Goal: Task Accomplishment & Management: Manage account settings

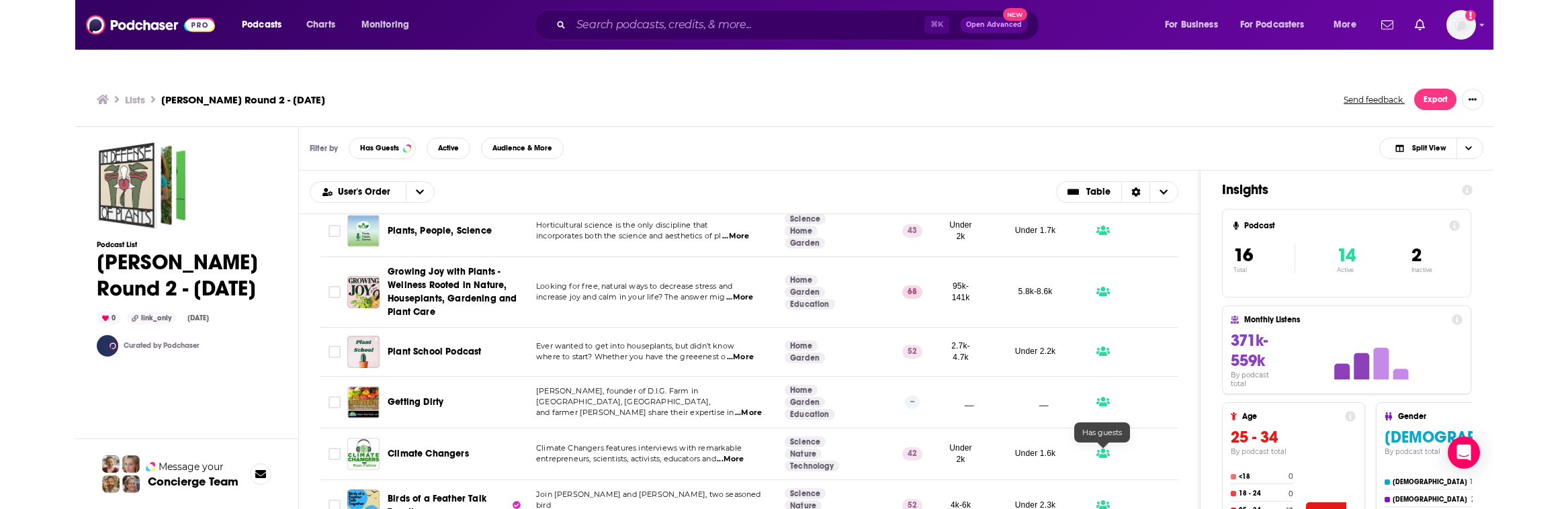
scroll to position [12, 0]
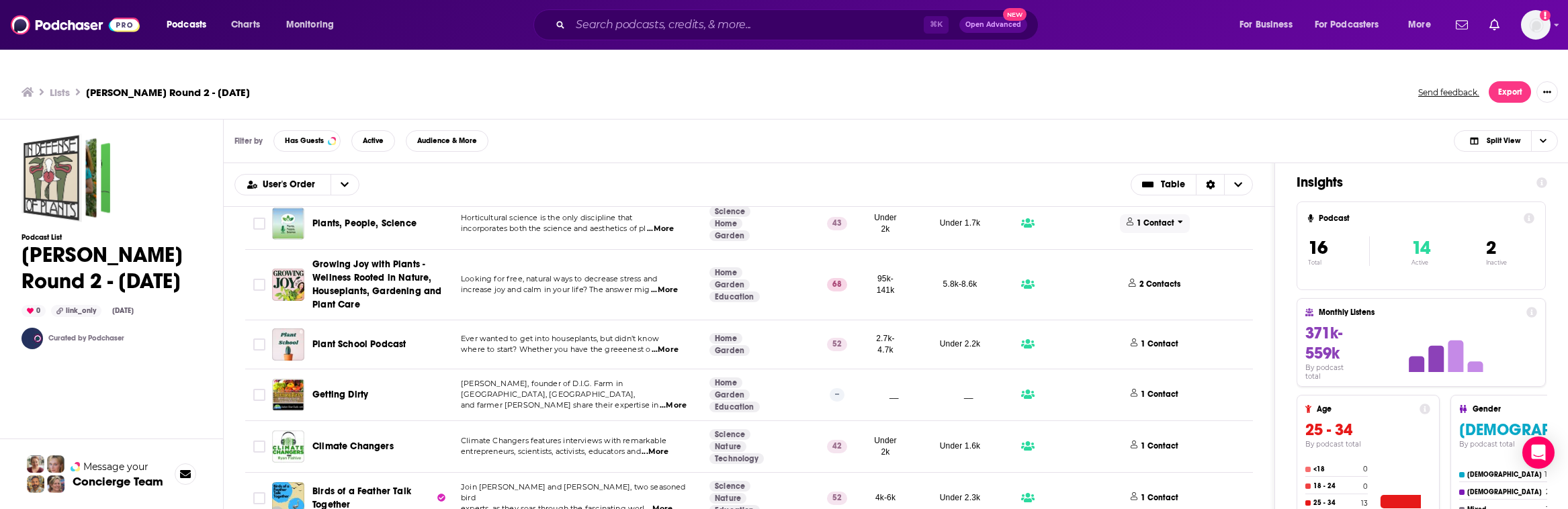
click at [958, 218] on p "1 Contact" at bounding box center [1156, 223] width 37 height 11
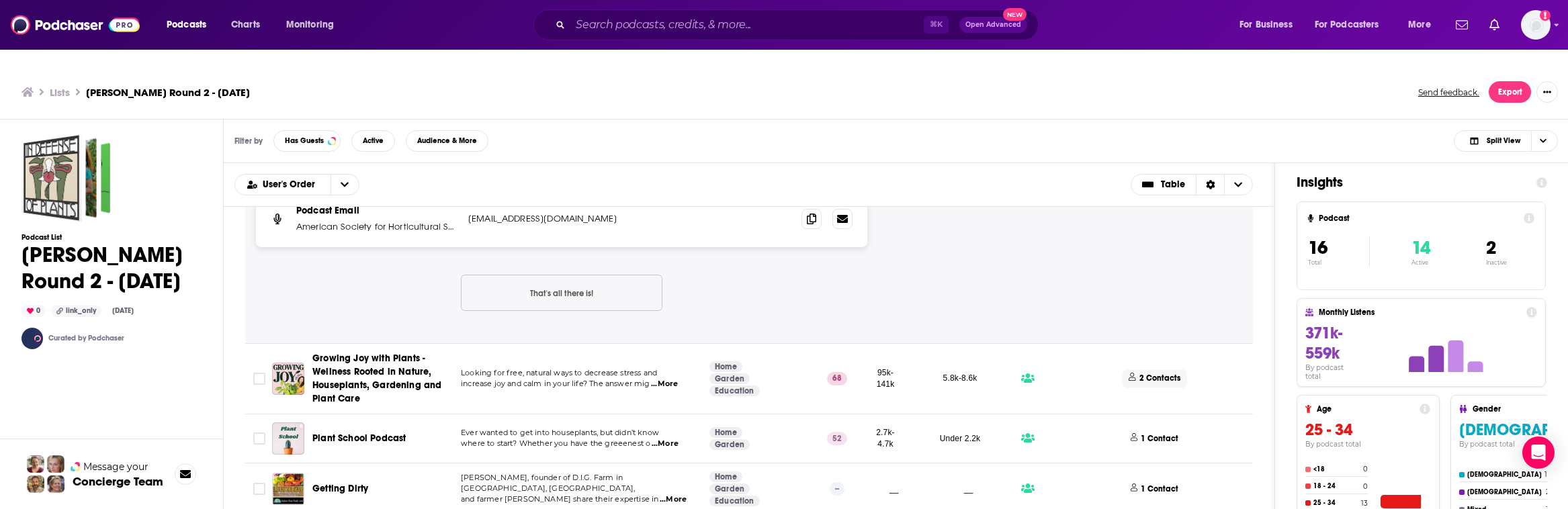
scroll to position [516, 0]
click at [958, 369] on span "2 Contacts" at bounding box center [1155, 377] width 73 height 18
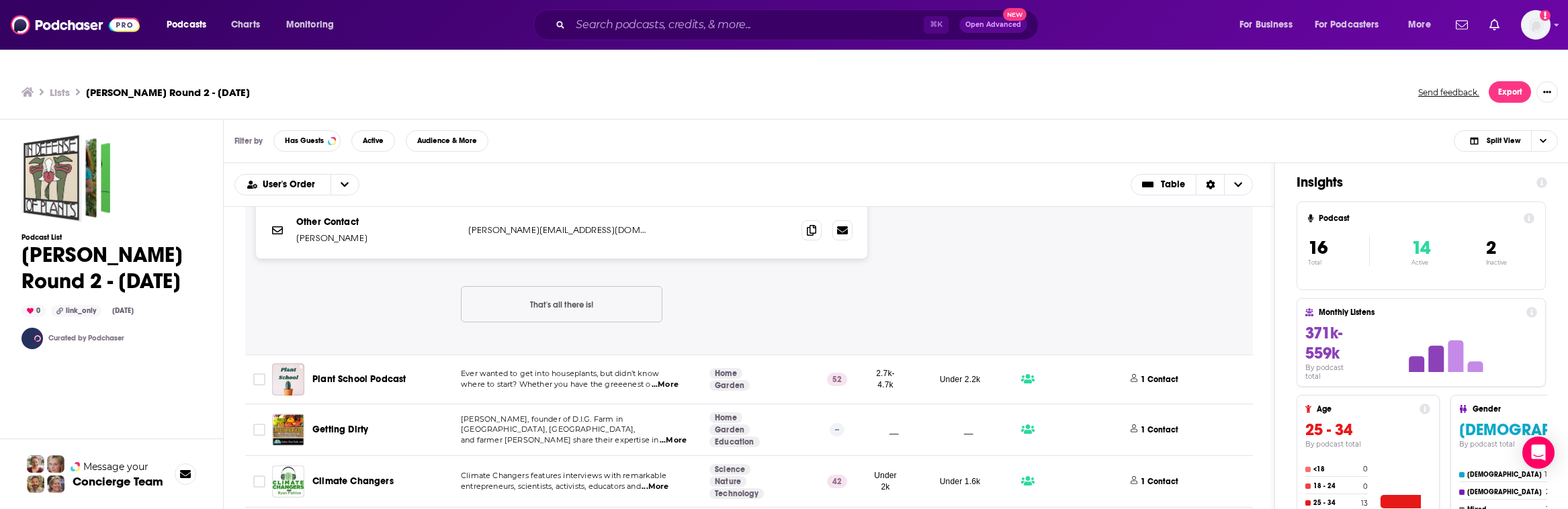
scroll to position [802, 0]
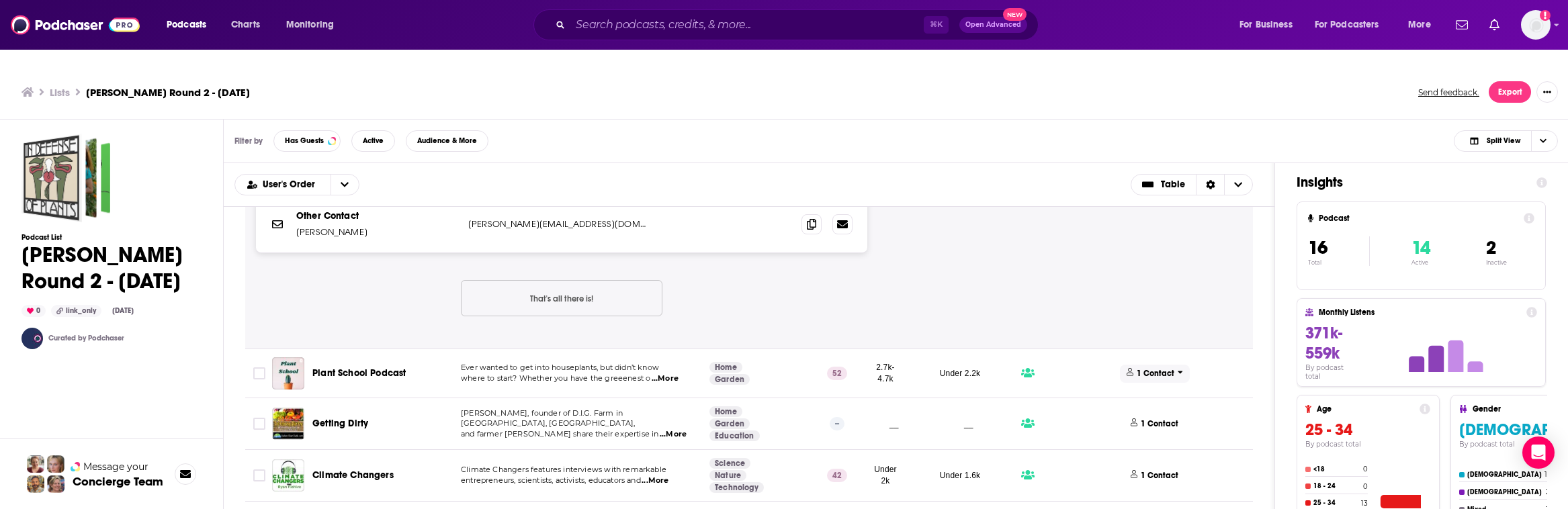
click at [958, 365] on span "1 Contact" at bounding box center [1155, 374] width 70 height 18
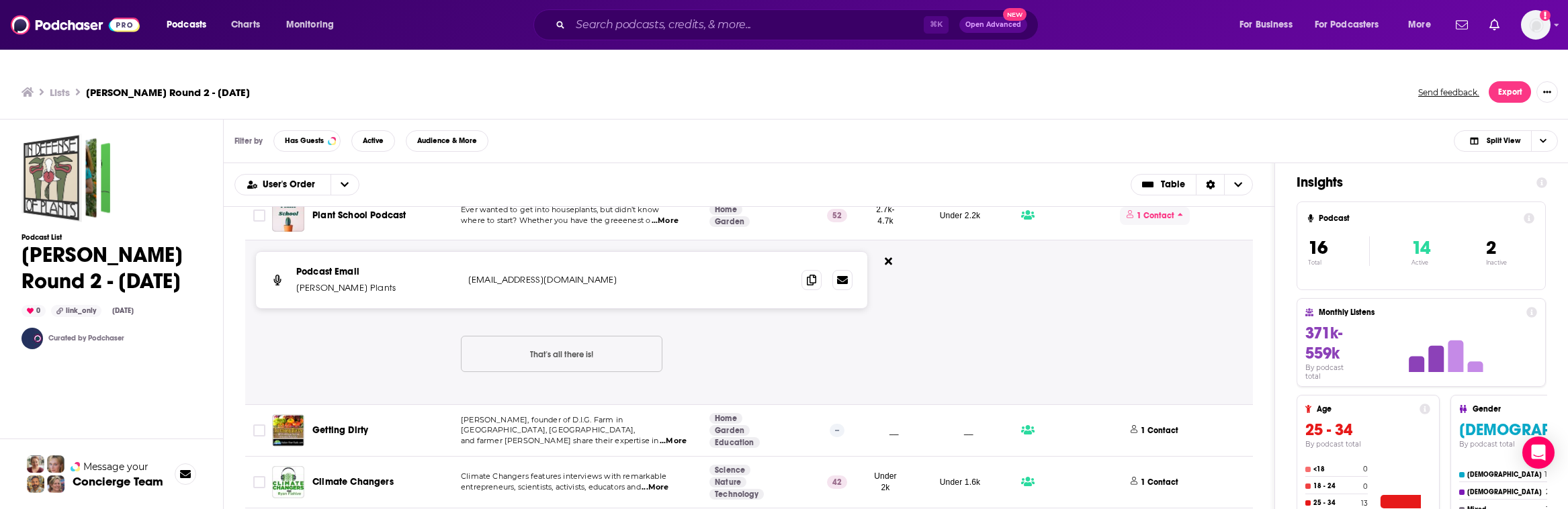
scroll to position [974, 0]
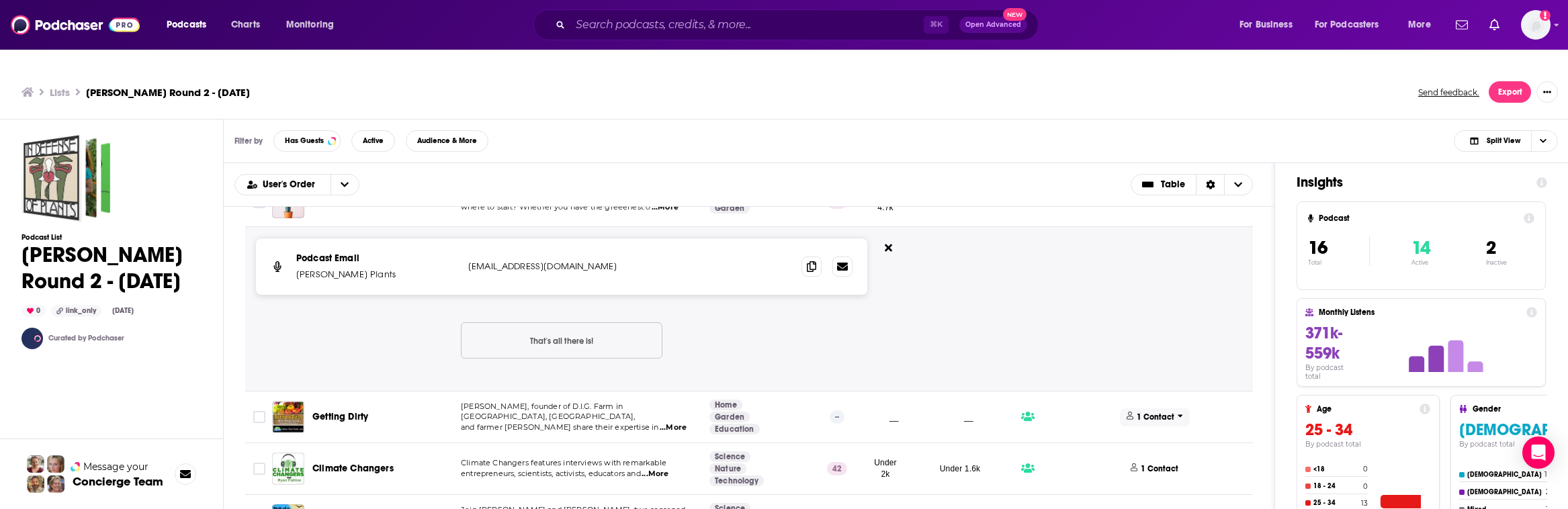
drag, startPoint x: 1148, startPoint y: 387, endPoint x: 1151, endPoint y: 381, distance: 6.7
click at [958, 412] on p "1 Contact" at bounding box center [1156, 417] width 37 height 11
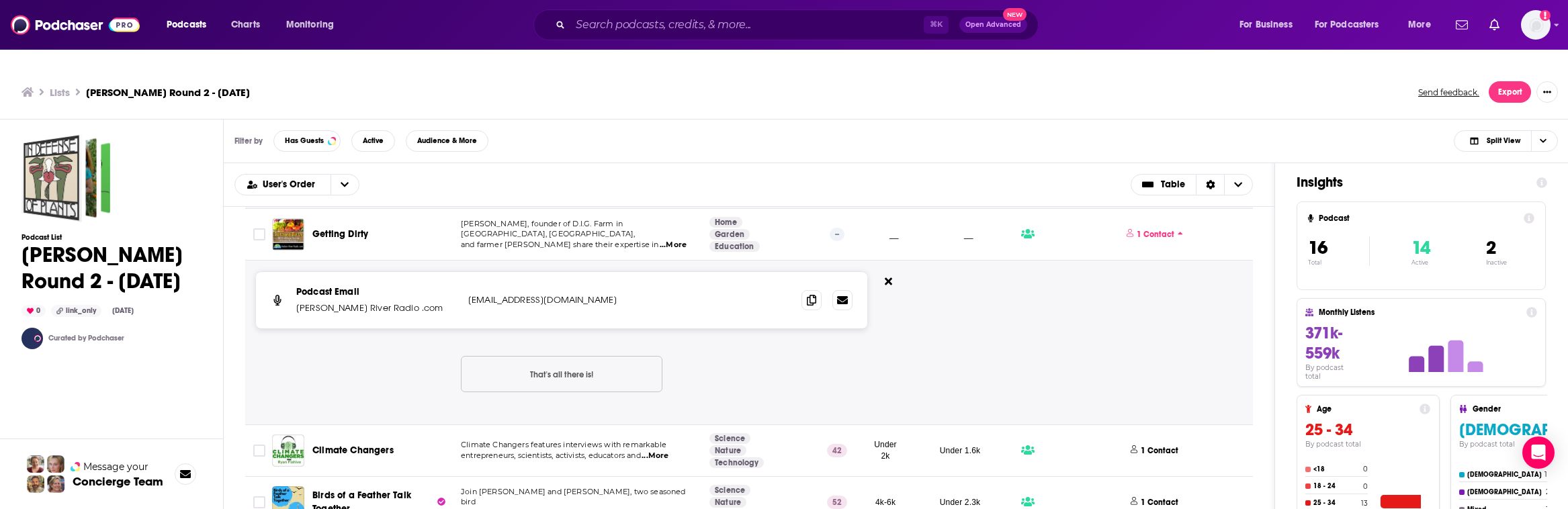
scroll to position [1161, 0]
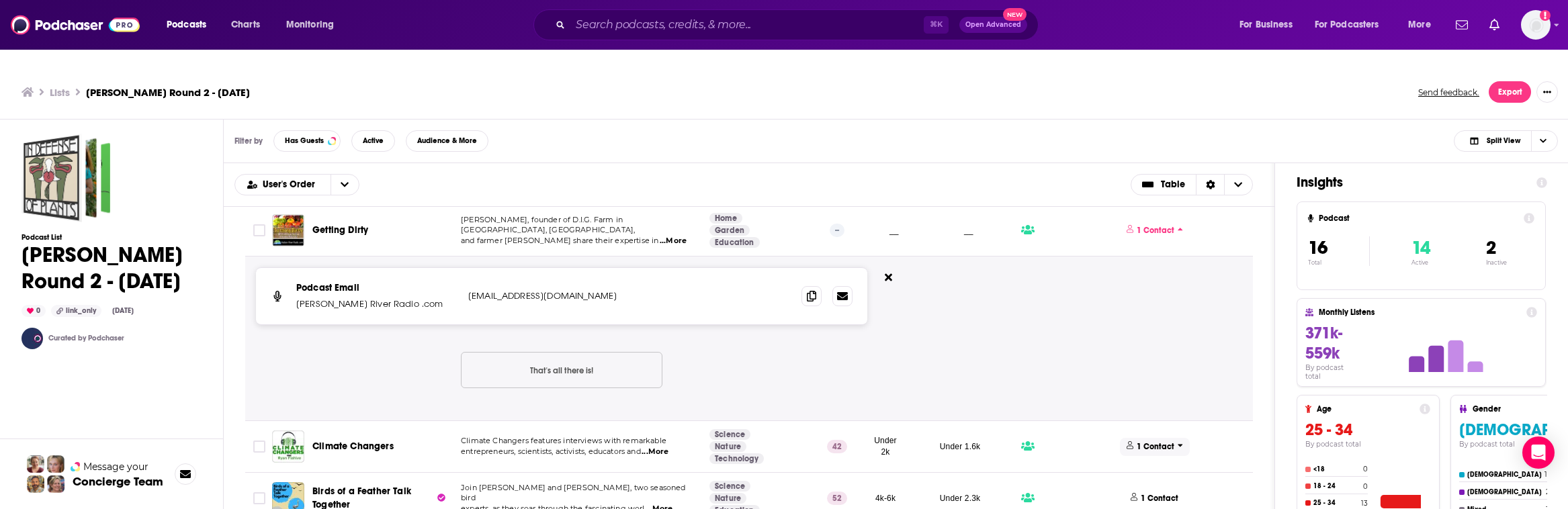
click at [958, 442] on p "1 Contact" at bounding box center [1156, 447] width 37 height 11
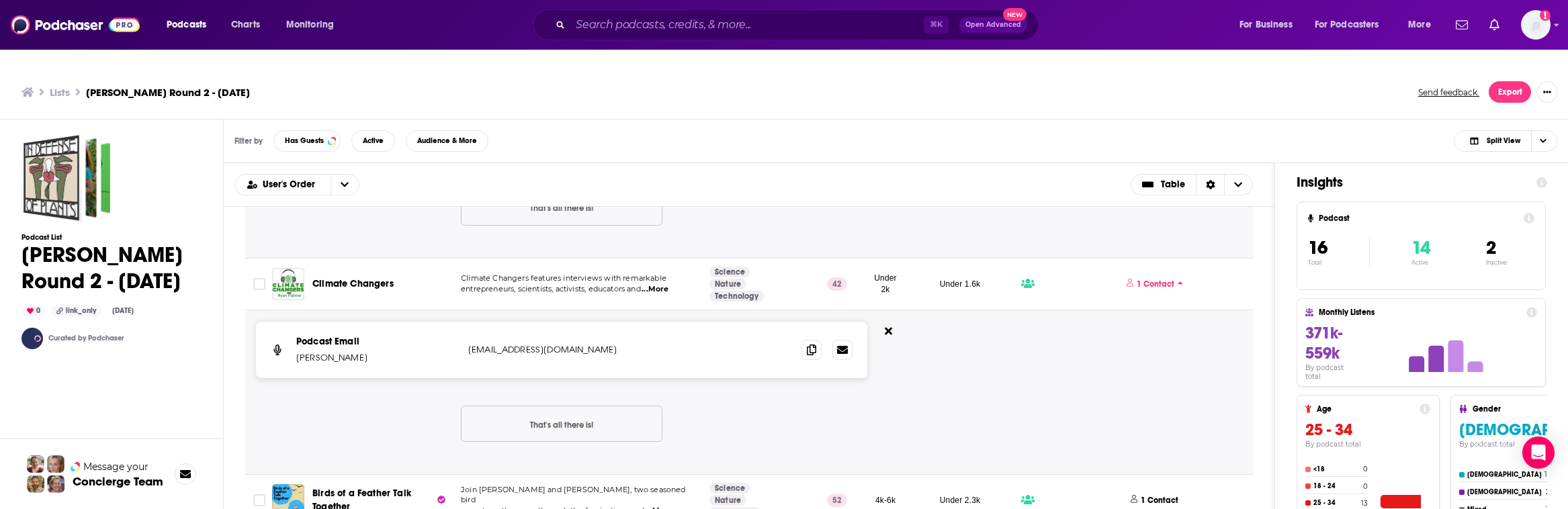
scroll to position [1325, 0]
click at [958, 494] on p "1 Contact" at bounding box center [1156, 499] width 37 height 11
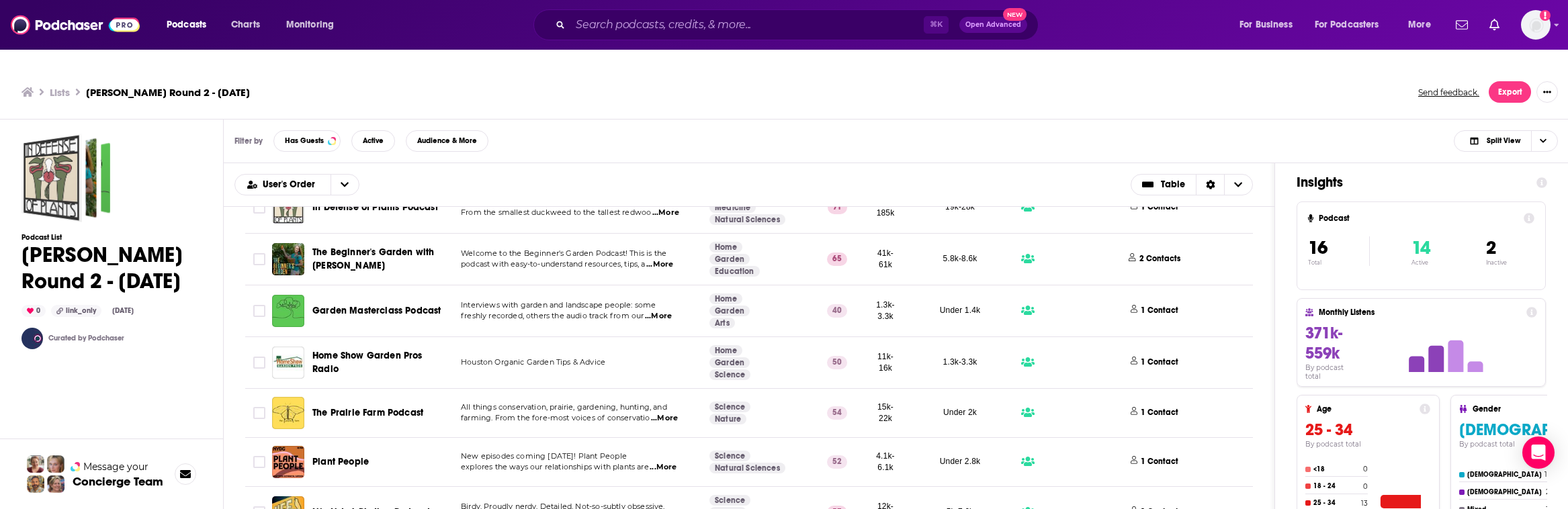
scroll to position [0, 0]
click at [958, 202] on p "1 Contact" at bounding box center [1156, 208] width 37 height 11
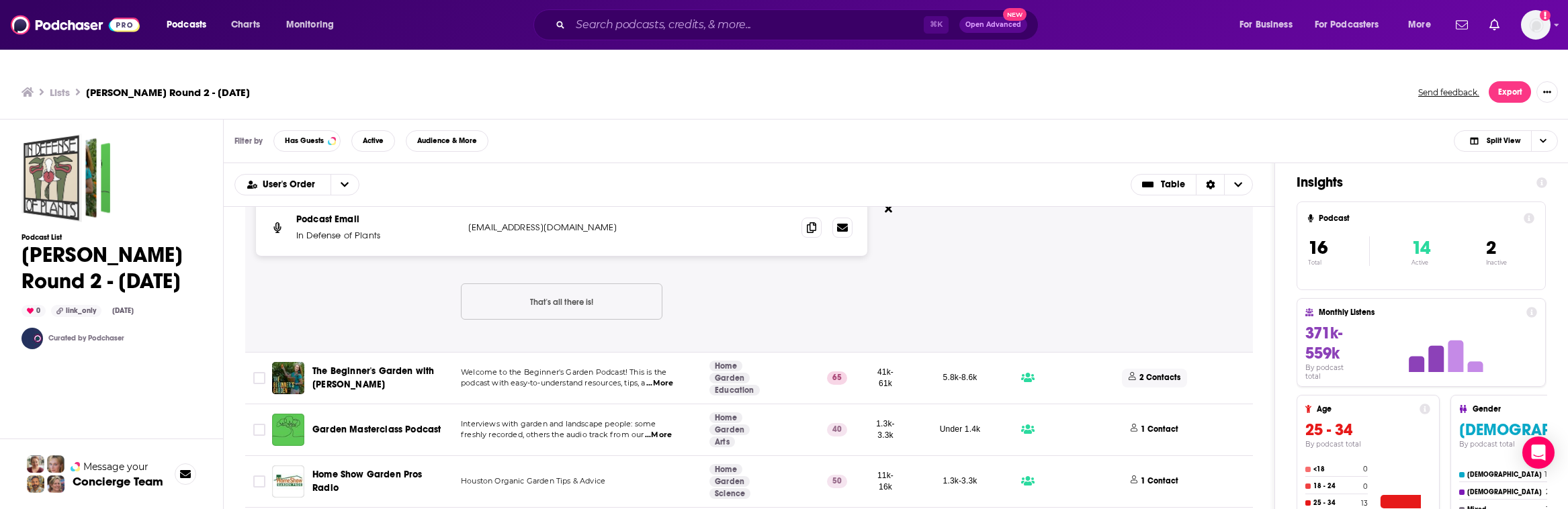
scroll to position [49, 0]
click at [958, 369] on p "2 Contacts" at bounding box center [1156, 375] width 41 height 11
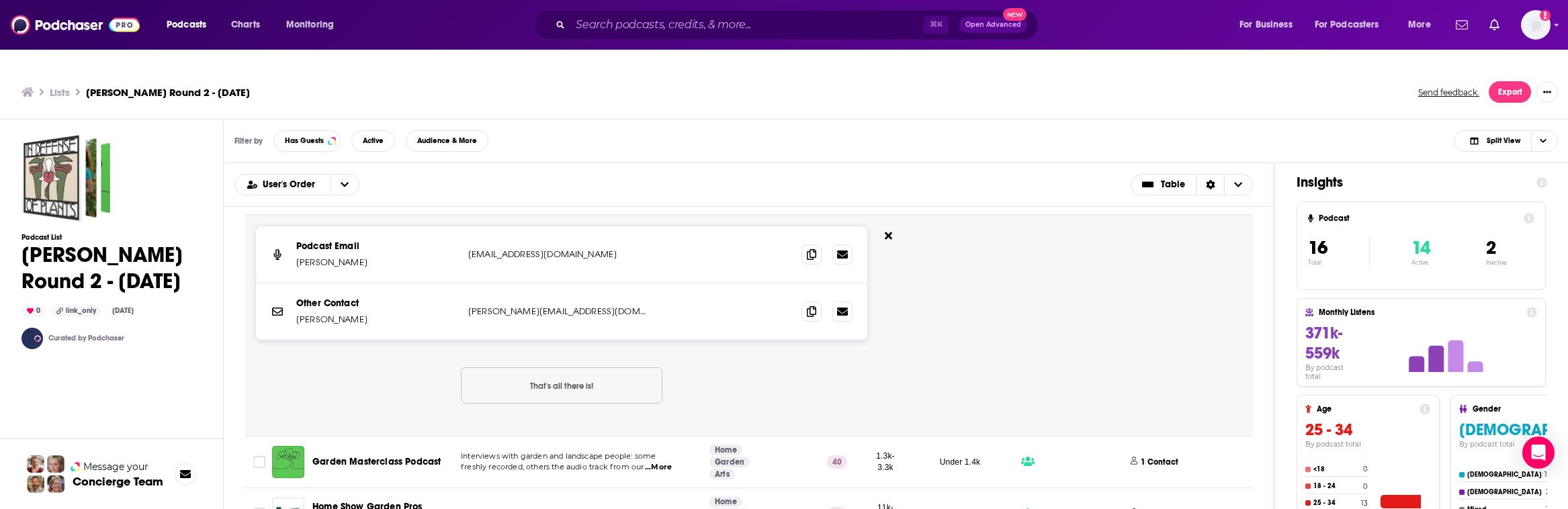
scroll to position [270, 0]
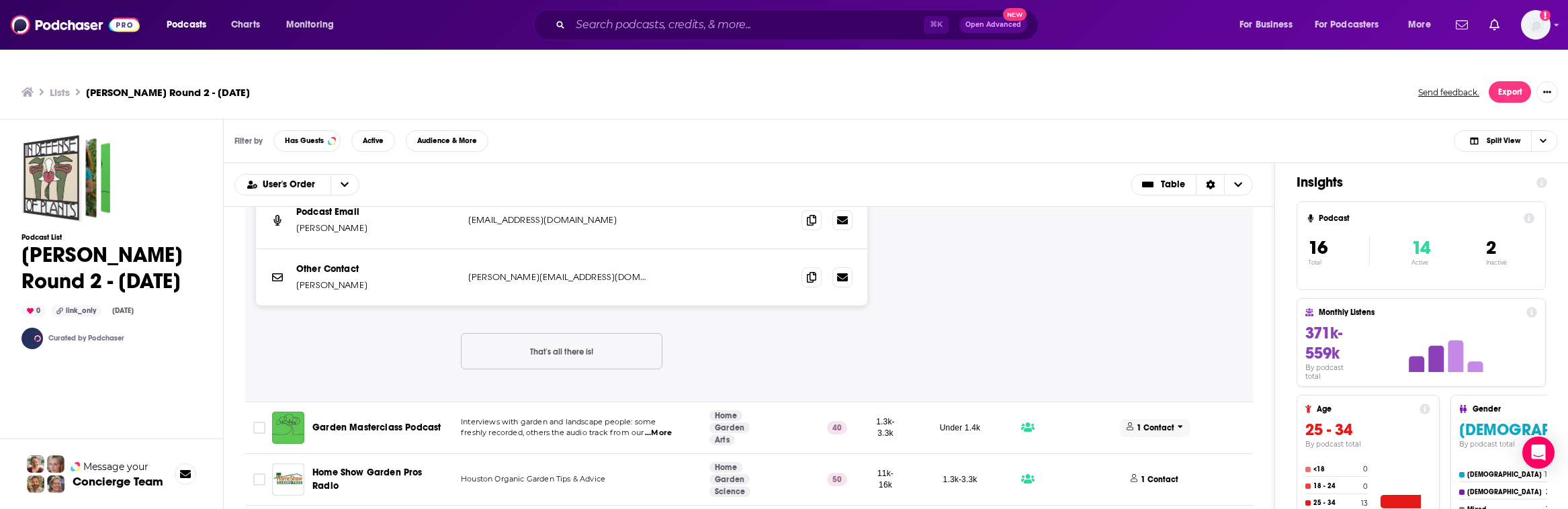
click at [958, 423] on p "1 Contact" at bounding box center [1156, 429] width 37 height 11
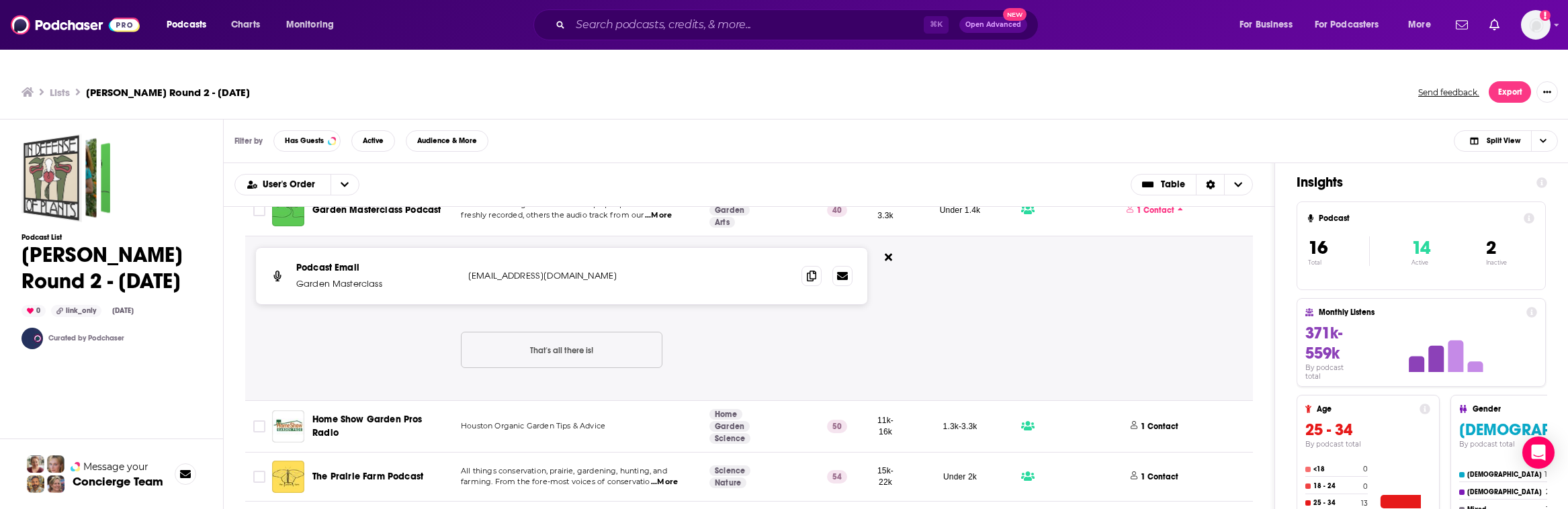
scroll to position [509, 0]
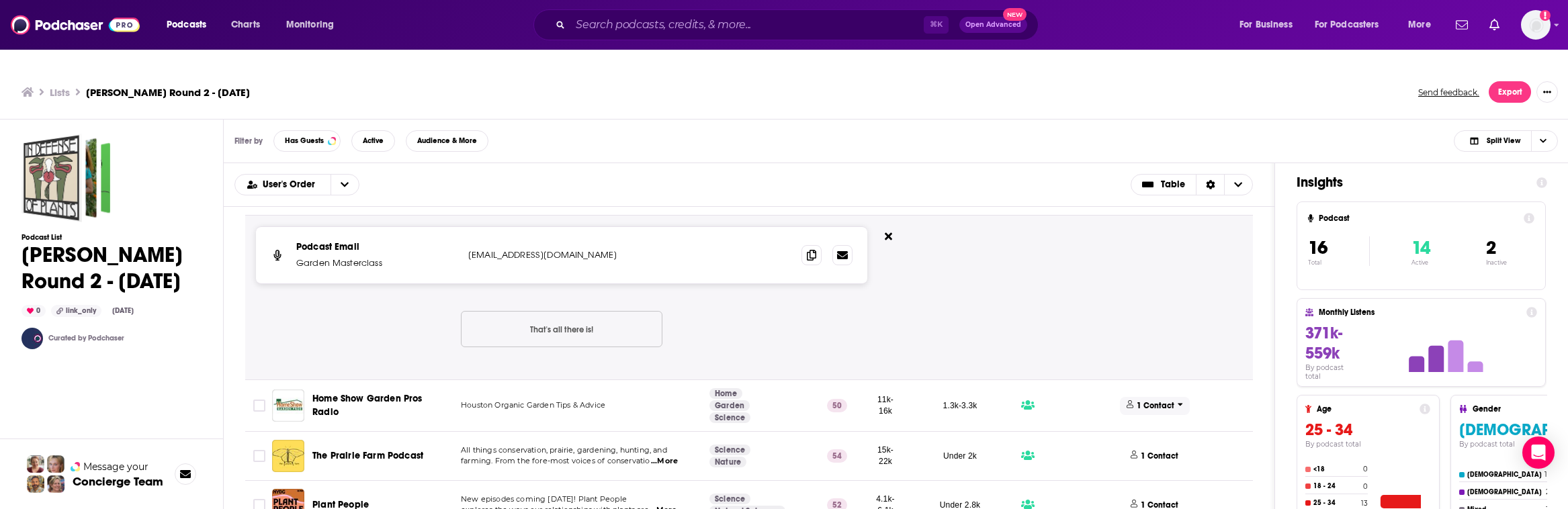
click at [958, 400] on p "1 Contact" at bounding box center [1156, 406] width 37 height 11
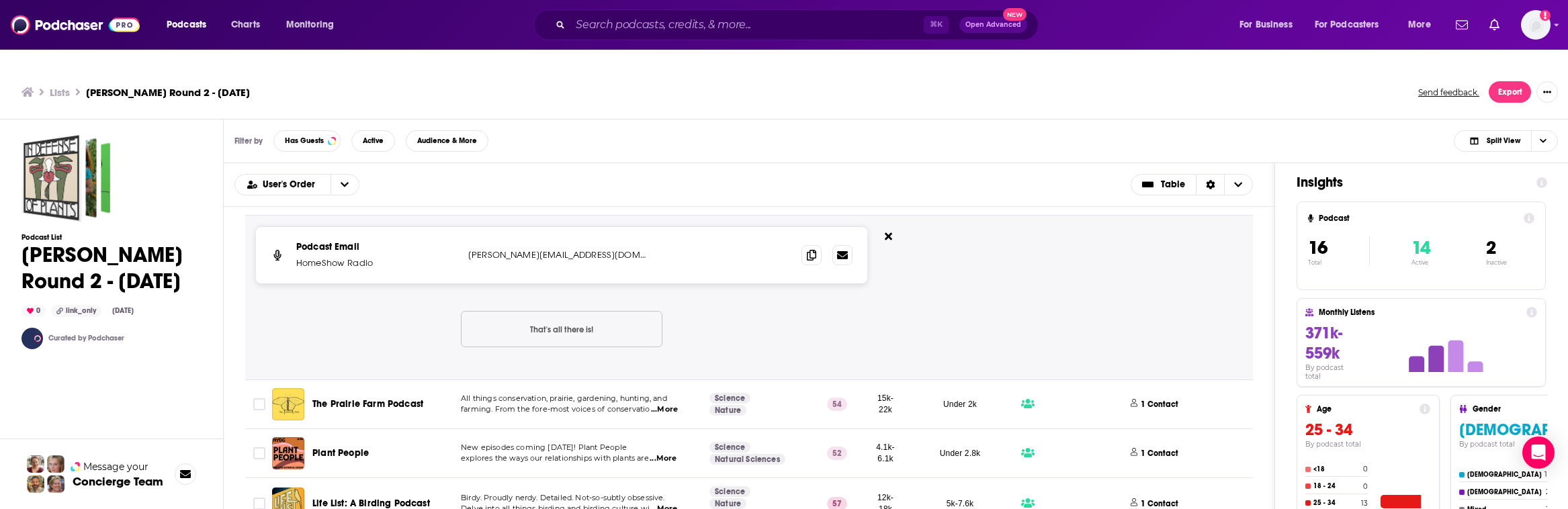
scroll to position [737, 0]
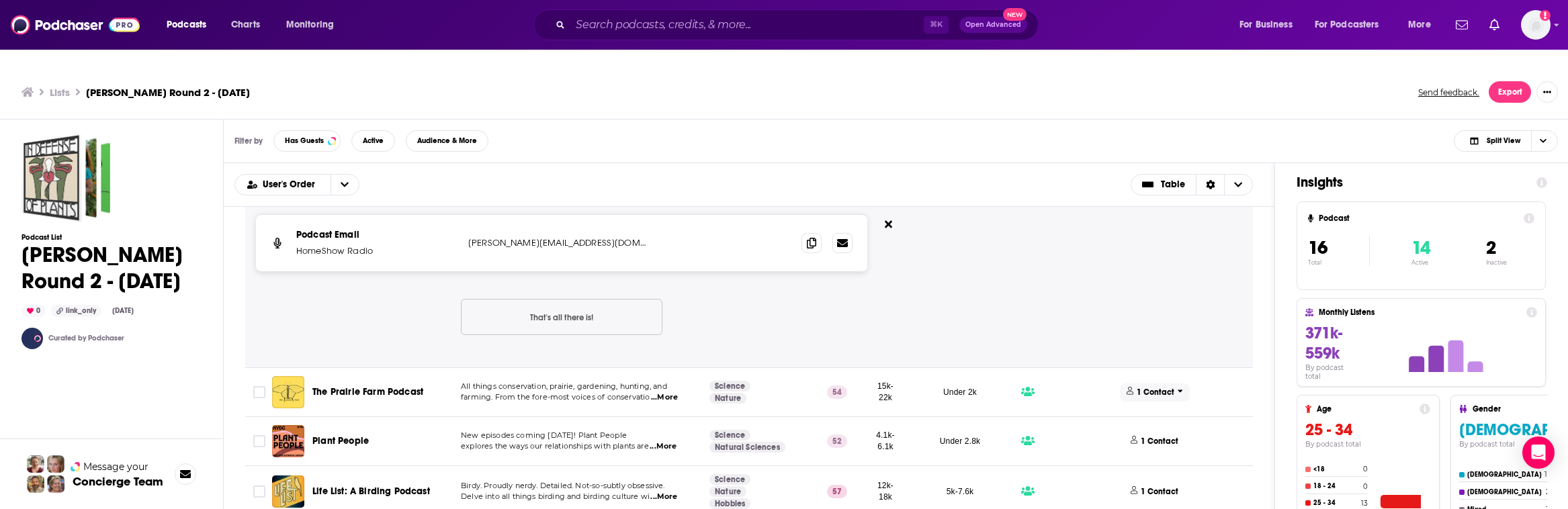
click at [958, 387] on p "1 Contact" at bounding box center [1156, 393] width 37 height 11
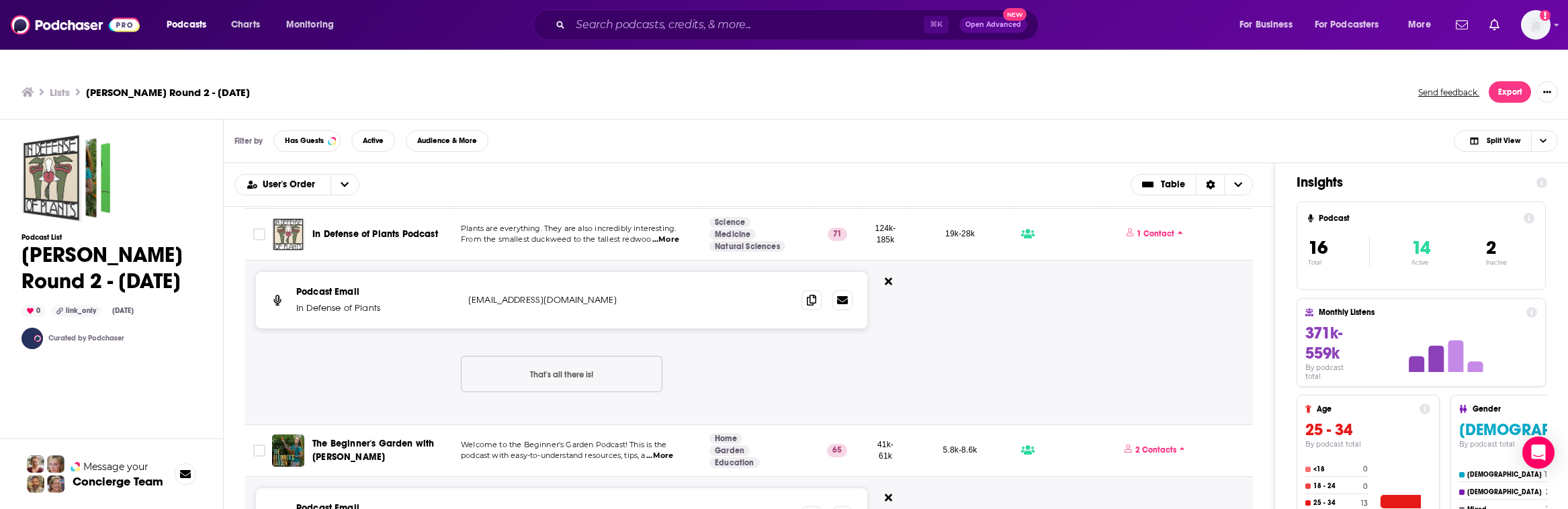
scroll to position [0, 0]
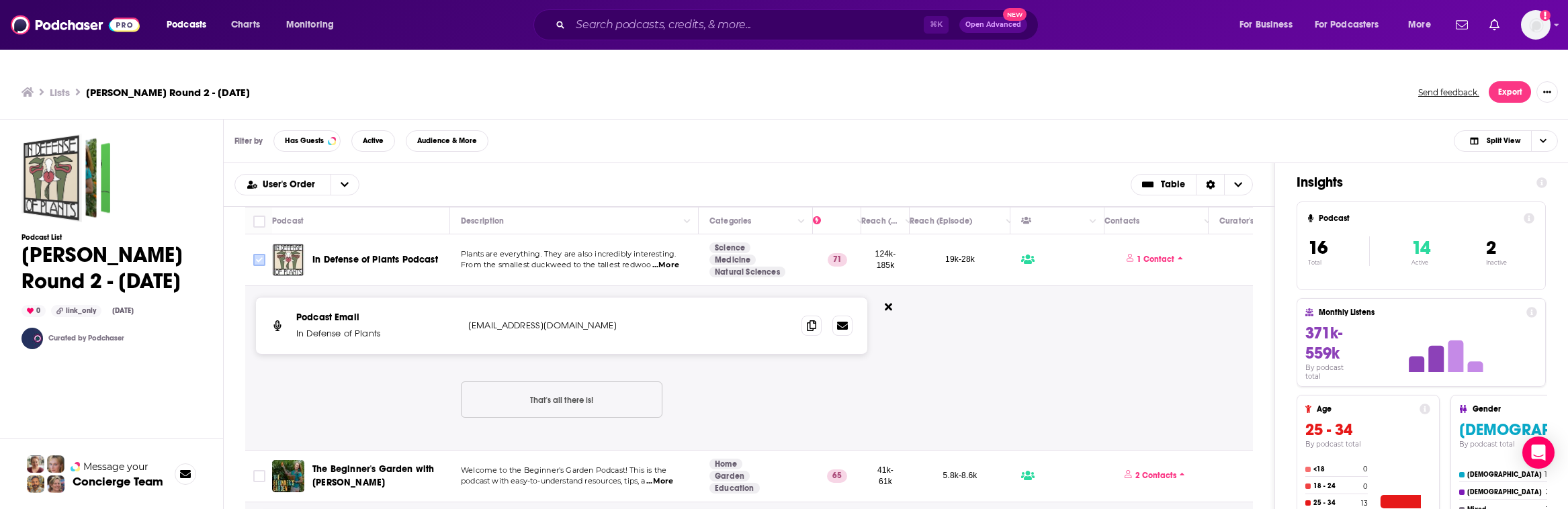
click at [257, 254] on input "Toggle select row" at bounding box center [259, 260] width 12 height 12
checkbox input "true"
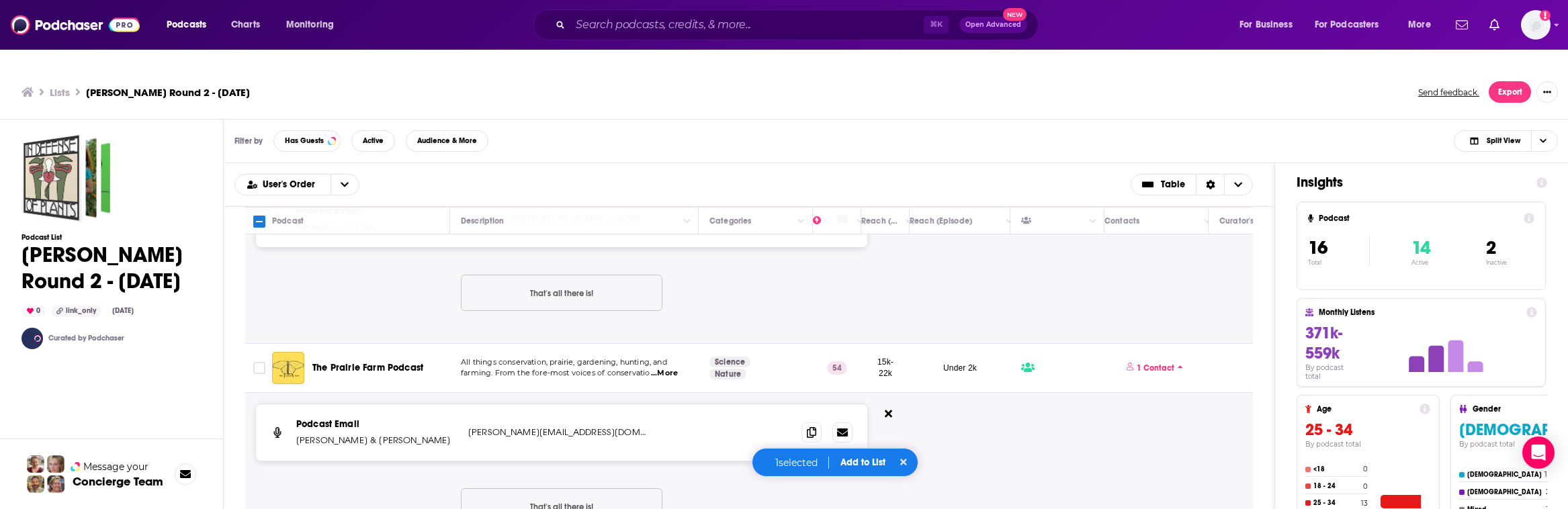
scroll to position [831, 0]
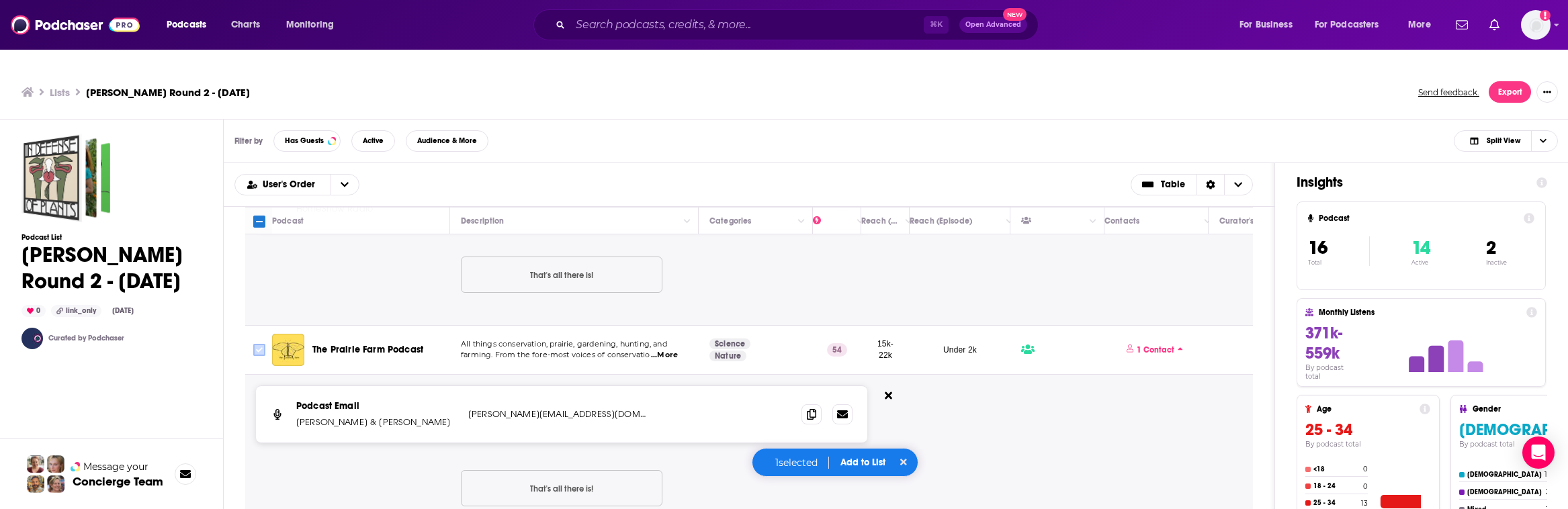
click at [256, 344] on input "Toggle select row" at bounding box center [259, 350] width 12 height 12
checkbox input "true"
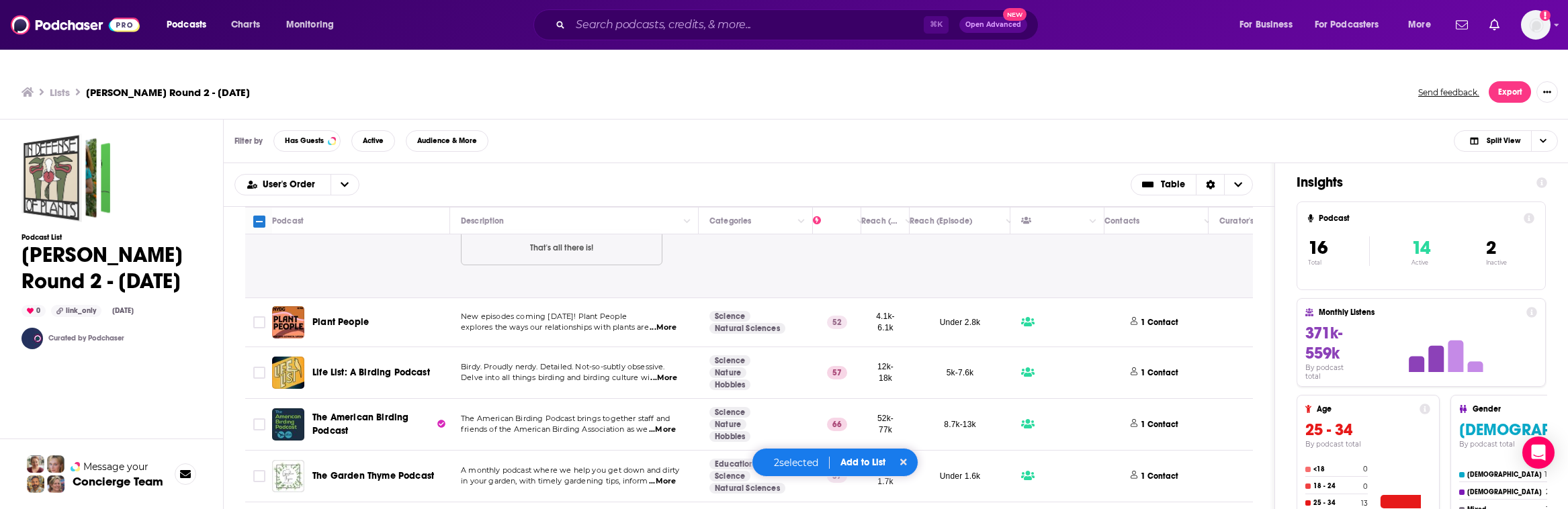
scroll to position [1076, 0]
click at [958, 314] on p "1 Contact" at bounding box center [1156, 320] width 37 height 11
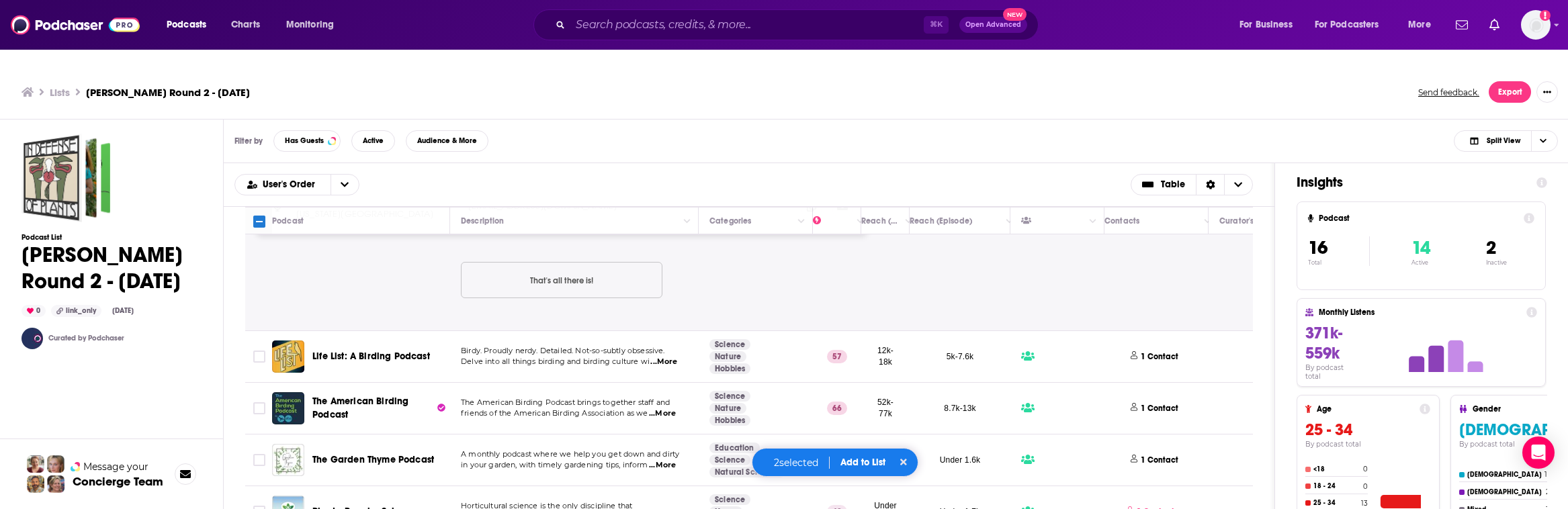
scroll to position [1269, 0]
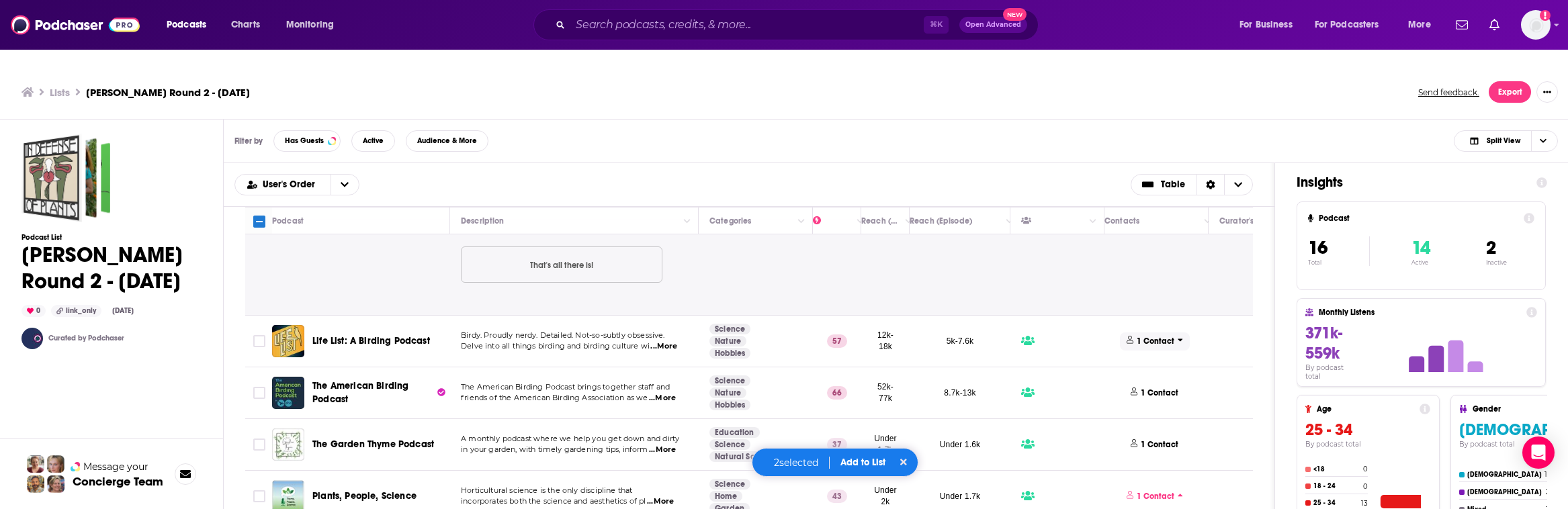
click at [958, 336] on p "1 Contact" at bounding box center [1156, 342] width 37 height 11
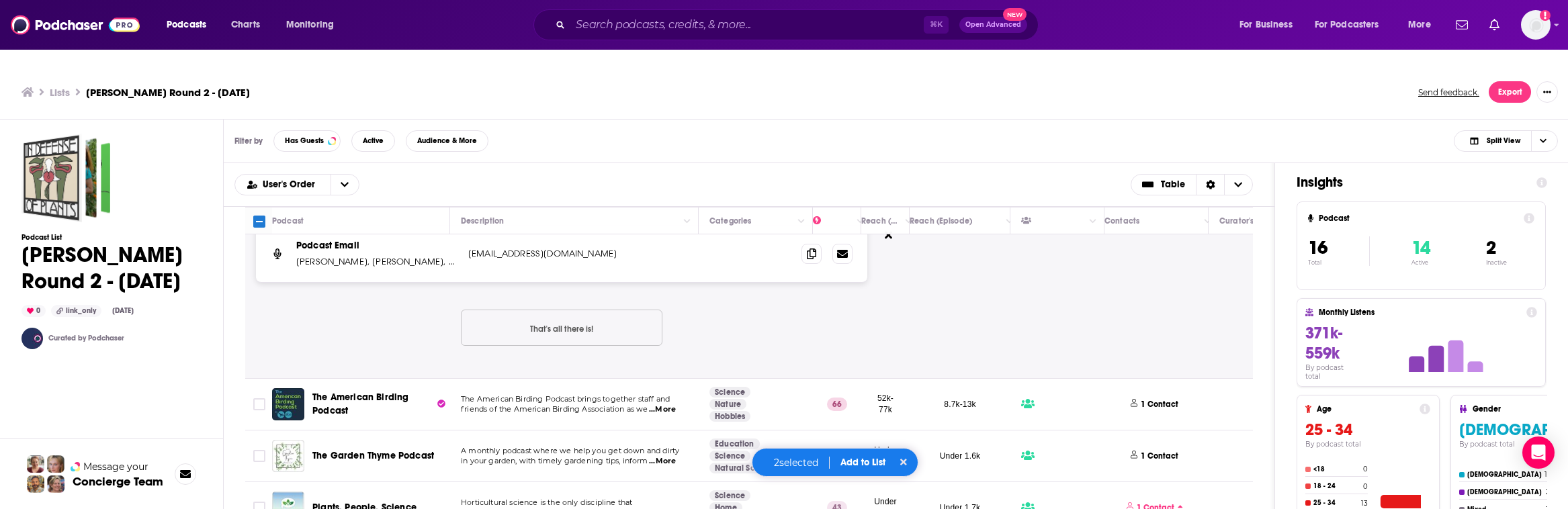
scroll to position [1460, 0]
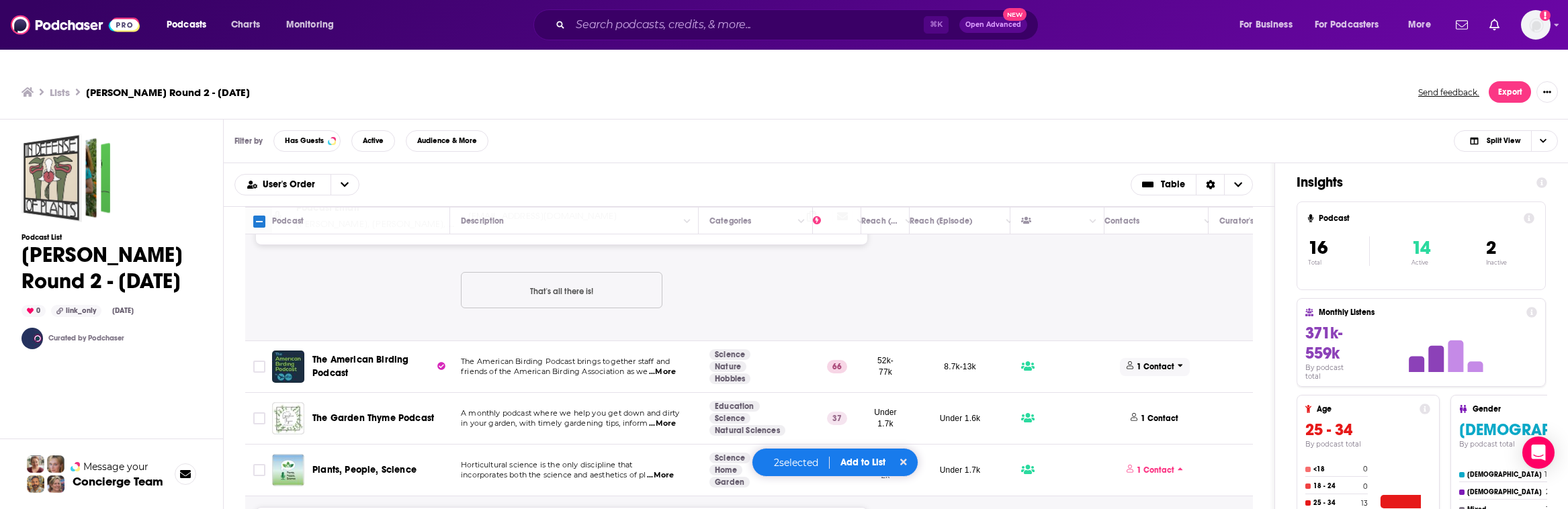
click at [958, 361] on p "1 Contact" at bounding box center [1156, 367] width 37 height 11
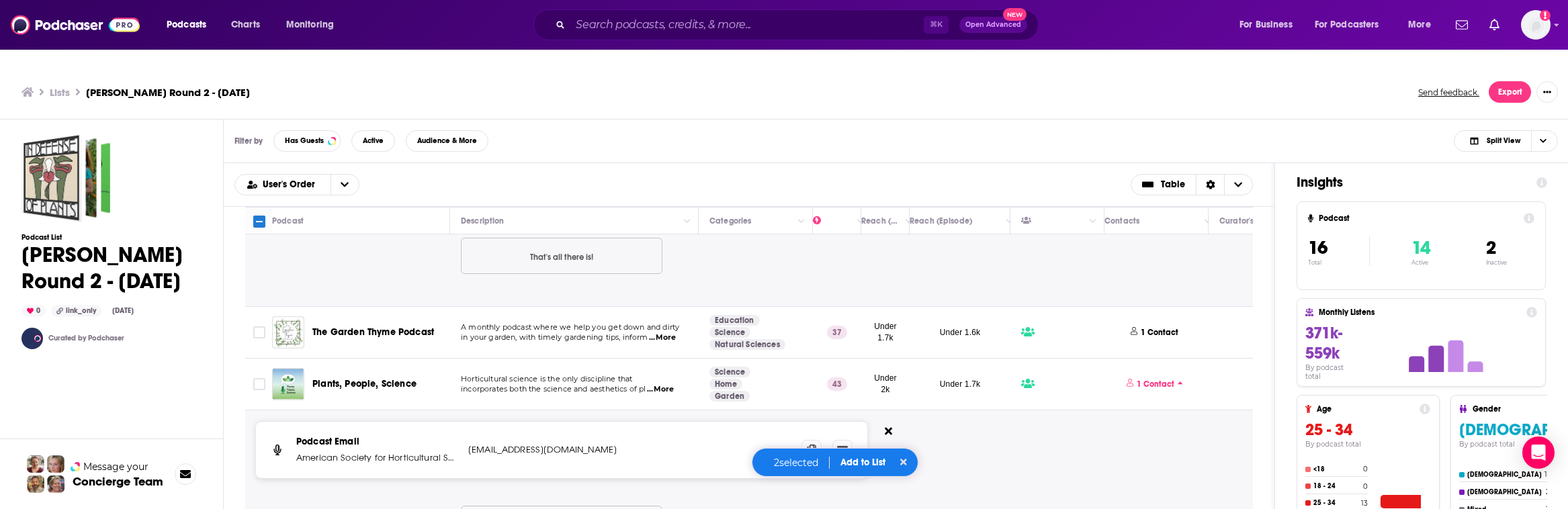
scroll to position [1711, 0]
click at [958, 326] on p "1 Contact" at bounding box center [1156, 332] width 37 height 11
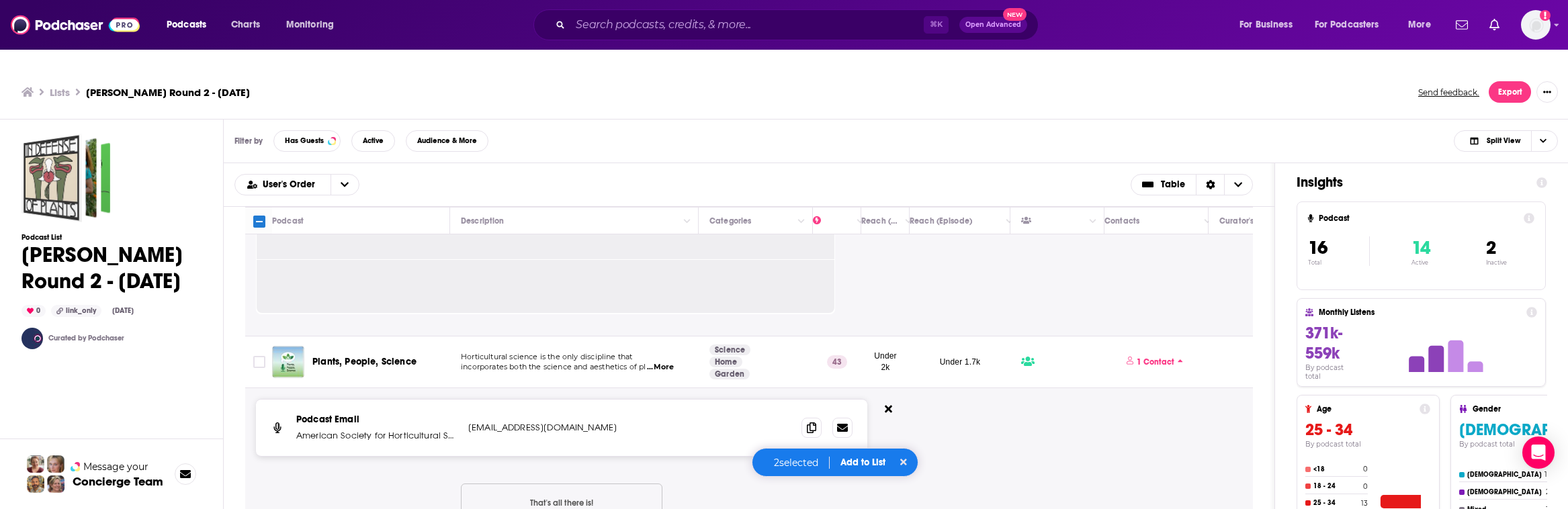
scroll to position [1994, 0]
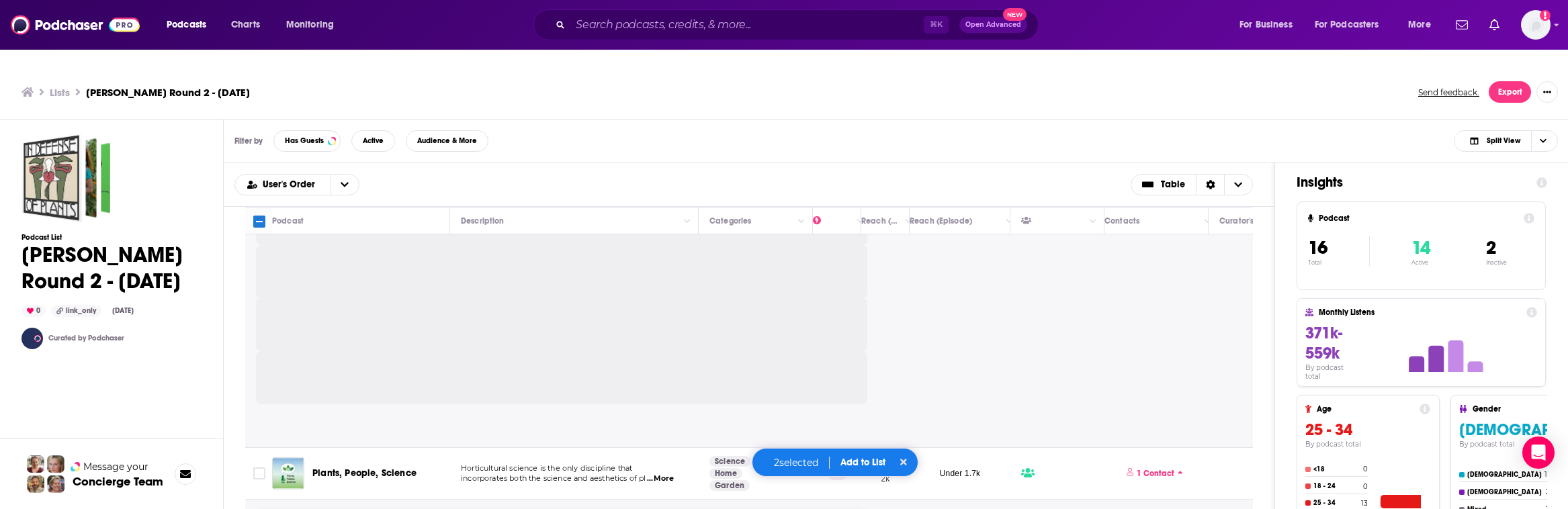
click at [958, 330] on div at bounding box center [866, 261] width 1243 height 373
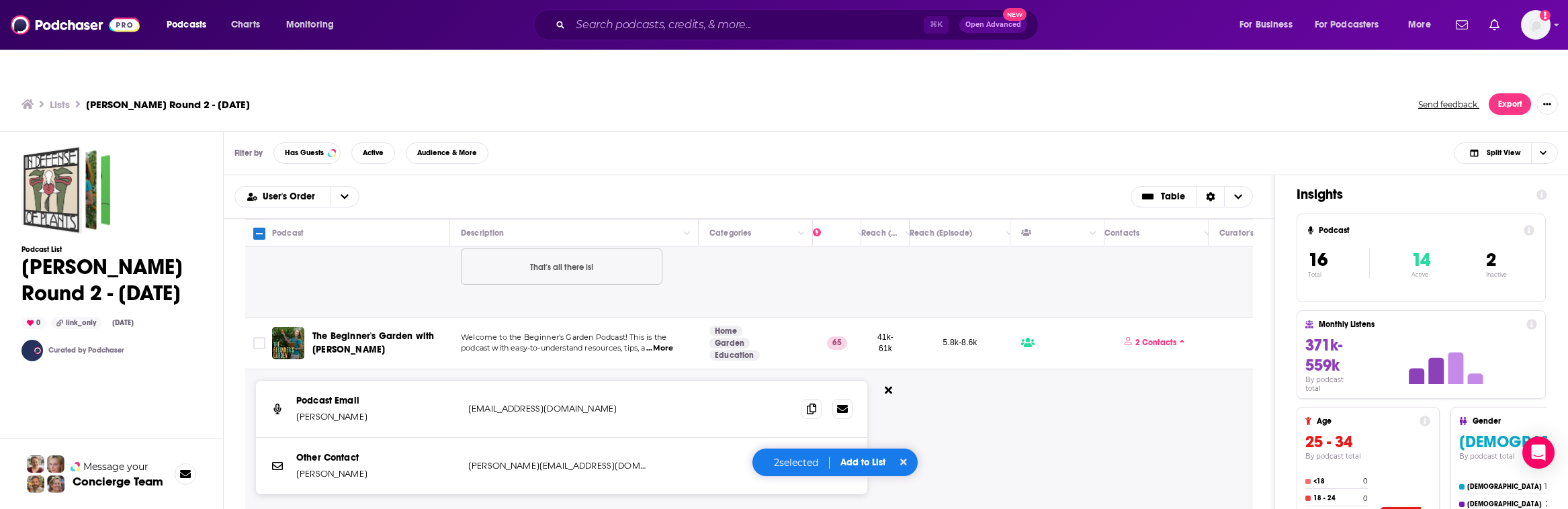
scroll to position [0, 0]
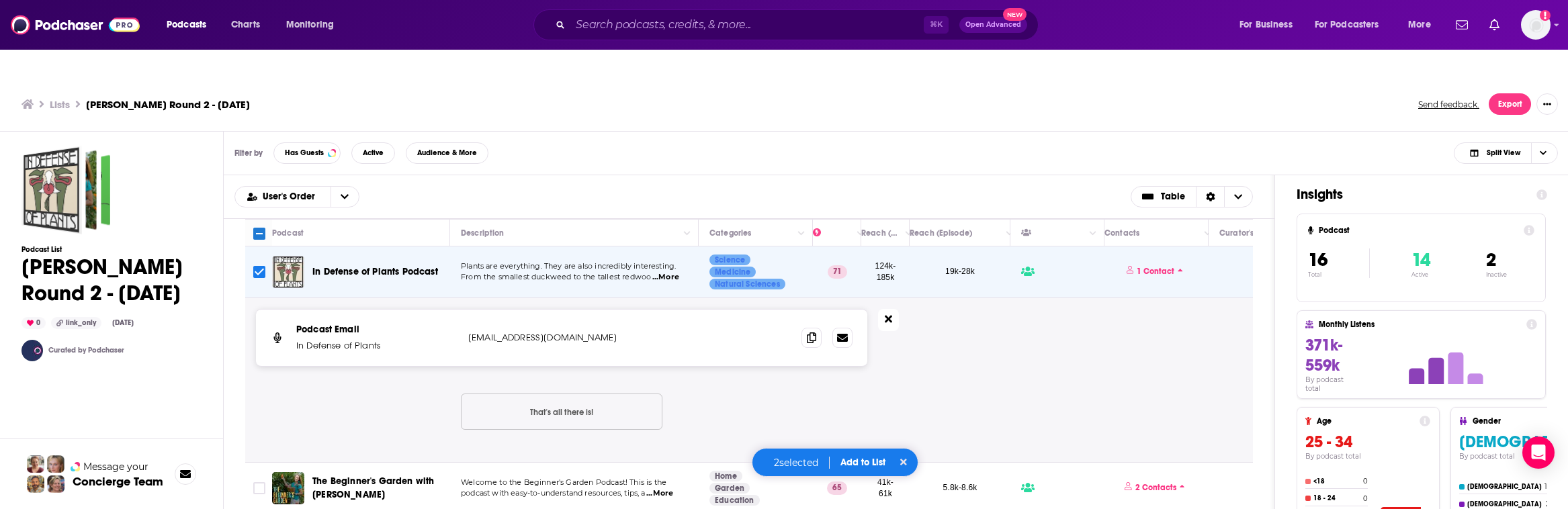
click at [885, 314] on icon at bounding box center [888, 319] width 7 height 11
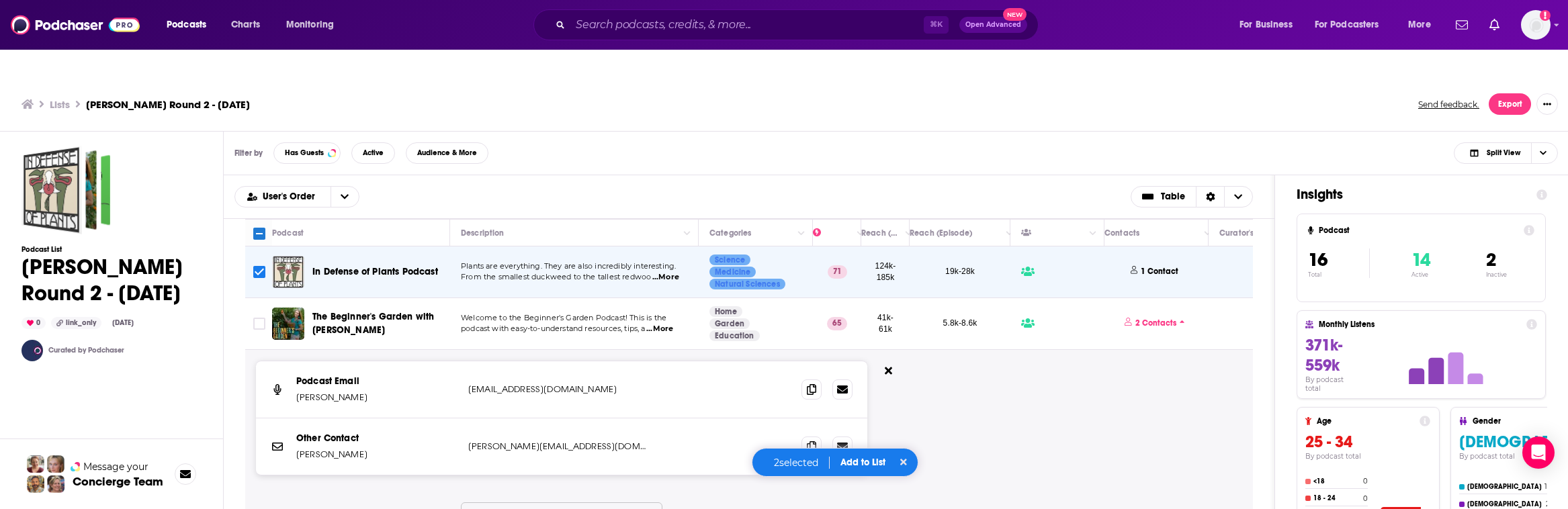
click at [886, 365] on icon at bounding box center [888, 370] width 7 height 11
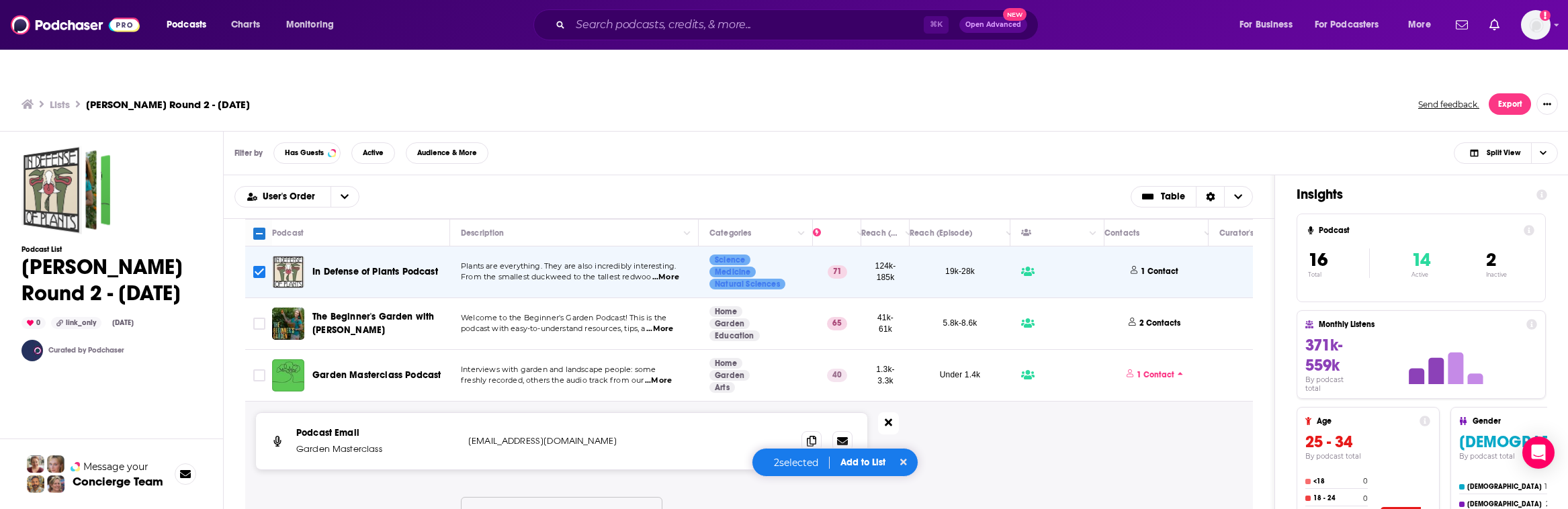
click at [888, 412] on button at bounding box center [889, 423] width 21 height 22
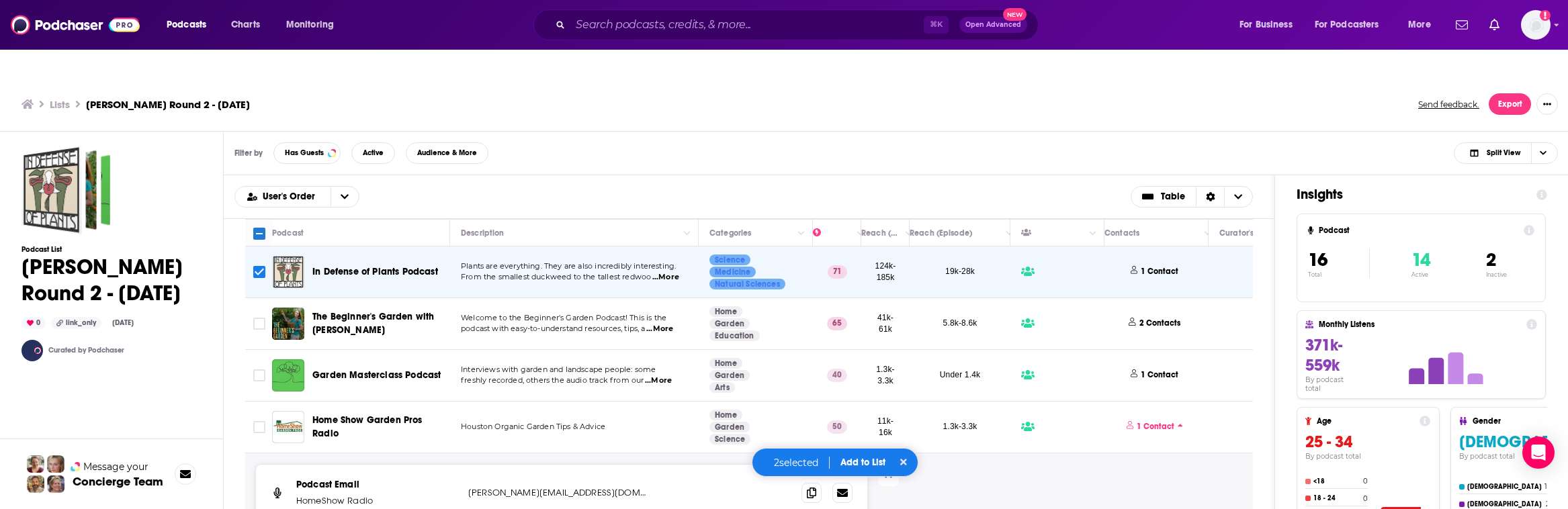
click at [885, 469] on icon at bounding box center [888, 474] width 7 height 11
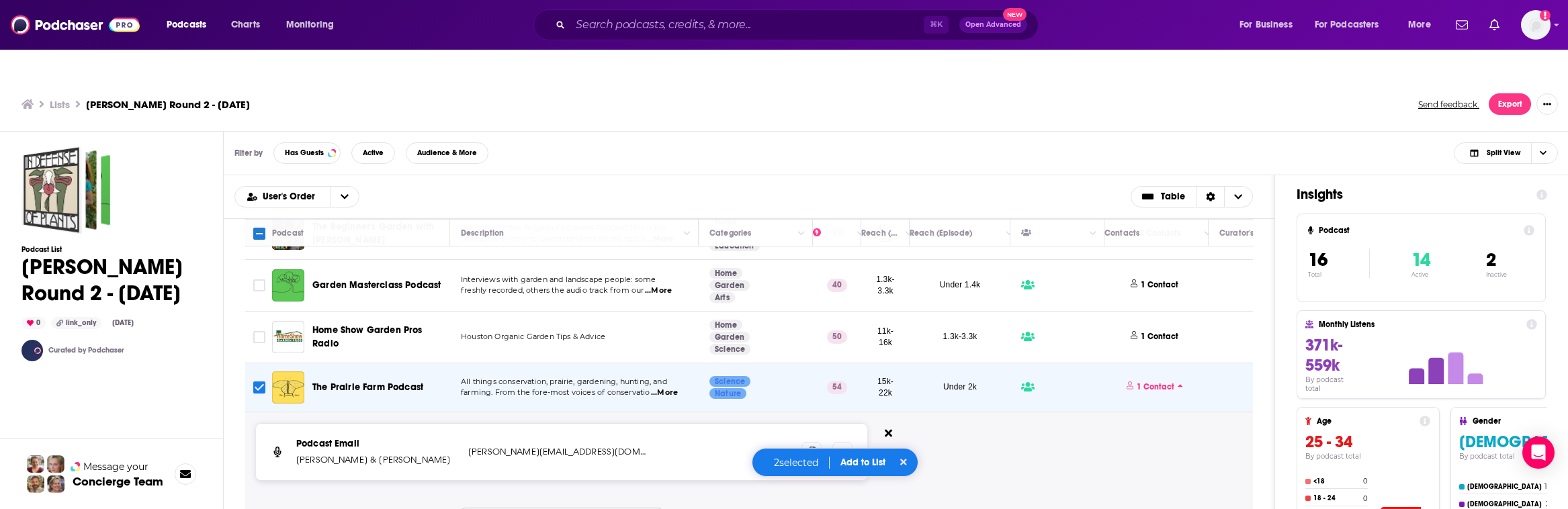
scroll to position [158, 0]
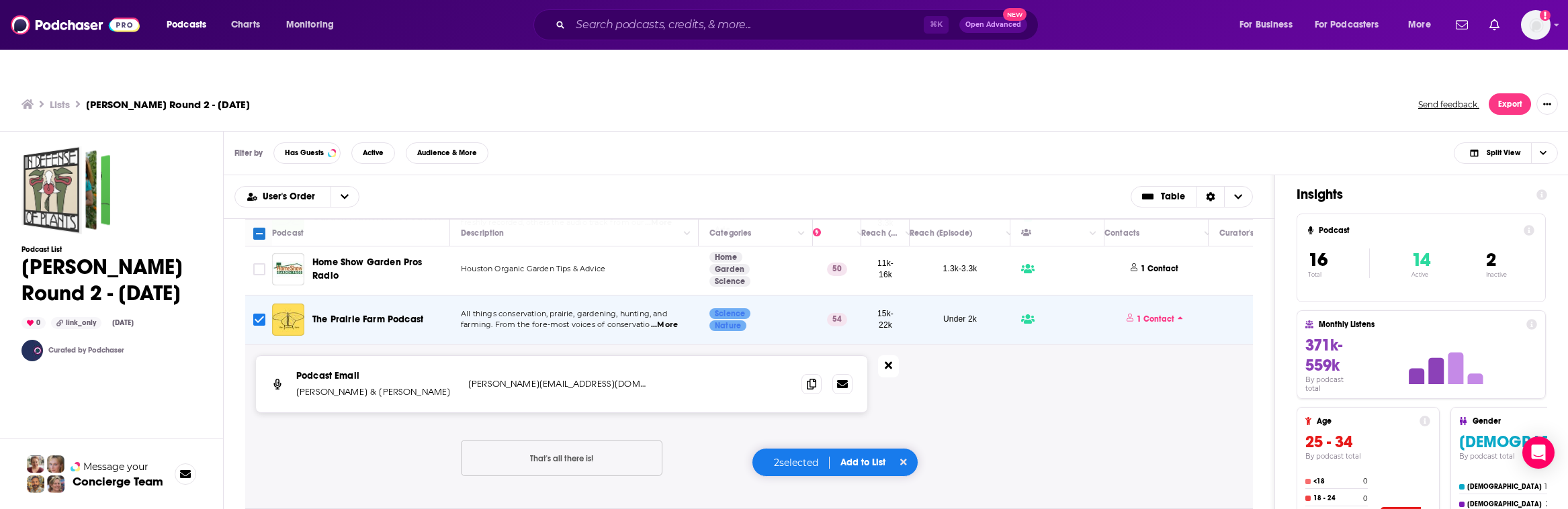
click at [889, 362] on icon at bounding box center [888, 365] width 7 height 7
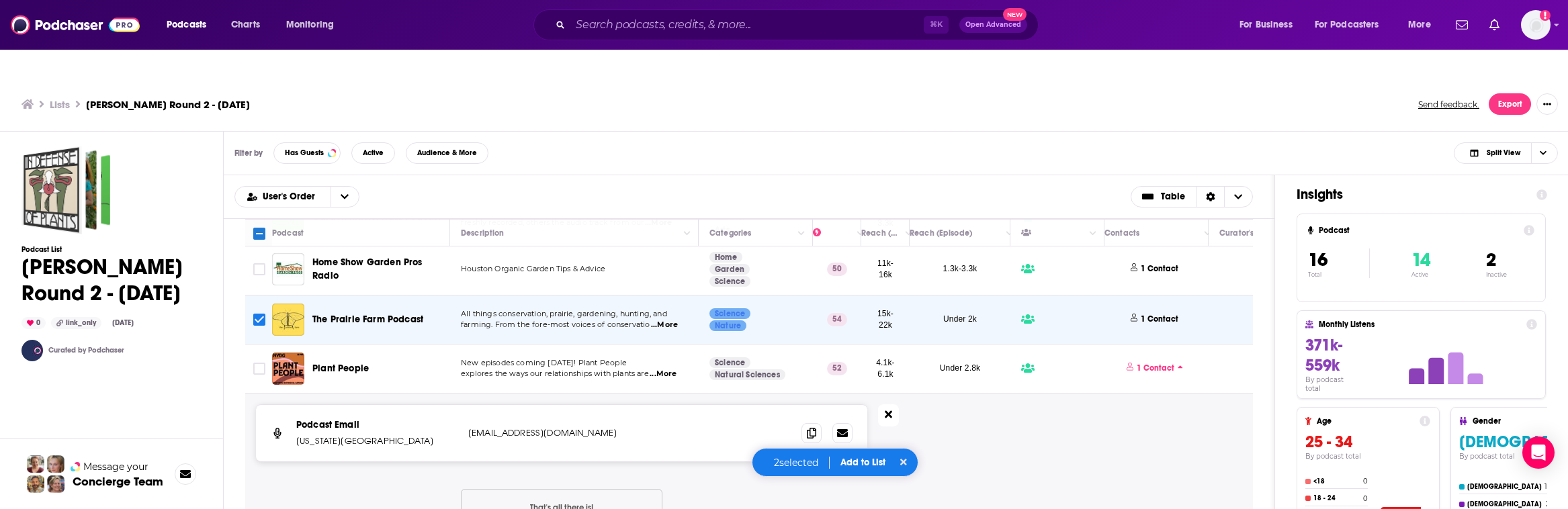
click at [886, 412] on icon at bounding box center [888, 415] width 7 height 7
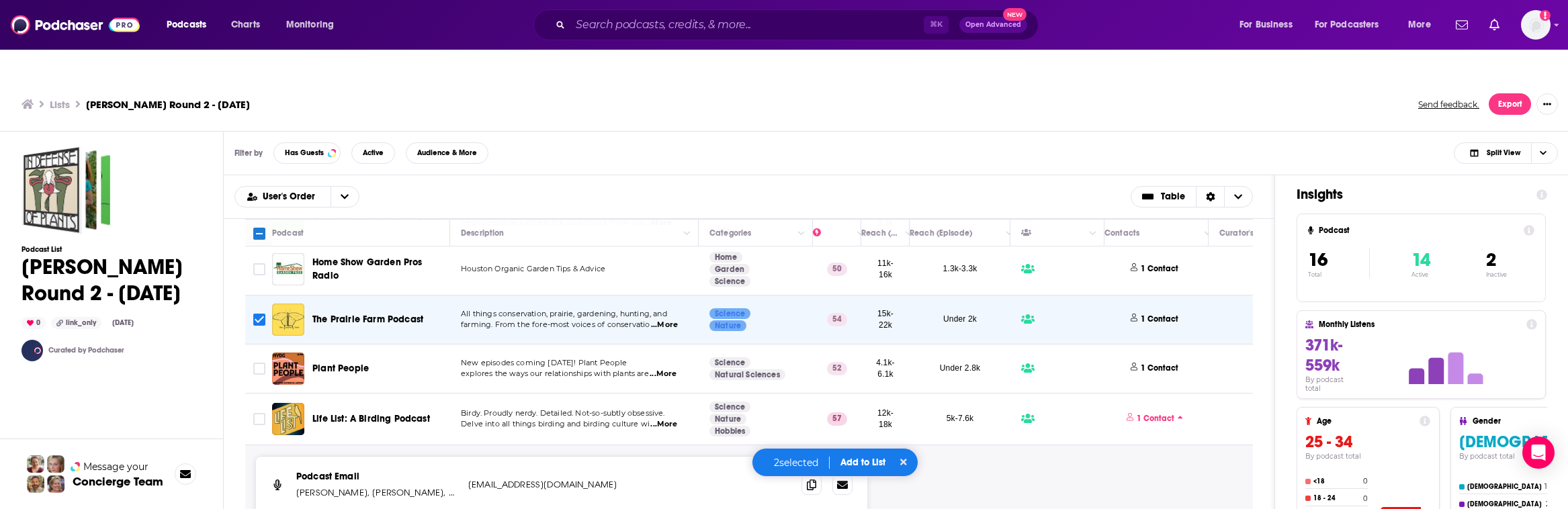
click at [885, 461] on icon at bounding box center [888, 466] width 7 height 11
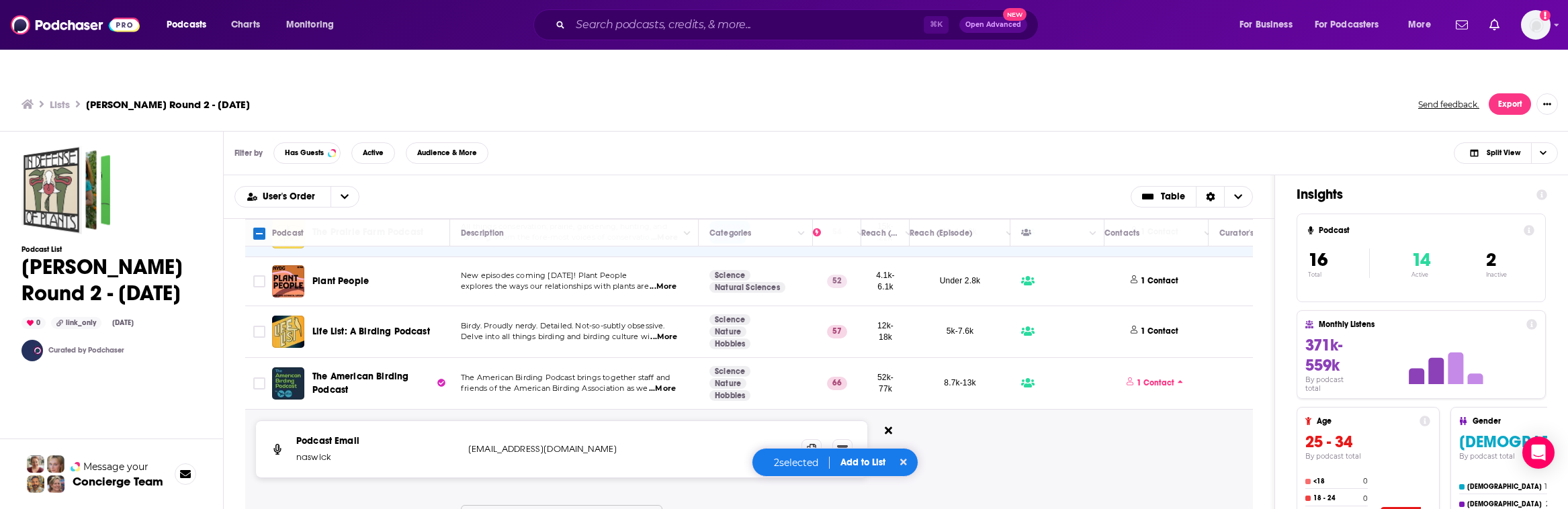
scroll to position [248, 0]
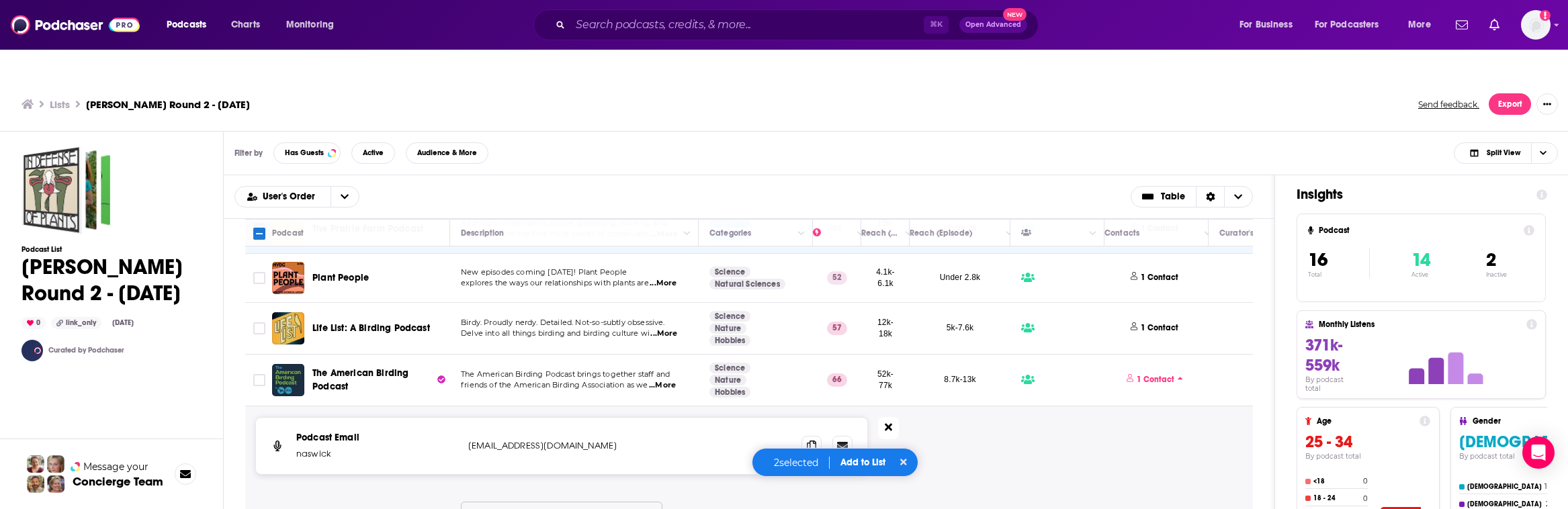
click at [888, 417] on button at bounding box center [889, 428] width 21 height 22
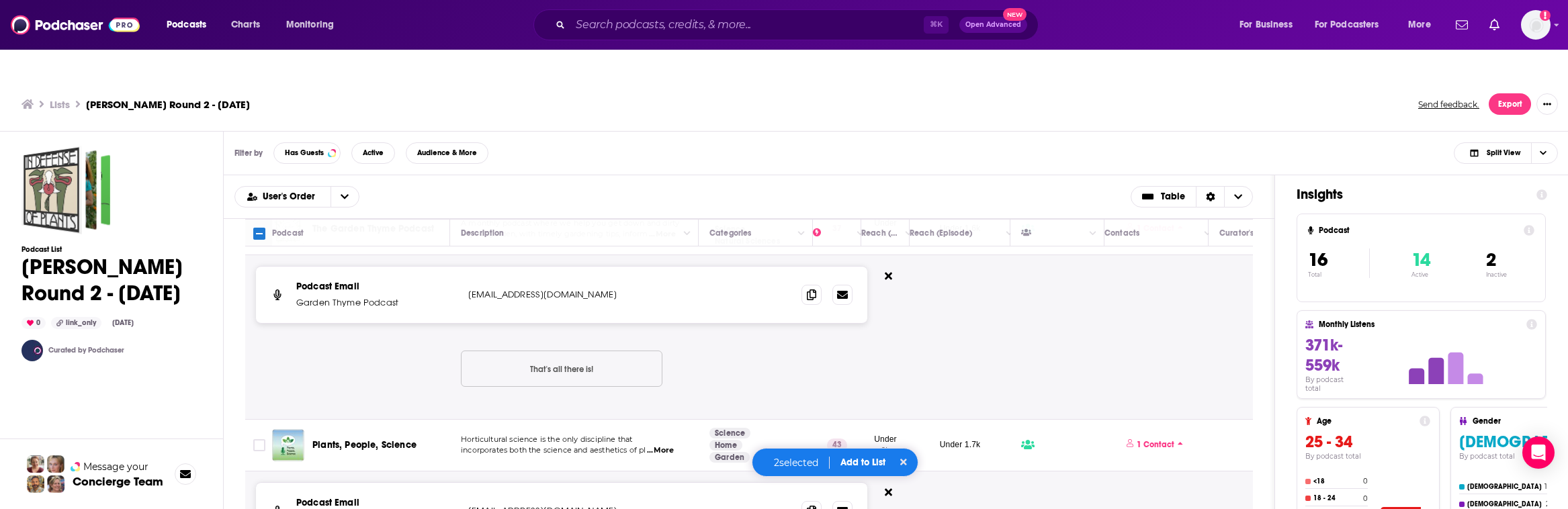
scroll to position [459, 0]
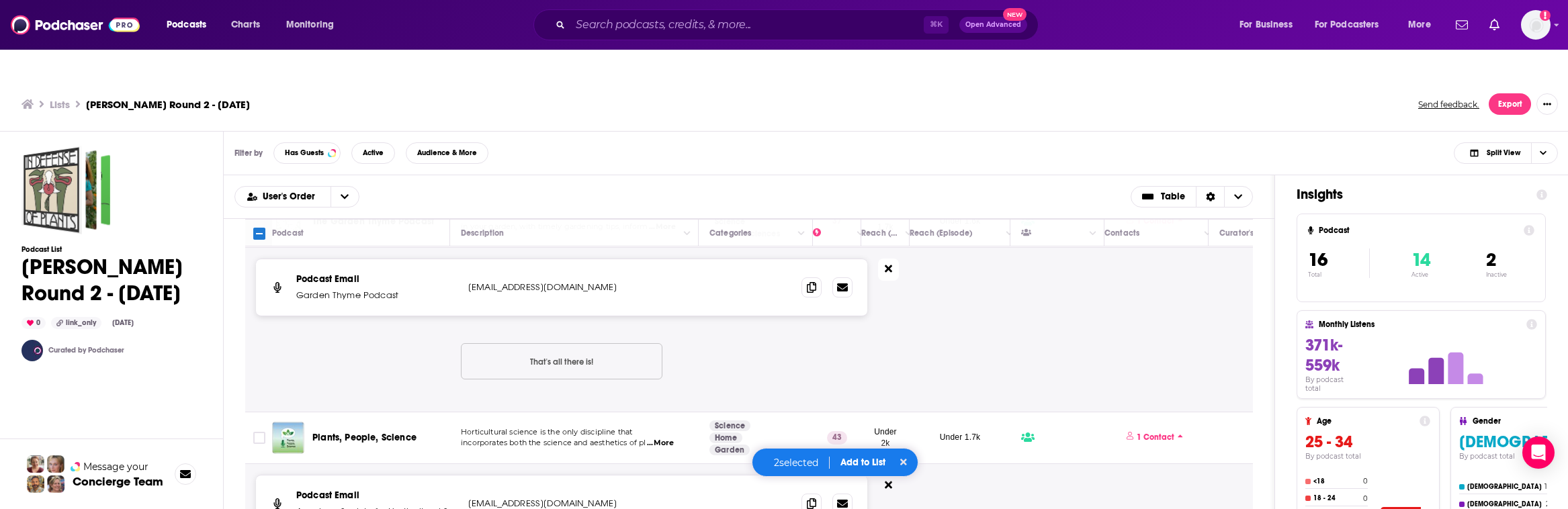
click at [886, 265] on icon at bounding box center [888, 269] width 7 height 7
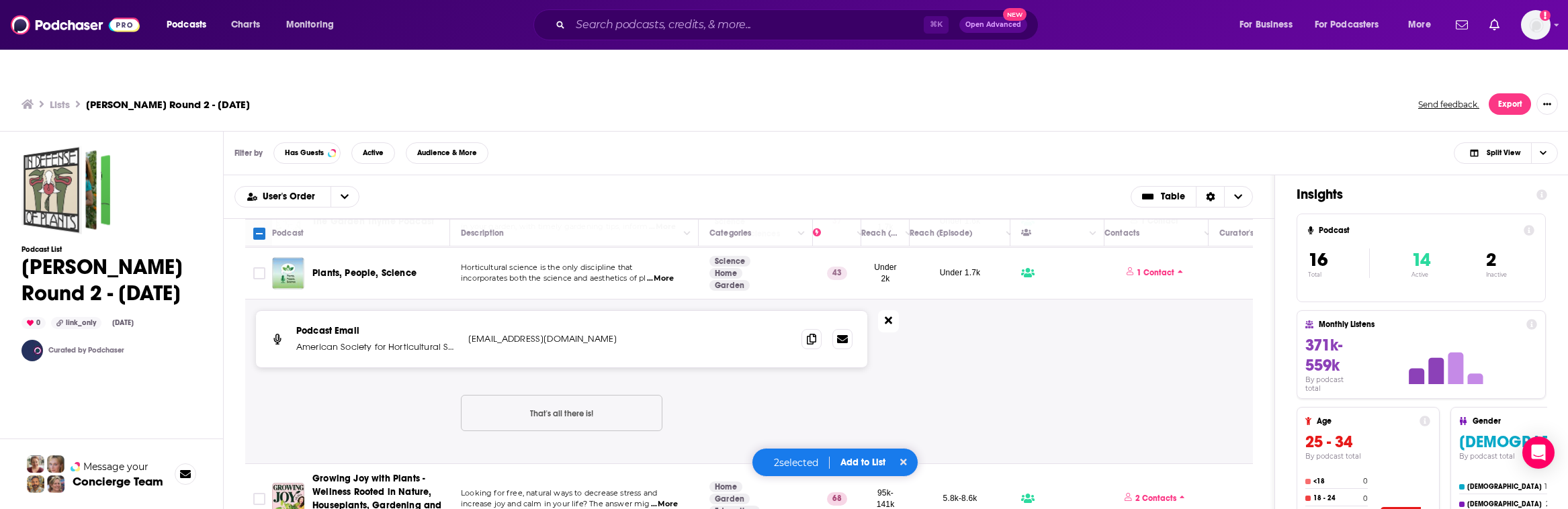
click at [889, 315] on icon at bounding box center [888, 320] width 7 height 11
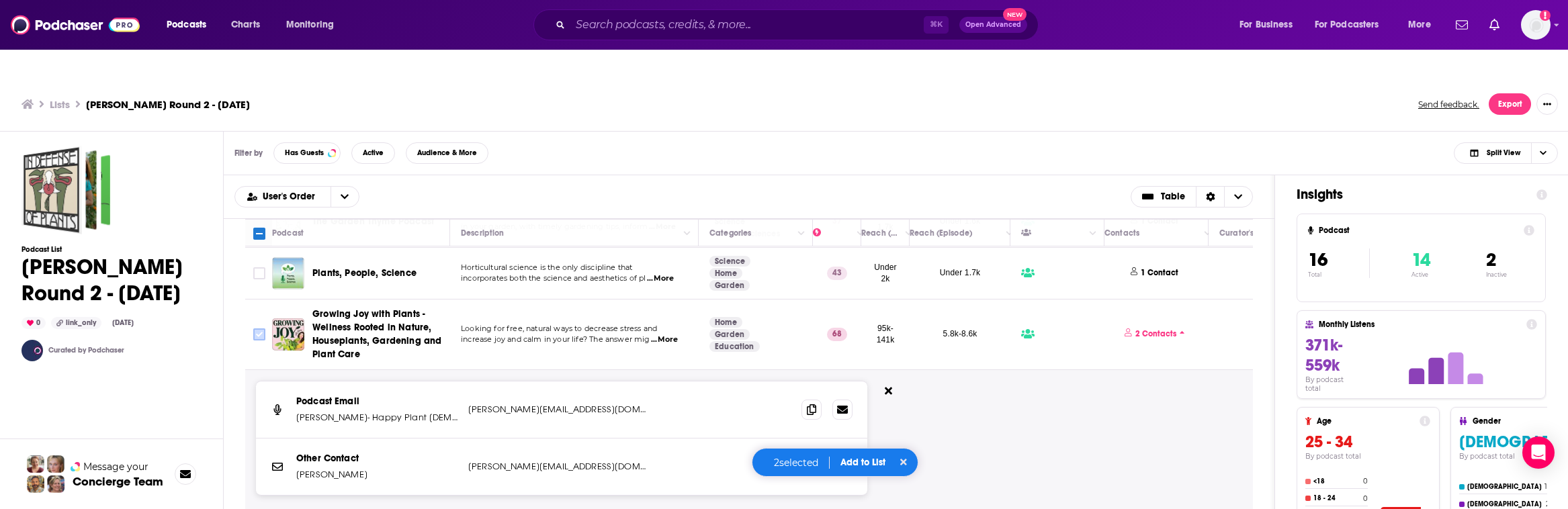
click at [256, 329] on input "Toggle select row" at bounding box center [259, 334] width 12 height 12
checkbox input "true"
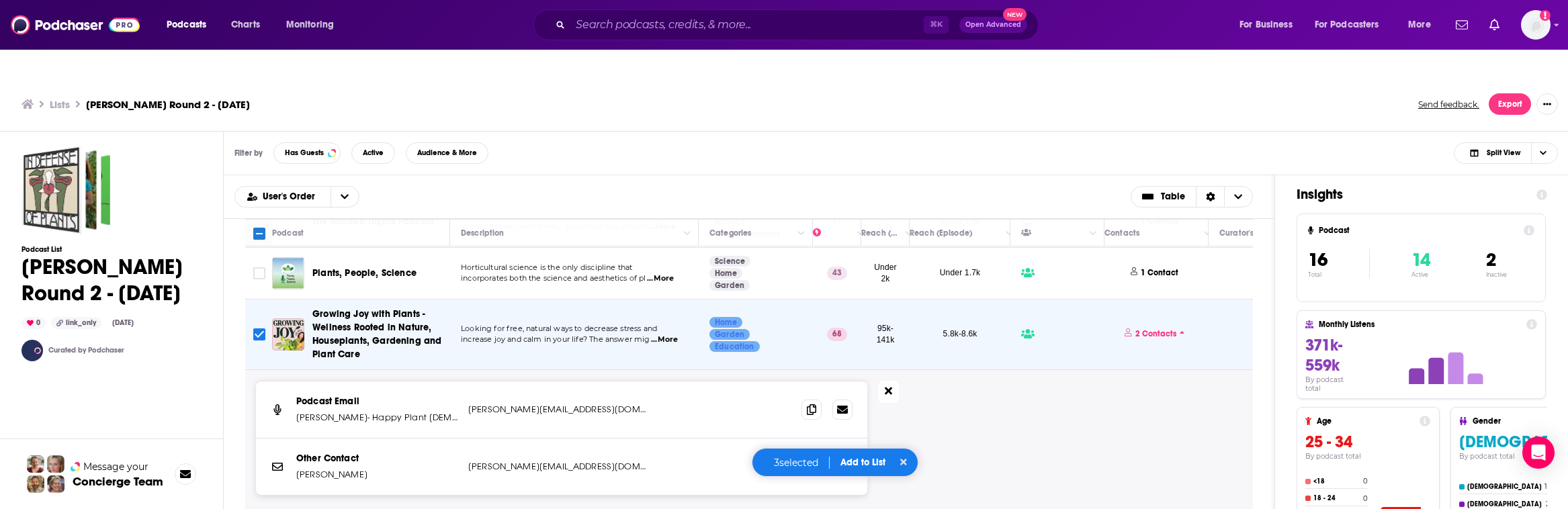
click at [886, 388] on icon at bounding box center [888, 391] width 7 height 7
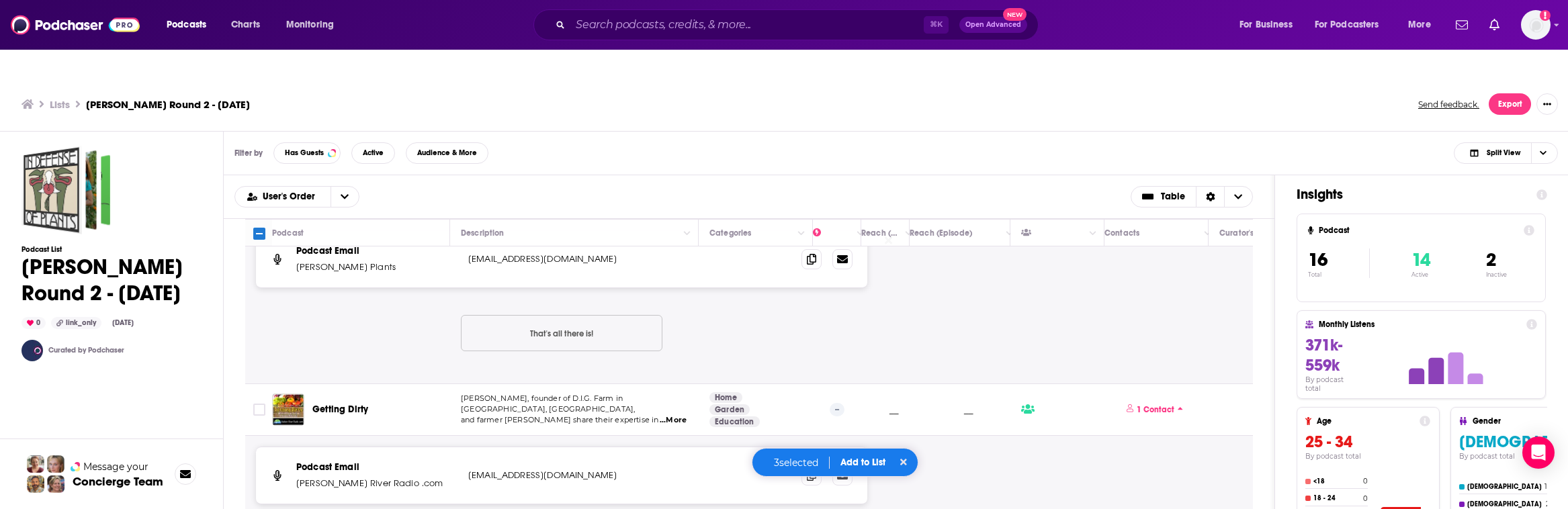
scroll to position [631, 0]
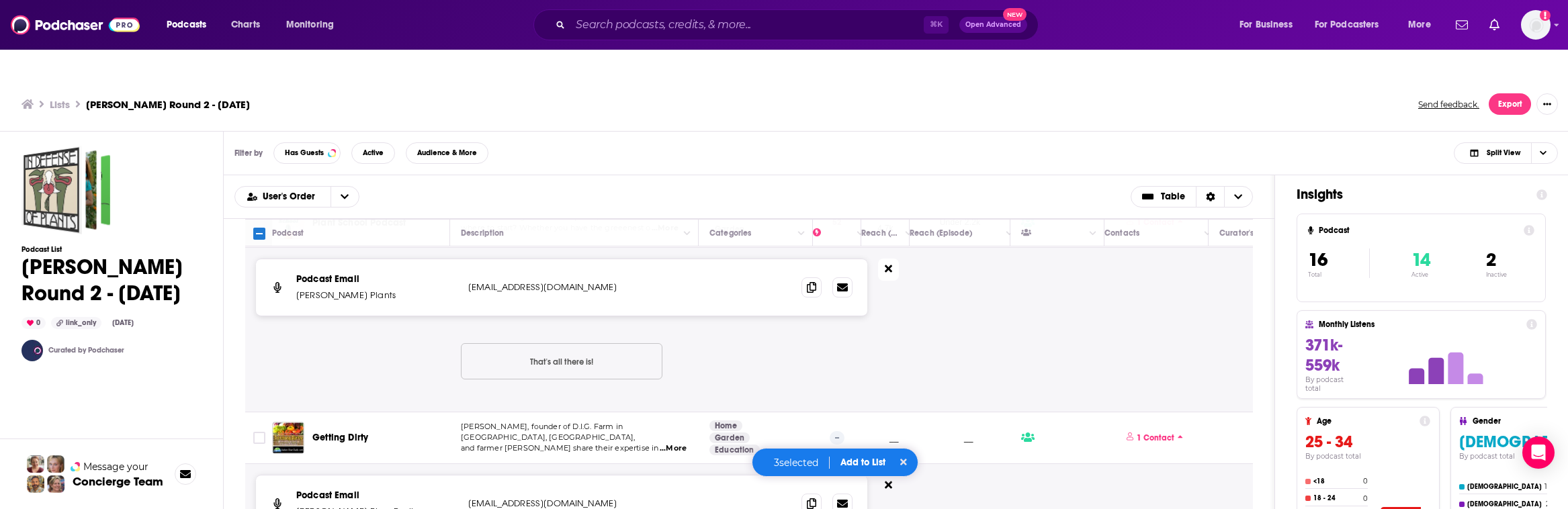
click at [890, 265] on icon at bounding box center [888, 269] width 7 height 7
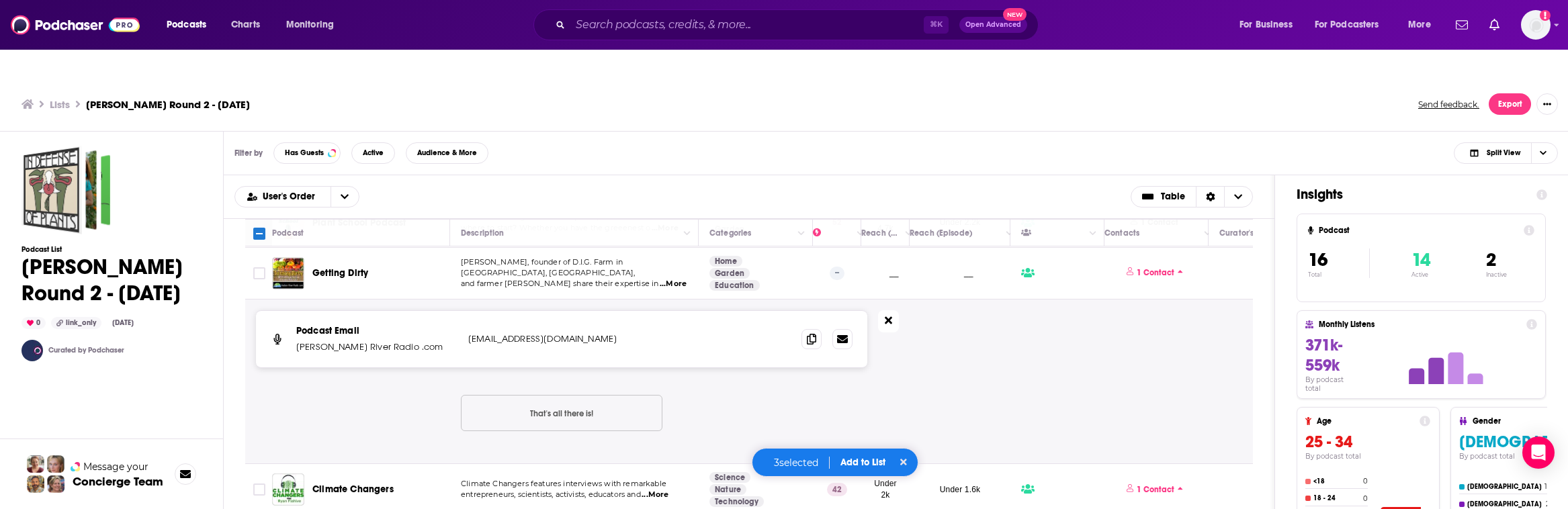
click at [888, 315] on icon at bounding box center [888, 320] width 7 height 11
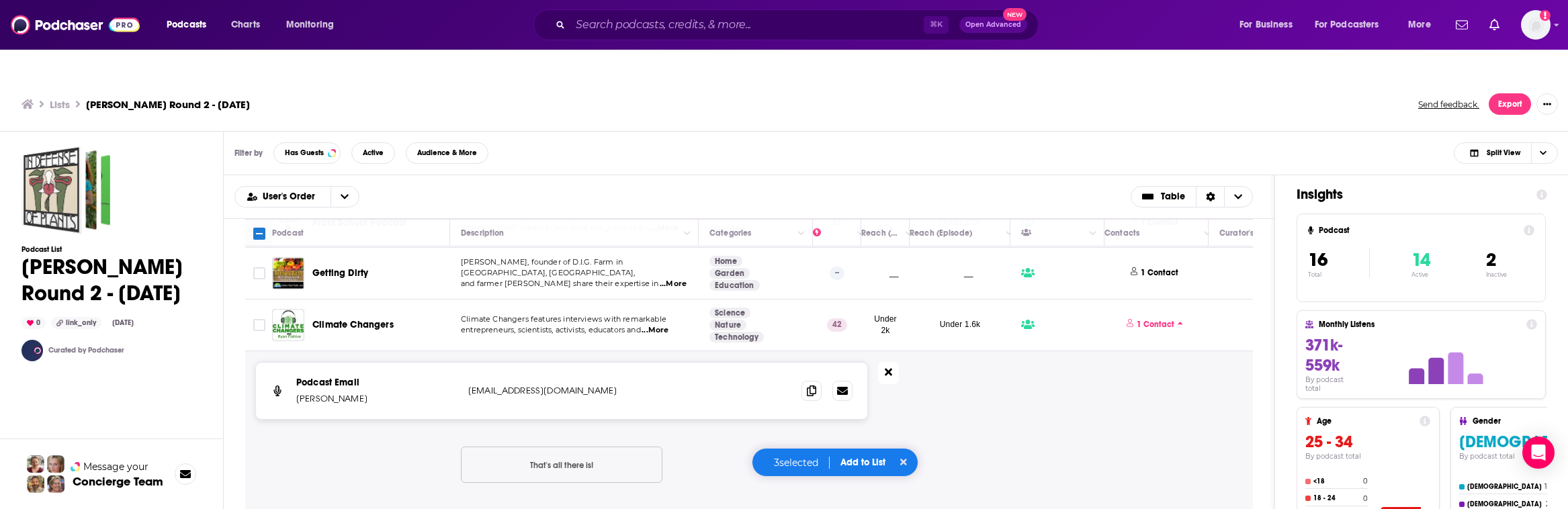
click at [884, 362] on button at bounding box center [889, 373] width 21 height 22
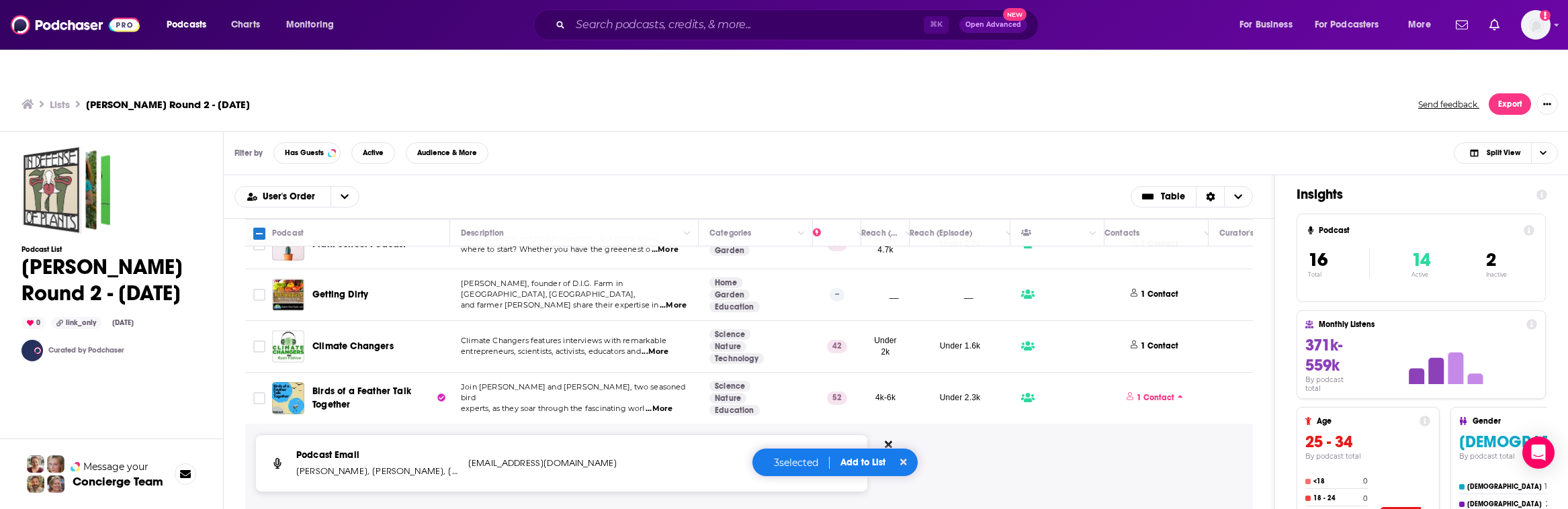
scroll to position [609, 0]
click at [888, 442] on icon at bounding box center [888, 445] width 7 height 7
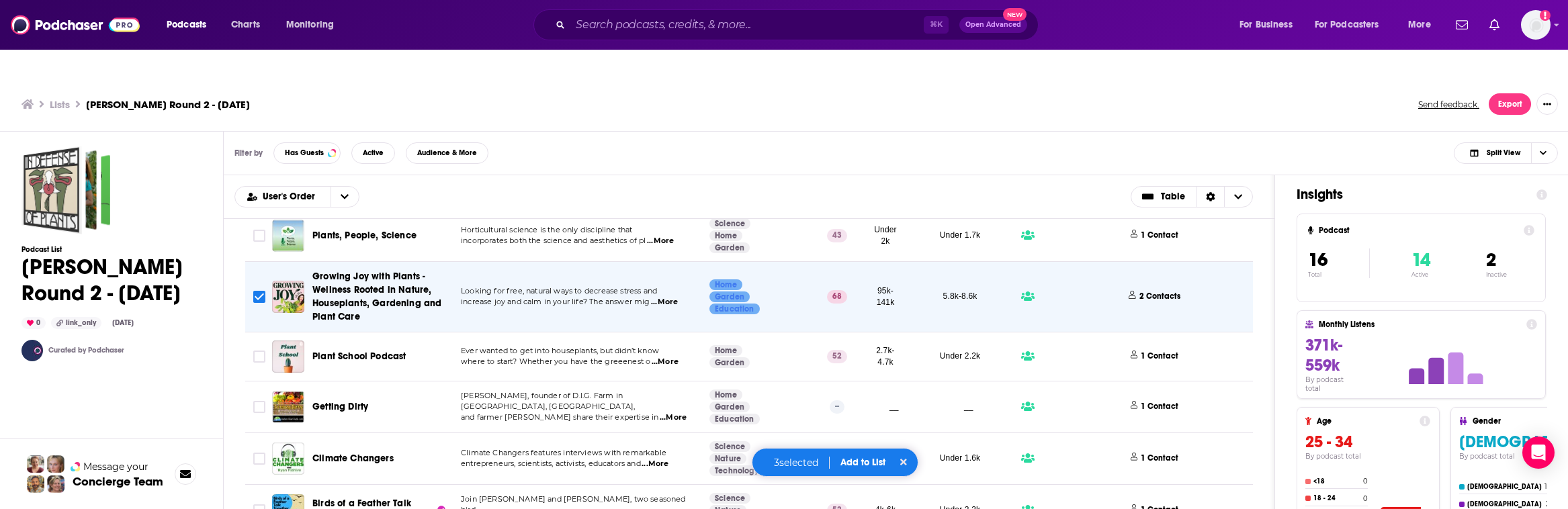
scroll to position [12, 0]
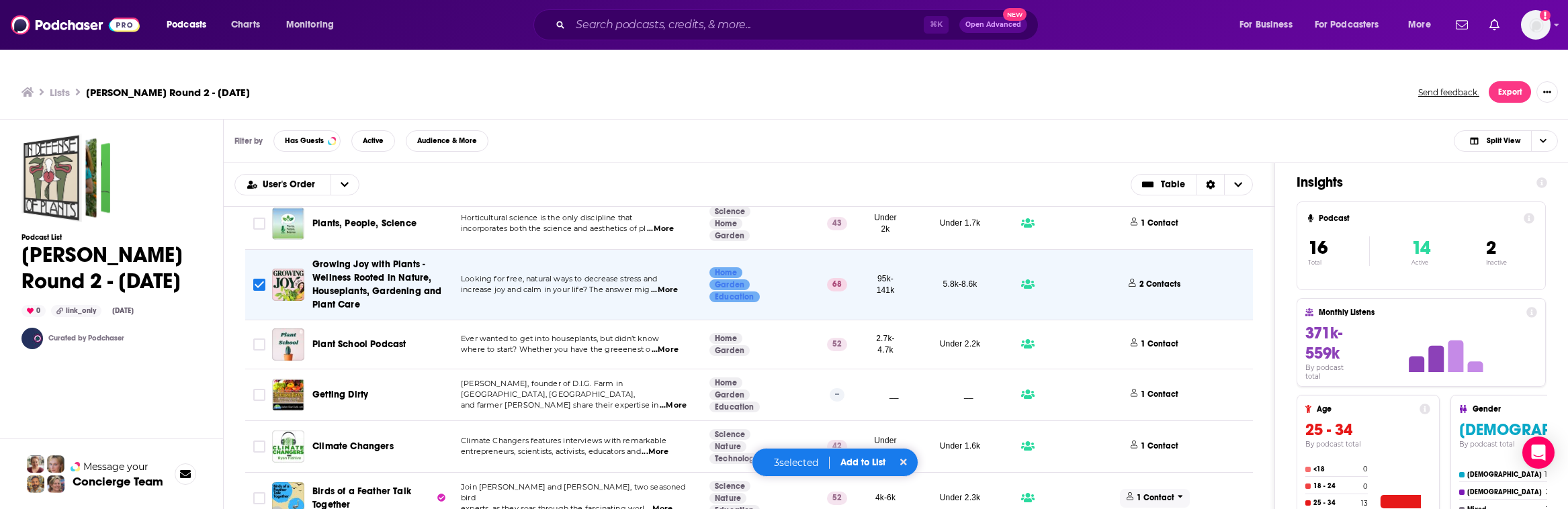
click at [958, 493] on p "1 Contact" at bounding box center [1156, 498] width 37 height 11
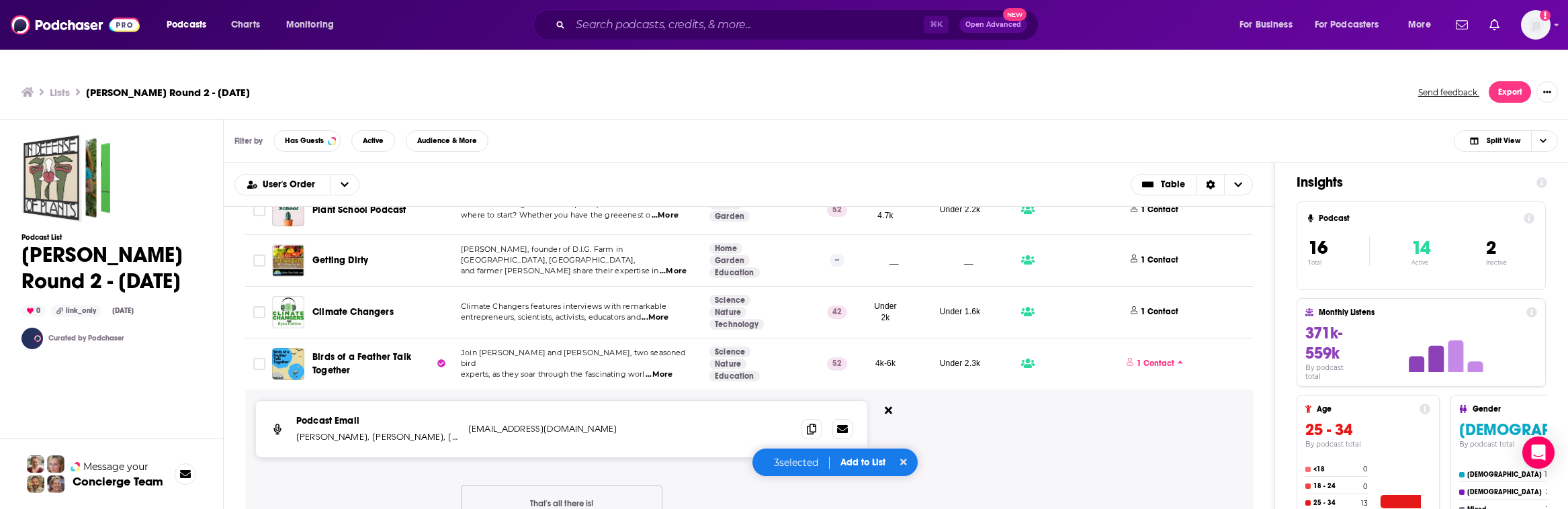
scroll to position [609, 0]
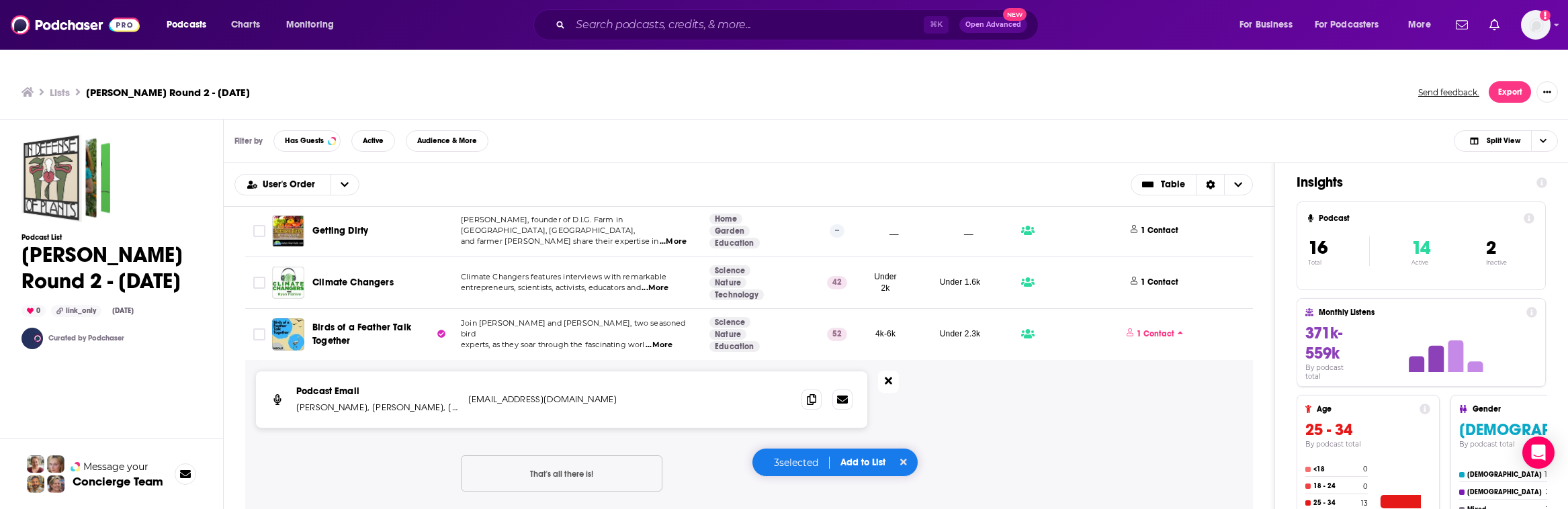
click at [891, 376] on icon at bounding box center [888, 381] width 7 height 11
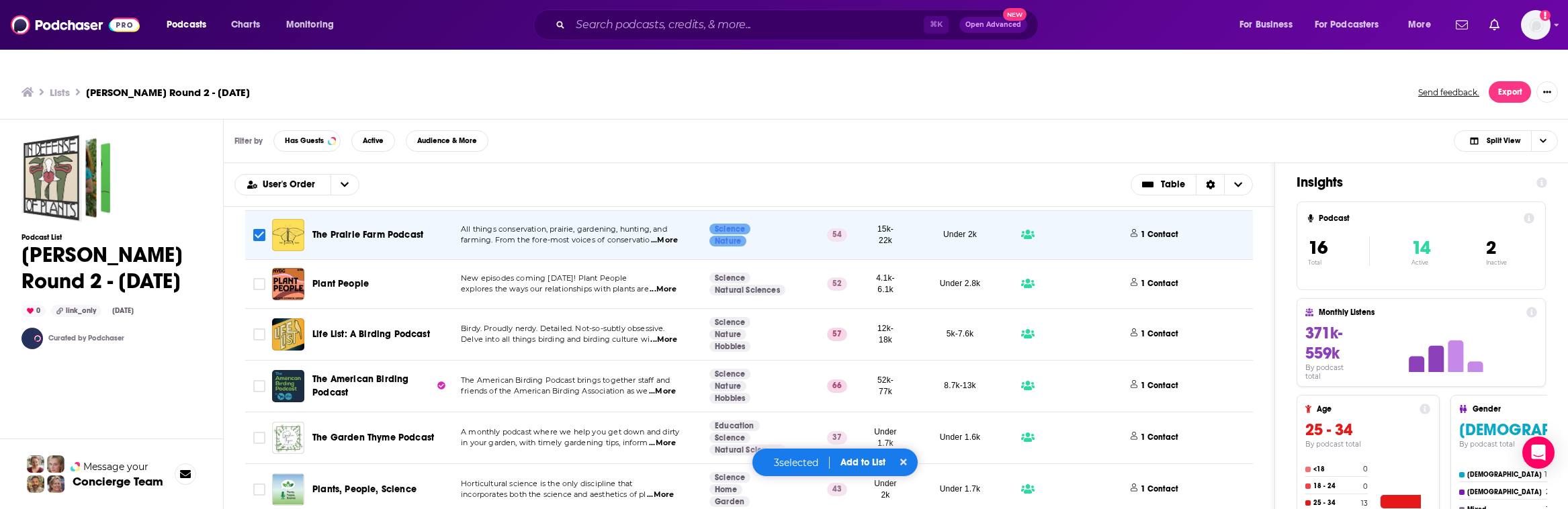
scroll to position [43, 0]
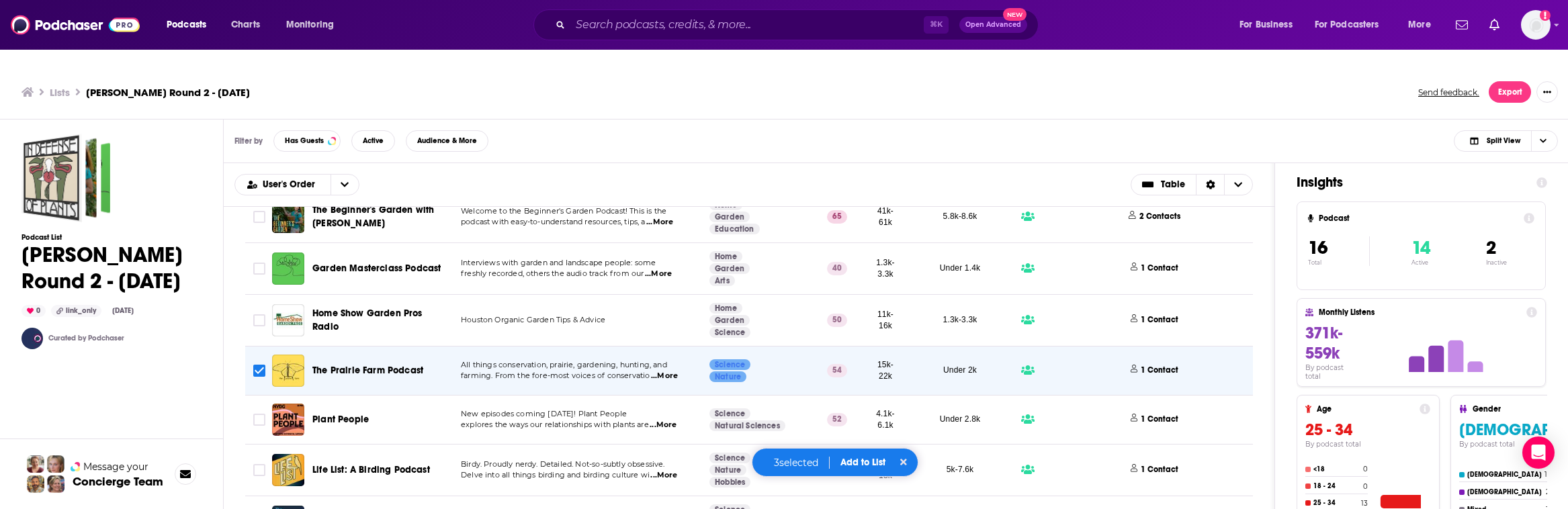
click at [885, 460] on button "Add to List" at bounding box center [863, 463] width 67 height 11
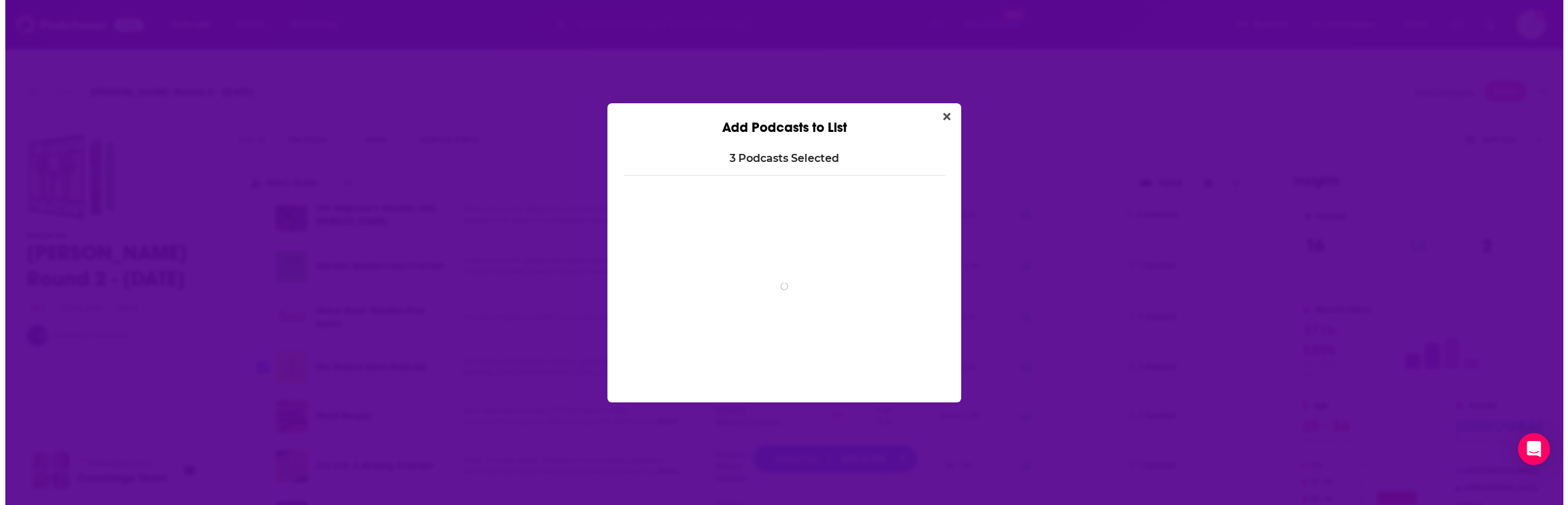
scroll to position [0, 0]
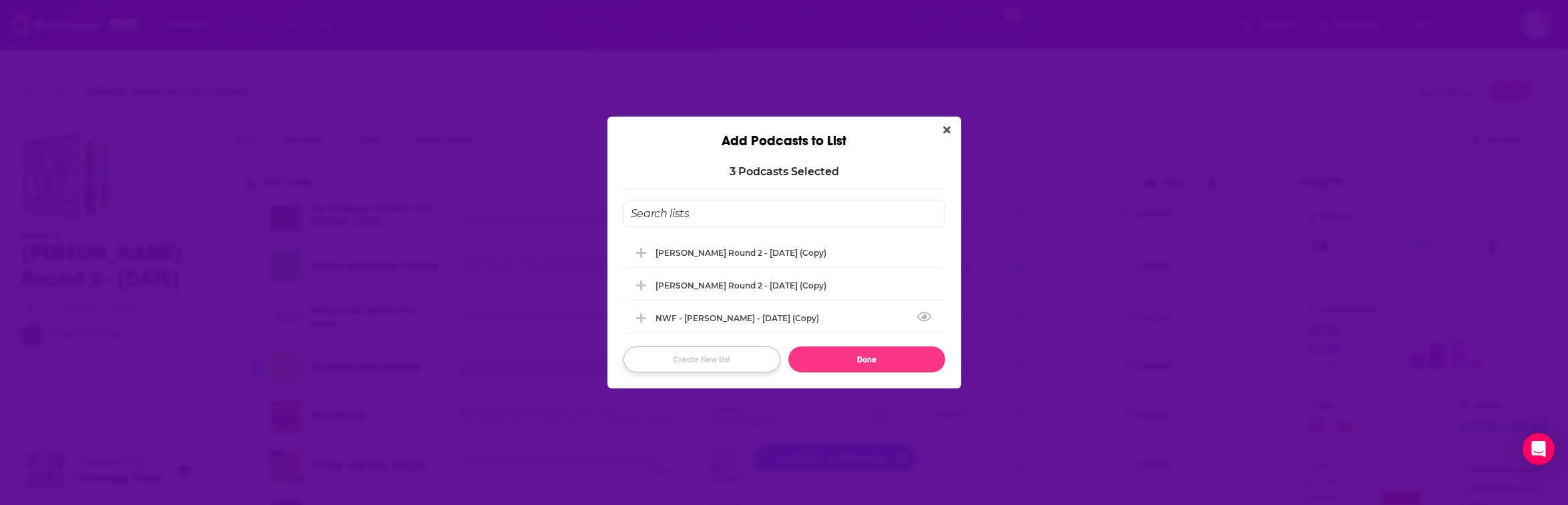
click at [681, 360] on button "Create New List" at bounding box center [701, 359] width 157 height 26
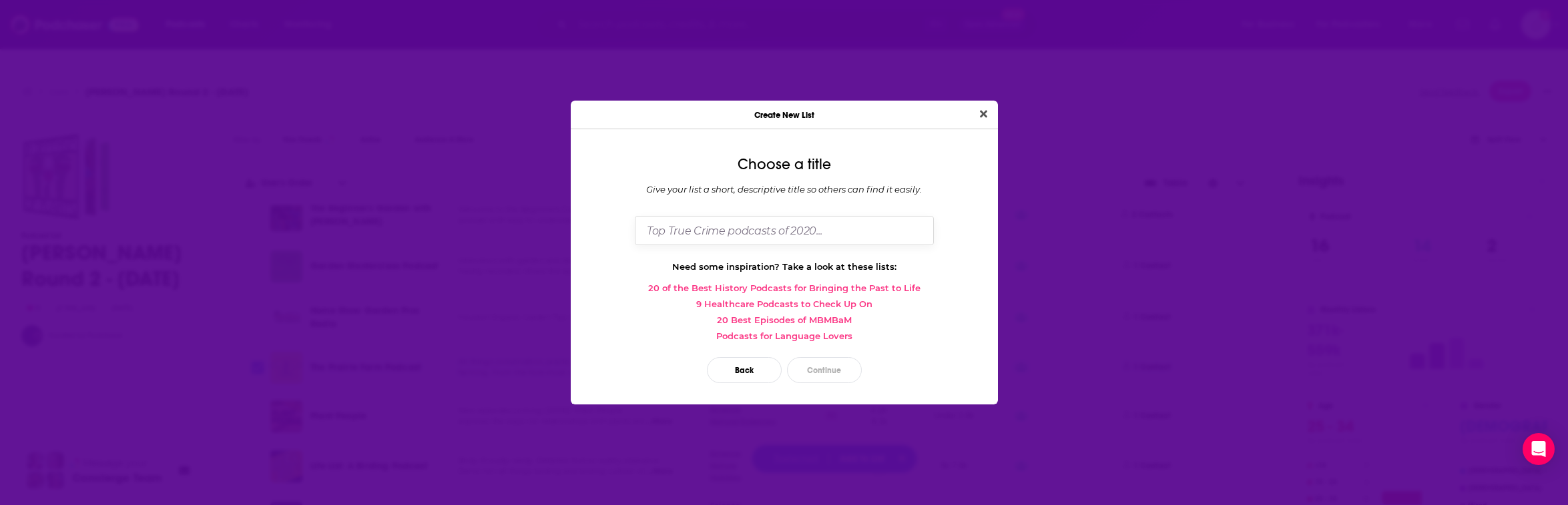
click at [670, 234] on input "Dialog" at bounding box center [784, 230] width 299 height 29
click at [678, 226] on input "LTL COverage 2025" at bounding box center [784, 230] width 299 height 29
type input "LTL Coverage 2025"
click at [816, 371] on button "Continue" at bounding box center [824, 370] width 75 height 26
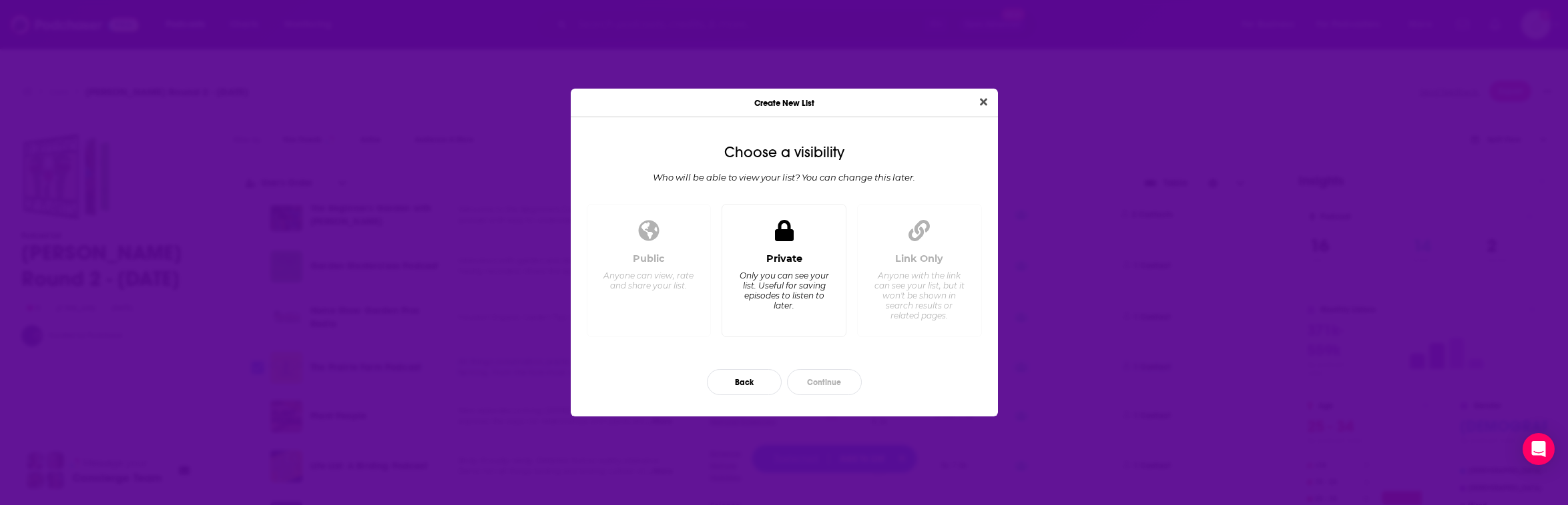
click at [792, 271] on div "Only you can see your list. Useful for saving episodes to listen to later." at bounding box center [784, 291] width 91 height 40
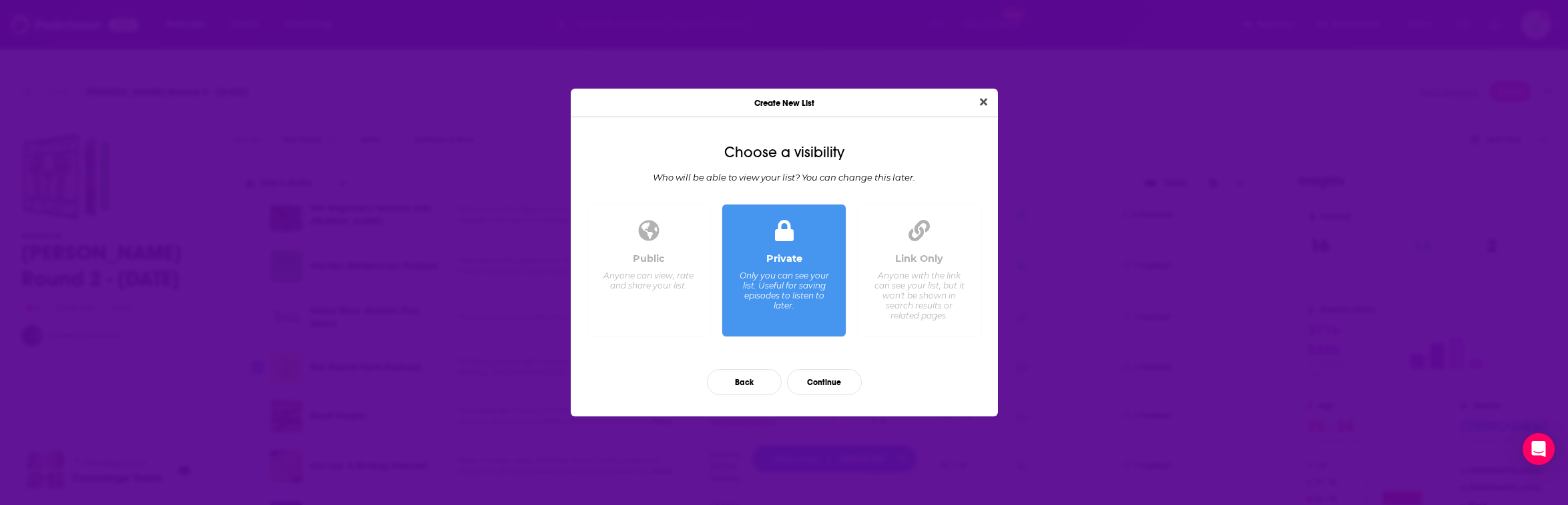
click at [901, 307] on div "Anyone with the link can see your list, but it won't be shown in search results…" at bounding box center [918, 296] width 91 height 50
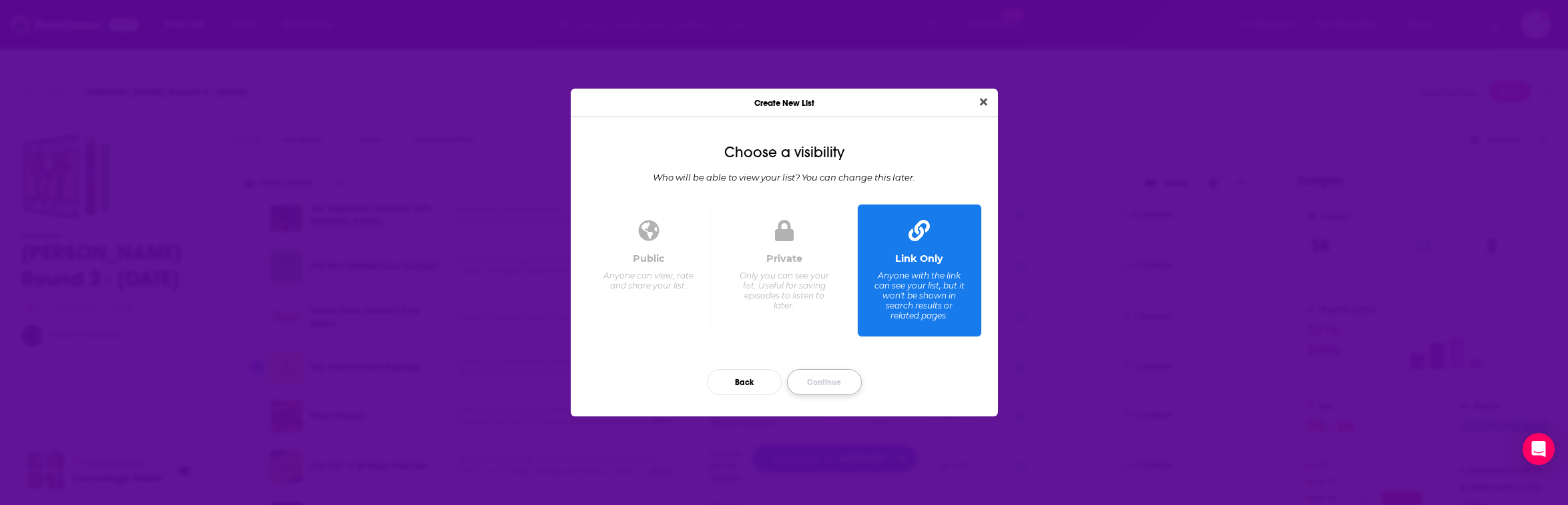
click at [826, 383] on button "Continue" at bounding box center [824, 383] width 75 height 26
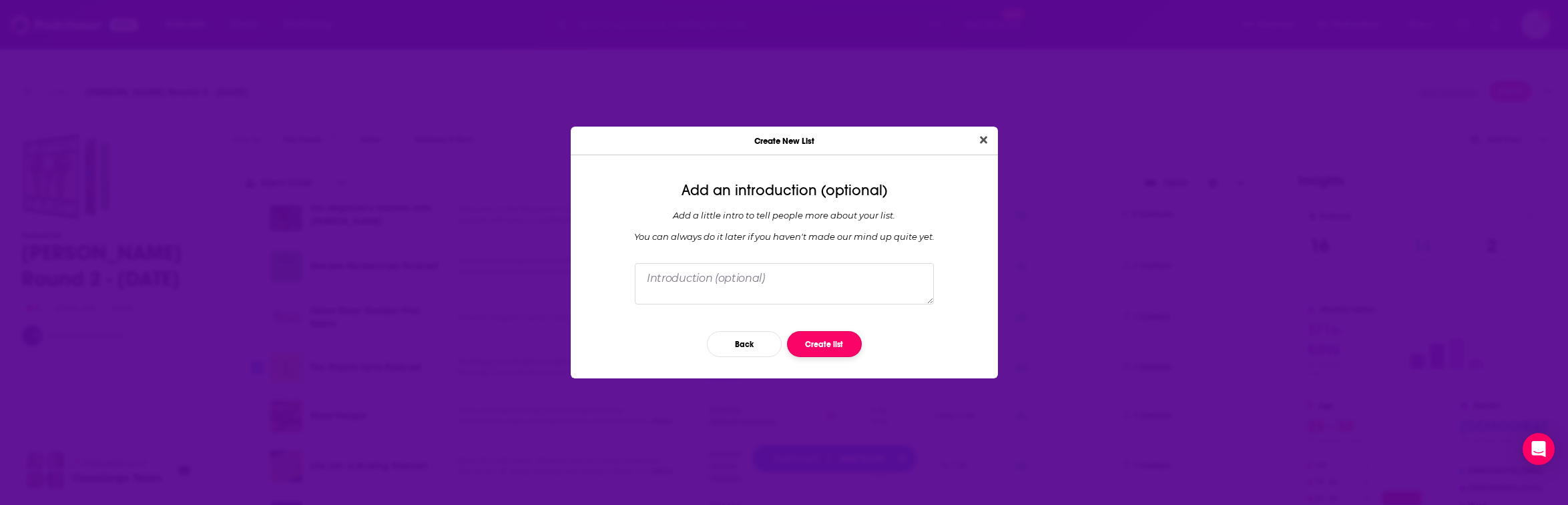
click at [820, 347] on button "Create list" at bounding box center [824, 344] width 75 height 26
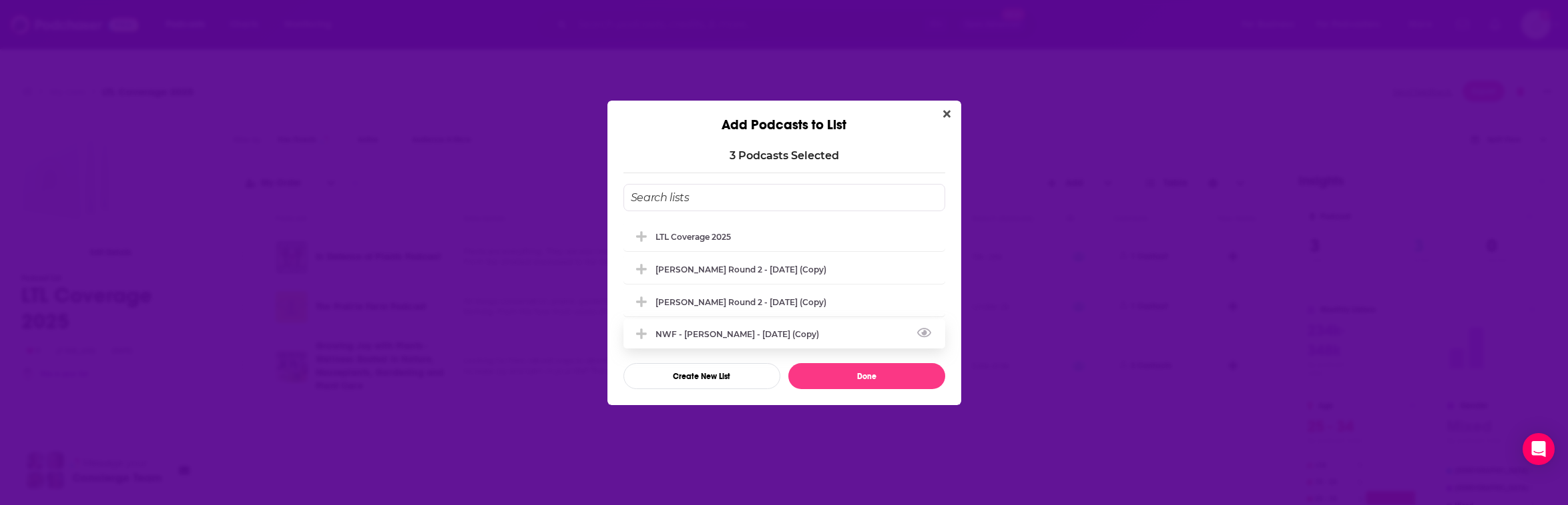
click at [790, 333] on div "NWF - [PERSON_NAME] - [DATE] (Copy)" at bounding box center [741, 334] width 172 height 10
click at [782, 333] on div "NWF - [PERSON_NAME] - [DATE] (Copy)" at bounding box center [741, 334] width 172 height 10
click at [950, 117] on icon "Close" at bounding box center [946, 114] width 7 height 10
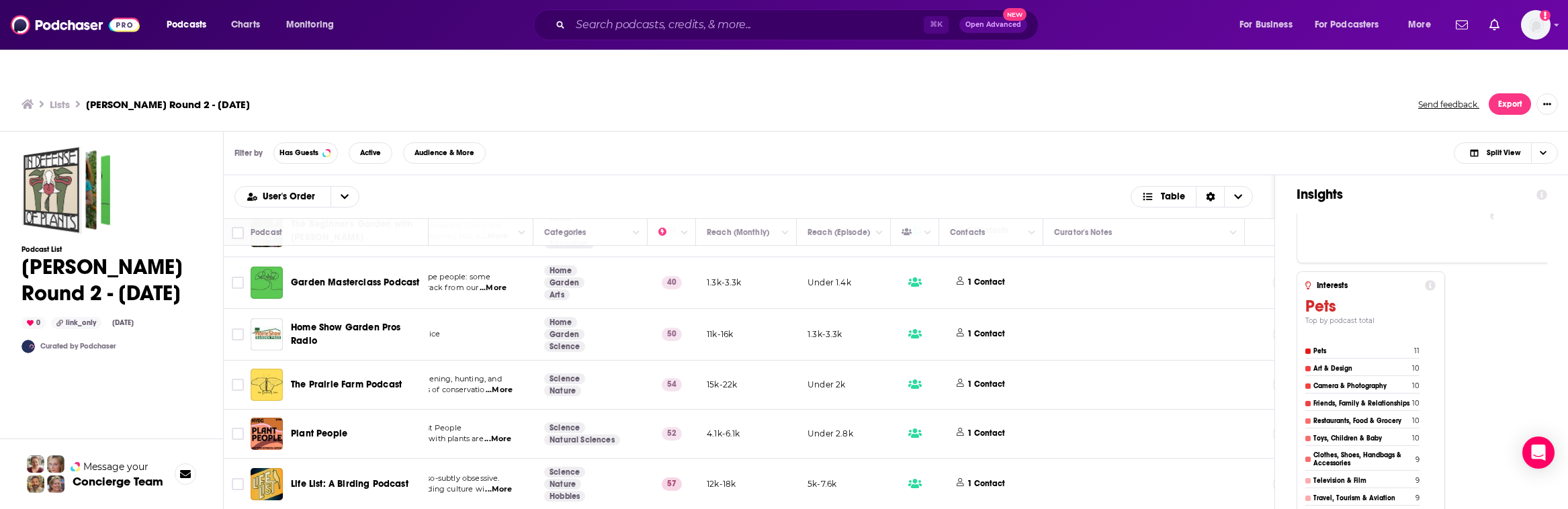
click at [69, 98] on h3 "Lists" at bounding box center [59, 105] width 20 height 13
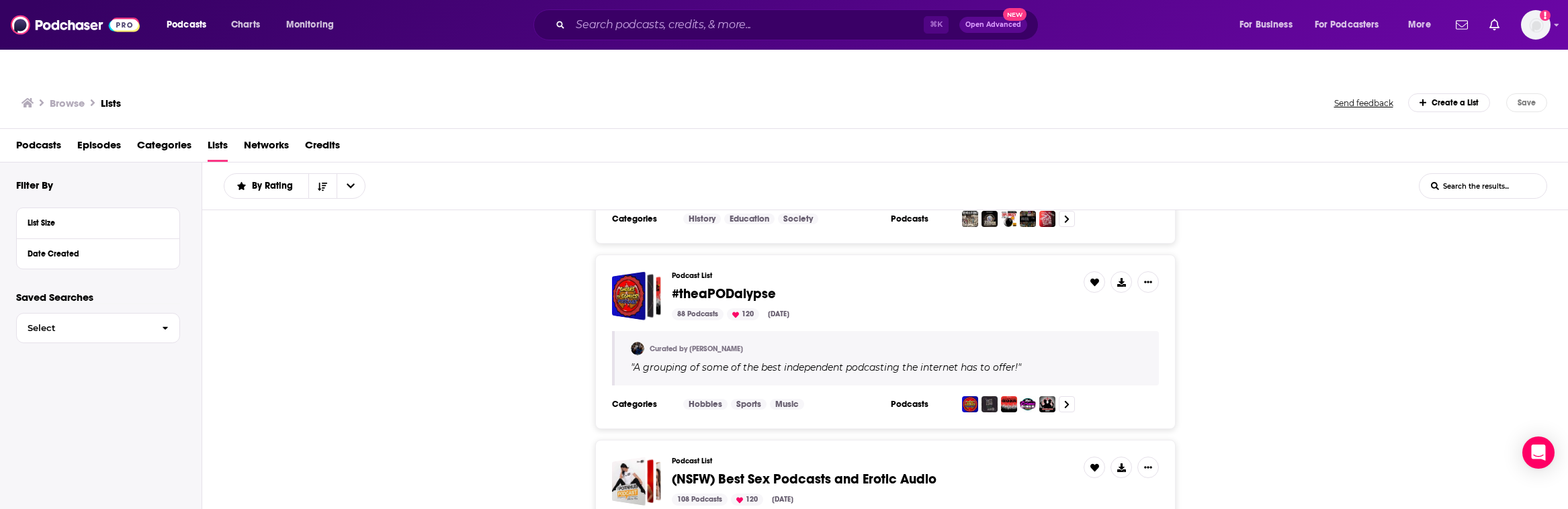
scroll to position [623, 0]
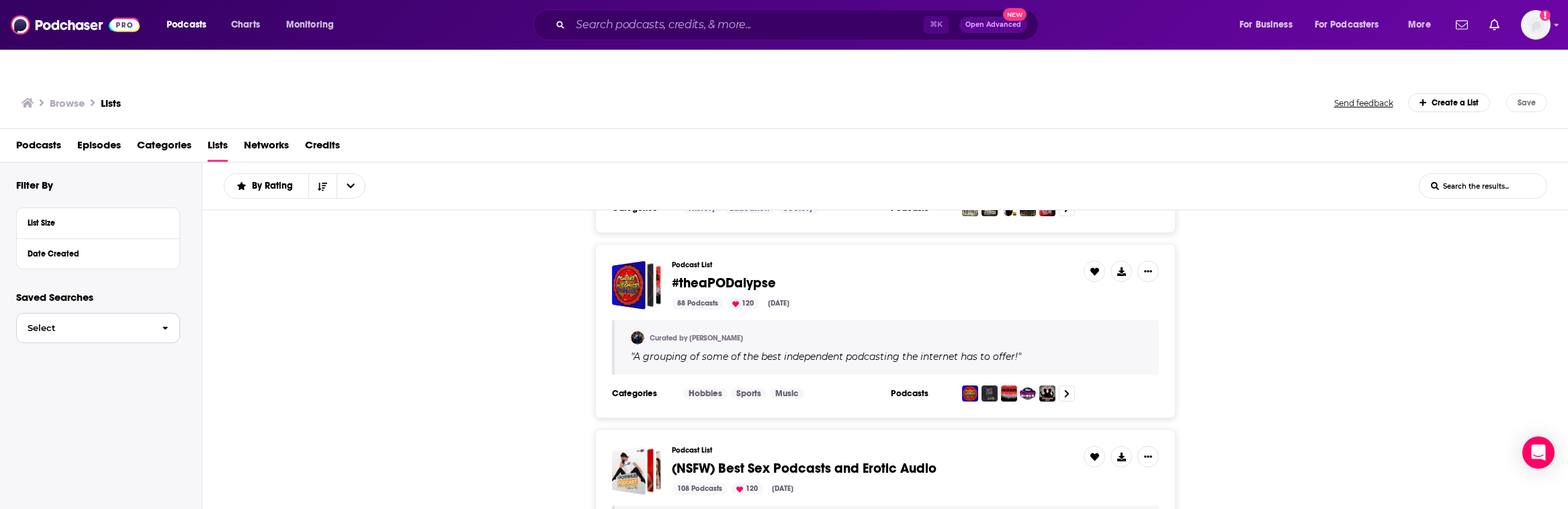
click at [84, 324] on span "Select" at bounding box center [84, 328] width 135 height 9
click at [958, 34] on img "Logged in as HSimon" at bounding box center [1536, 24] width 29 height 29
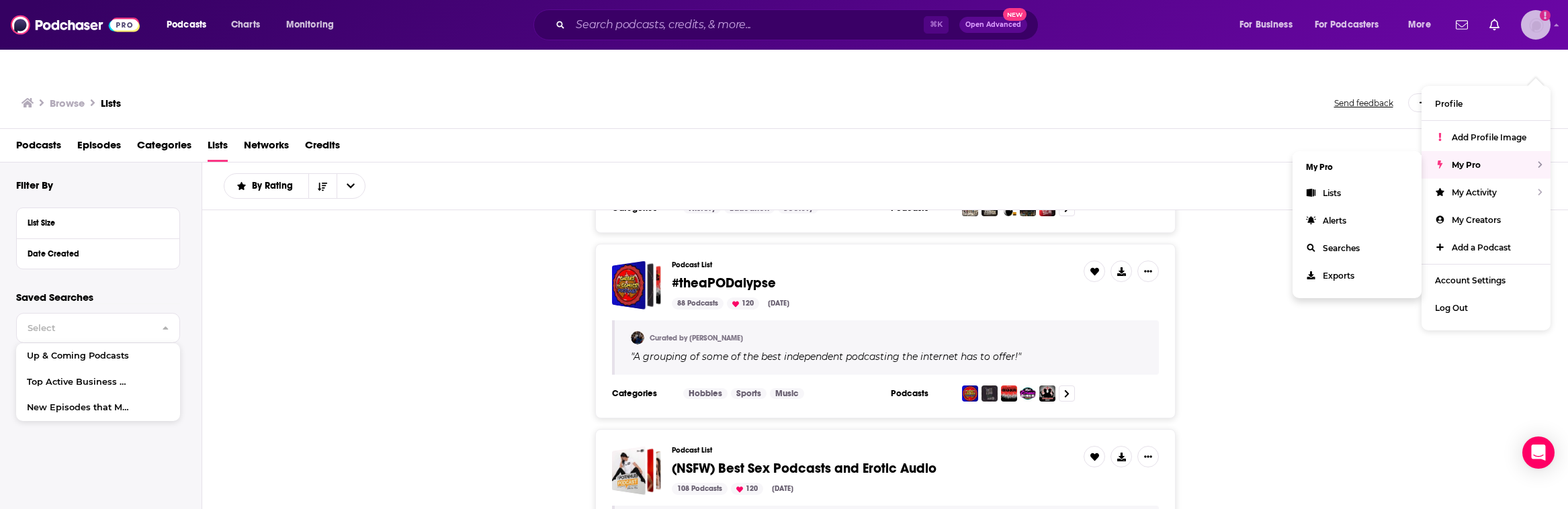
click at [958, 160] on span "My Pro" at bounding box center [1467, 165] width 29 height 10
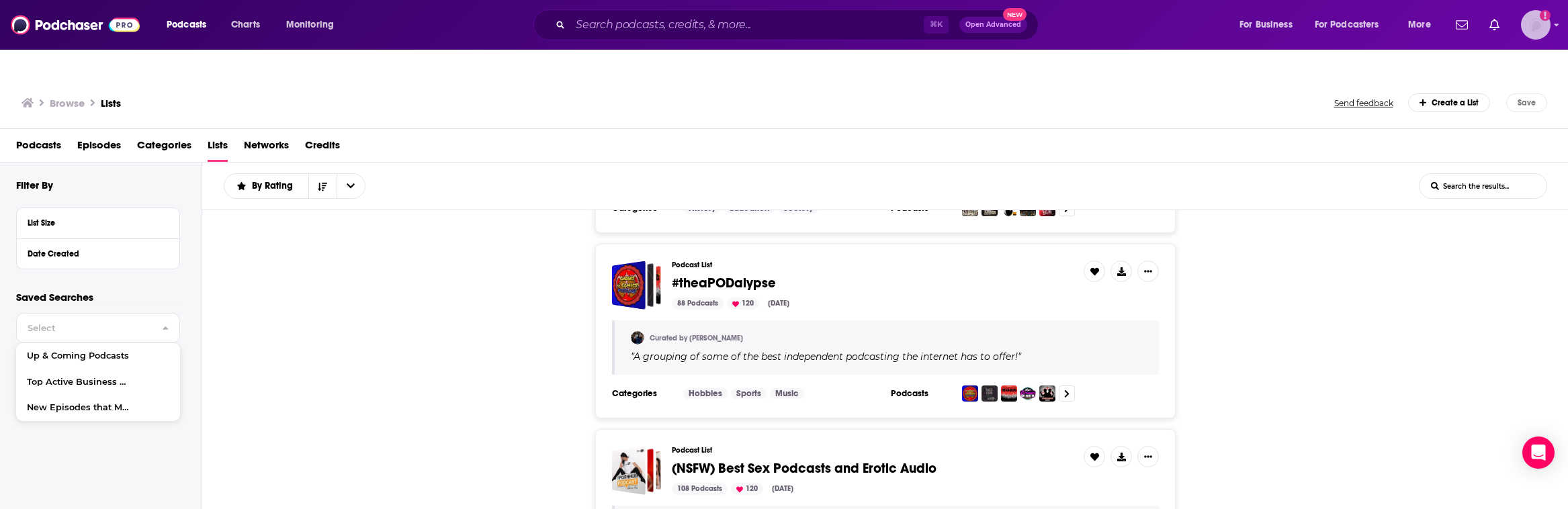
click at [958, 25] on img "Logged in as HSimon" at bounding box center [1536, 24] width 29 height 29
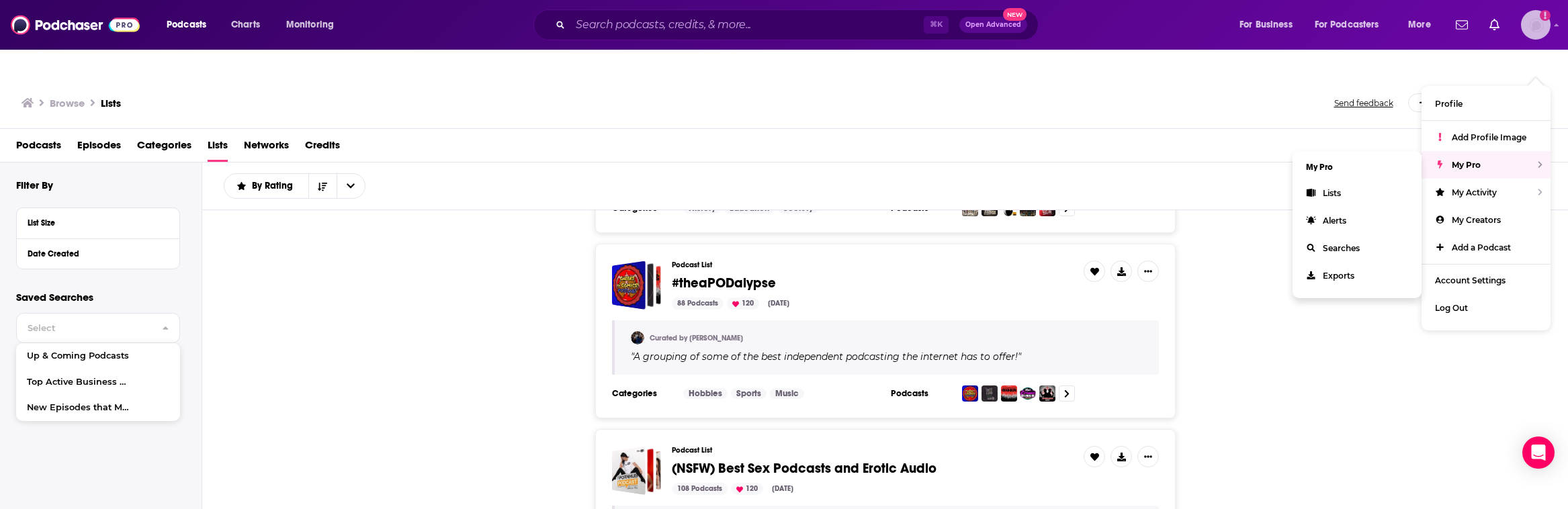
click at [958, 160] on span "My Pro" at bounding box center [1467, 165] width 29 height 10
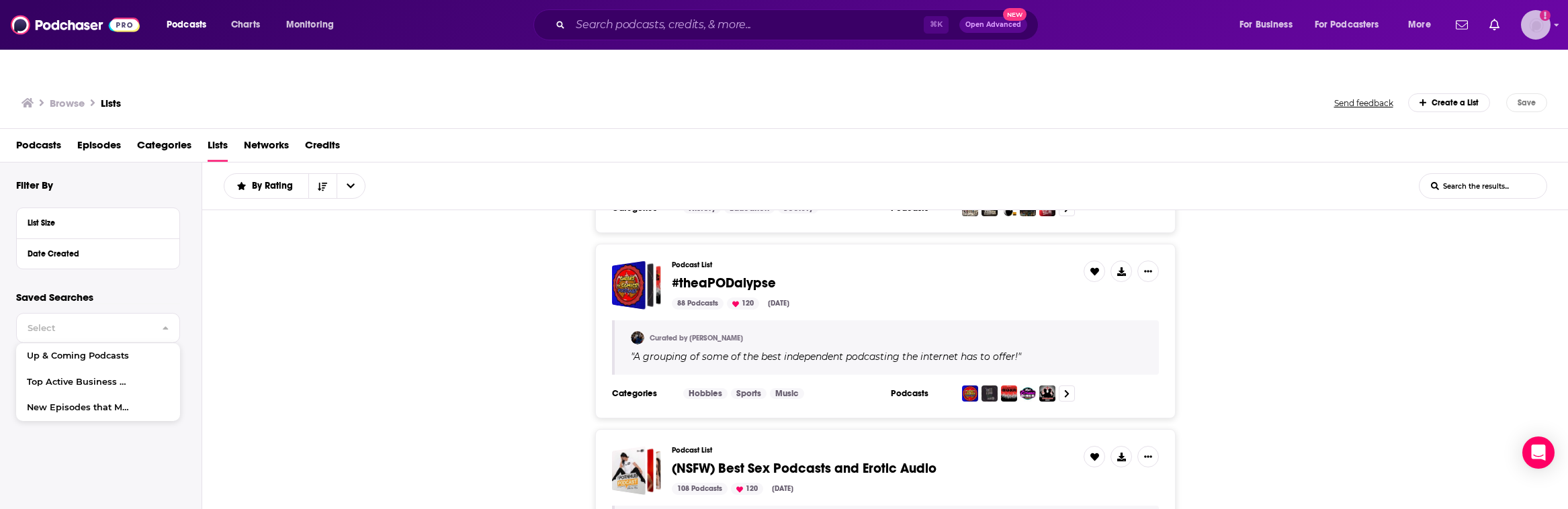
click at [958, 34] on img "Logged in as HSimon" at bounding box center [1536, 24] width 29 height 29
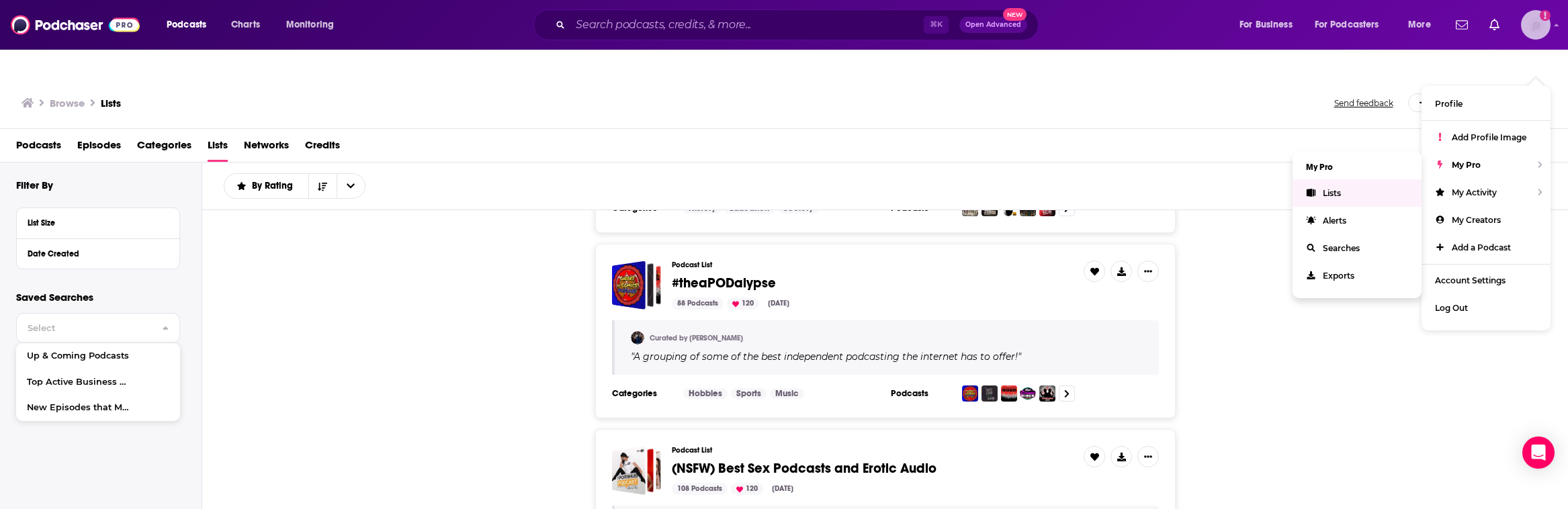
click at [958, 179] on link "Lists" at bounding box center [1357, 193] width 129 height 28
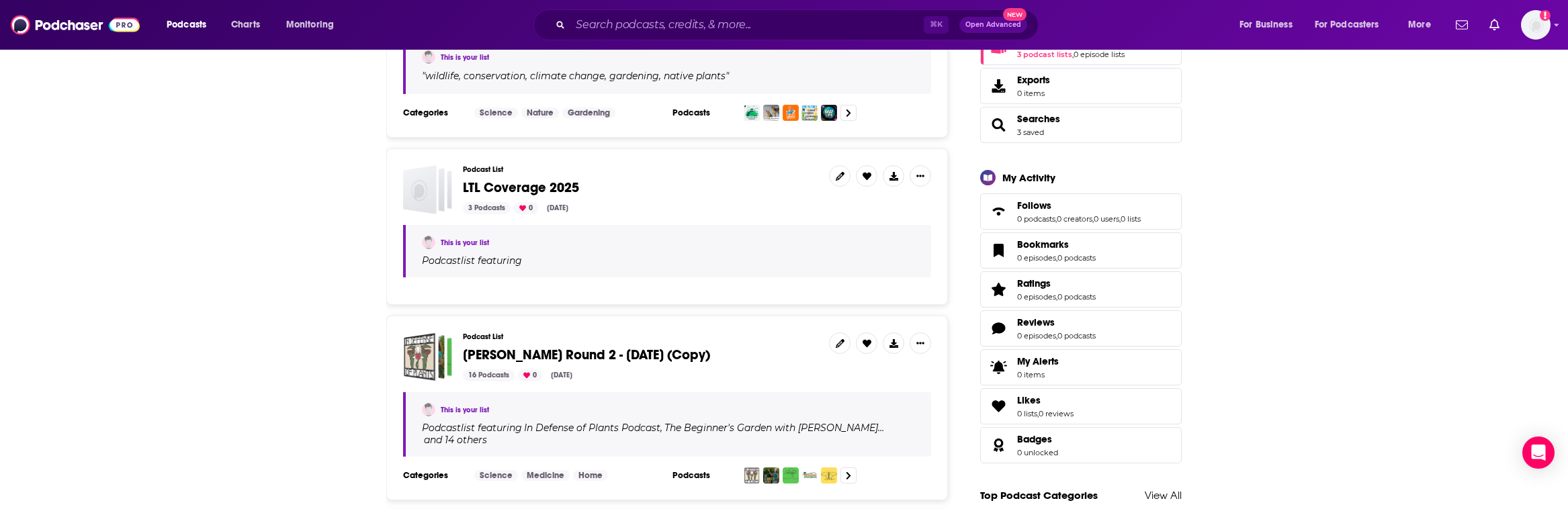
scroll to position [68, 0]
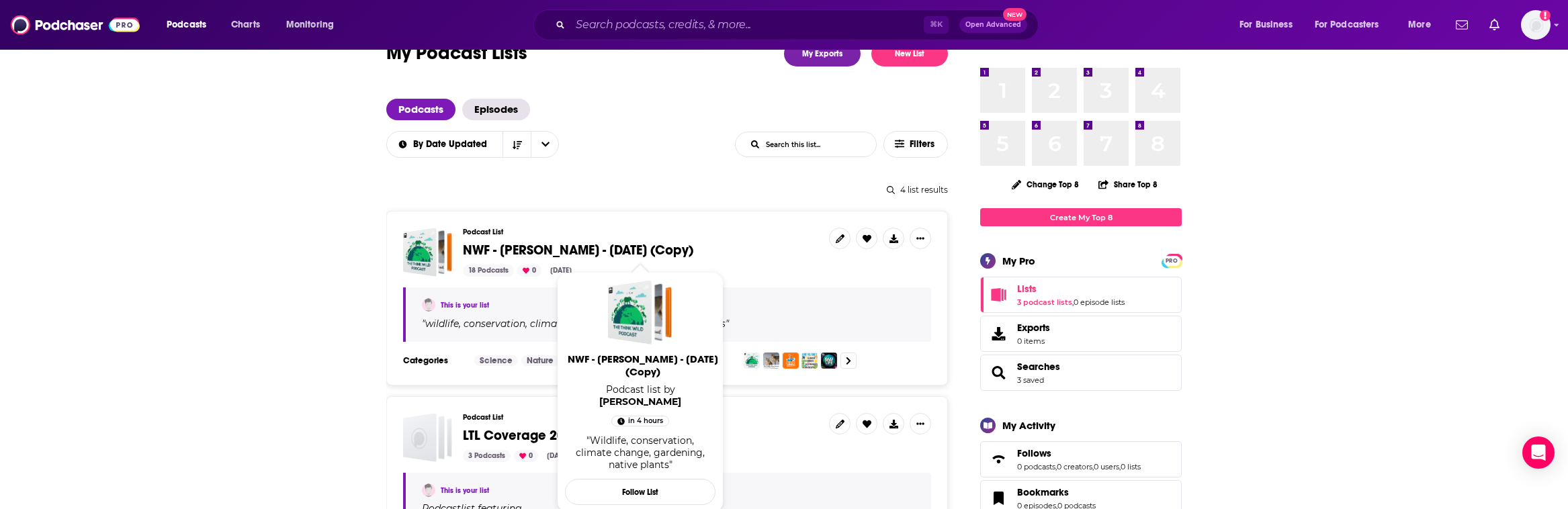
click at [673, 242] on span "NWF - [PERSON_NAME] - [DATE] (Copy)" at bounding box center [578, 250] width 230 height 17
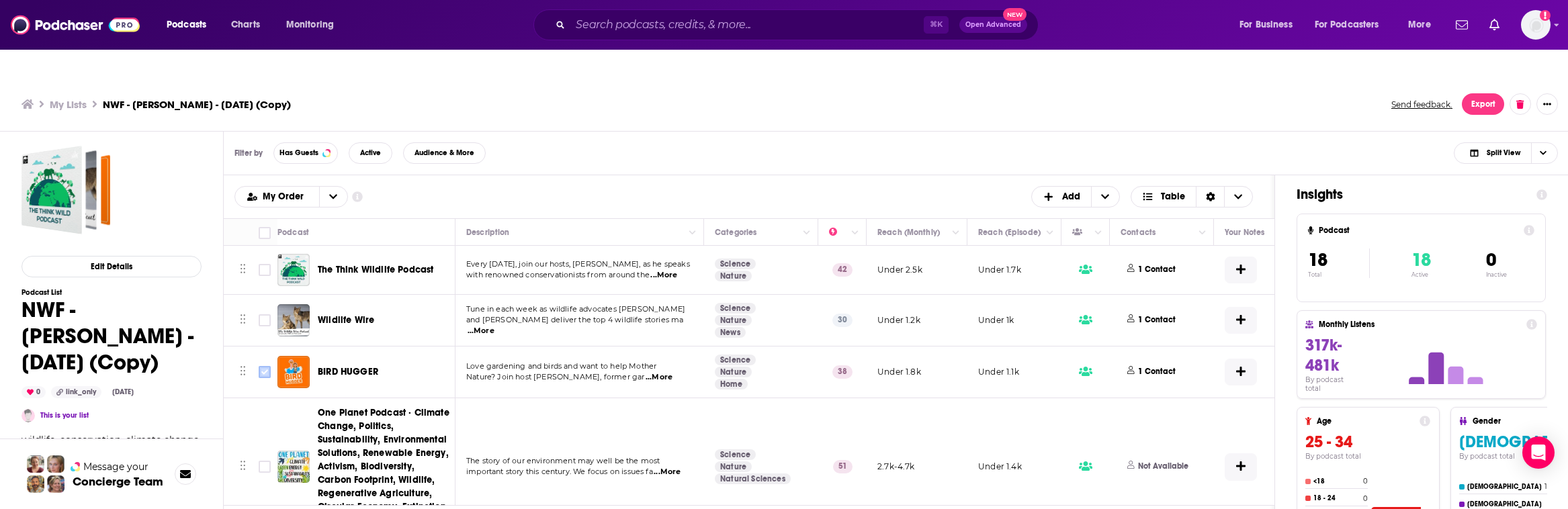
click at [262, 366] on input "Toggle select row" at bounding box center [265, 372] width 12 height 12
checkbox input "true"
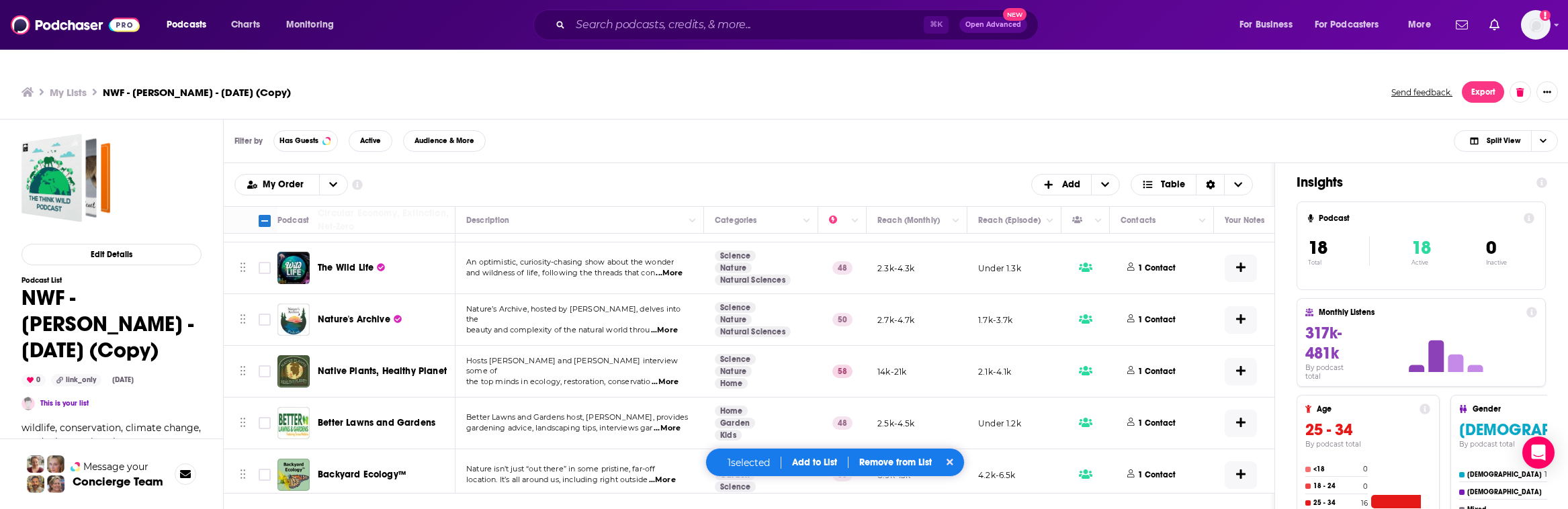
scroll to position [284, 0]
click at [958, 312] on p "1 Contact" at bounding box center [1157, 317] width 37 height 11
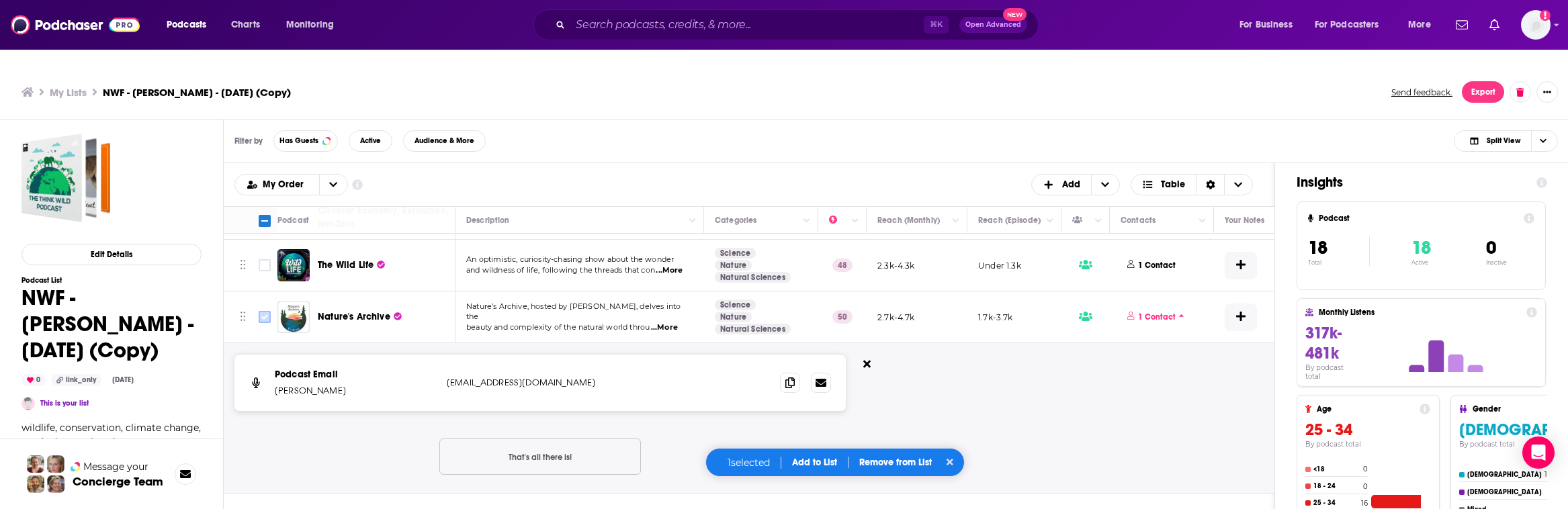
click at [265, 309] on icon "Toggle select row" at bounding box center [265, 317] width 16 height 16
click at [872, 354] on button at bounding box center [867, 364] width 21 height 22
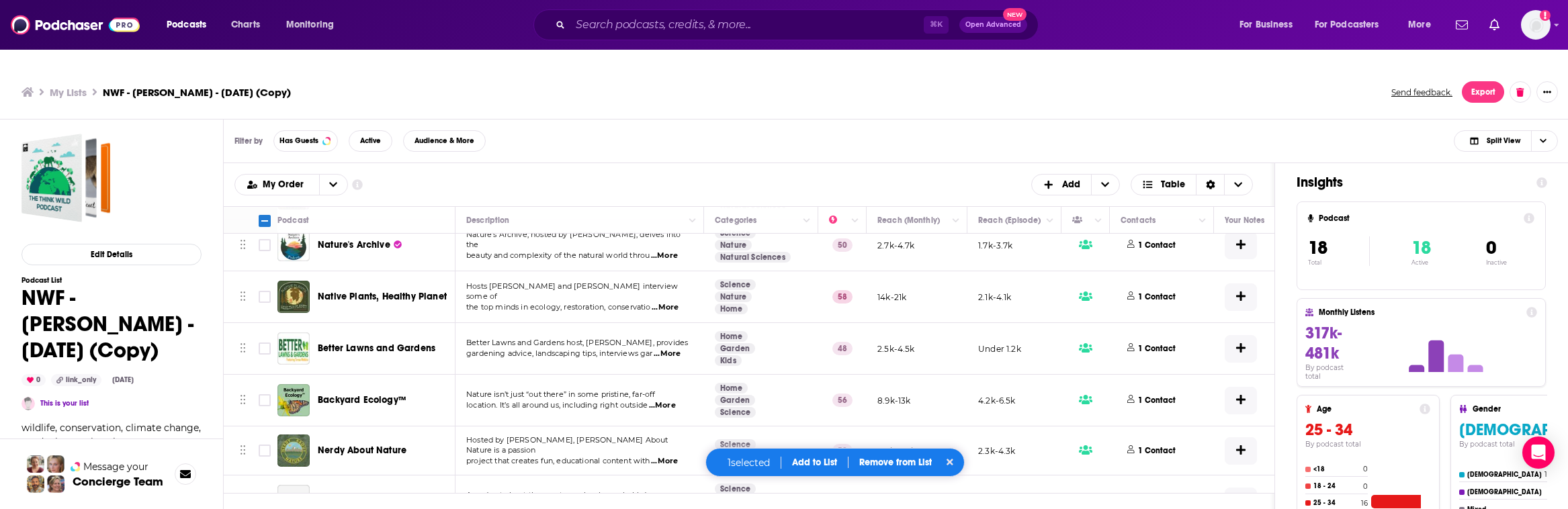
scroll to position [373, 0]
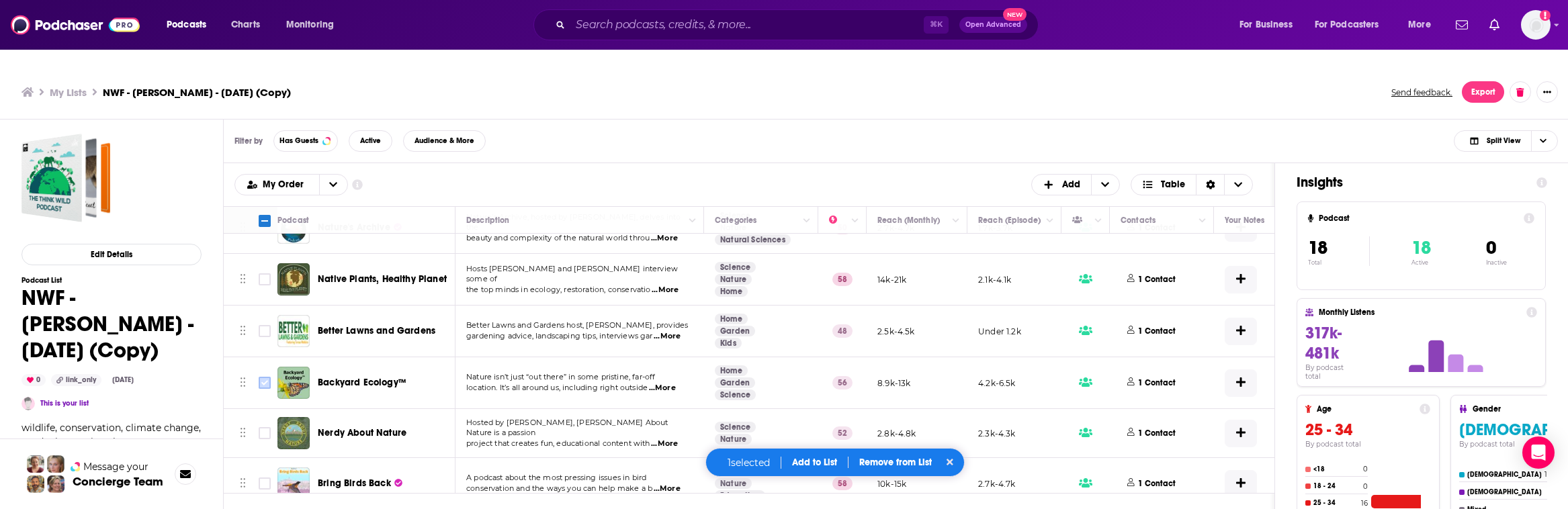
click at [264, 377] on input "Toggle select row" at bounding box center [265, 382] width 12 height 12
checkbox input "true"
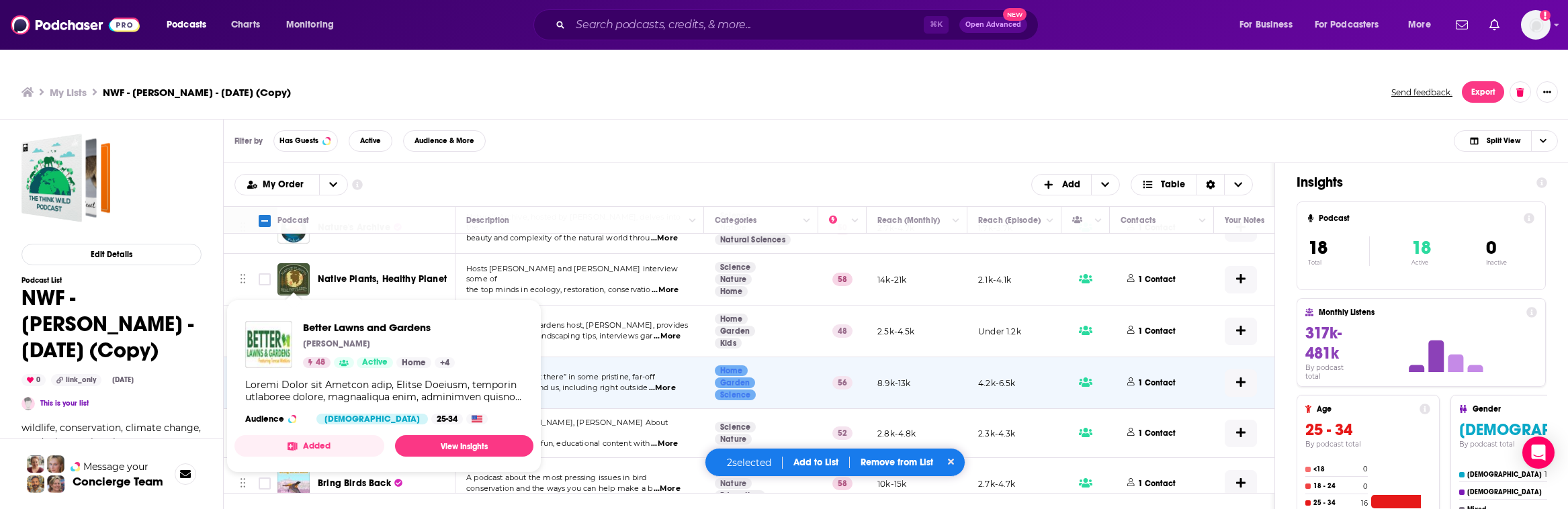
scroll to position [347, 0]
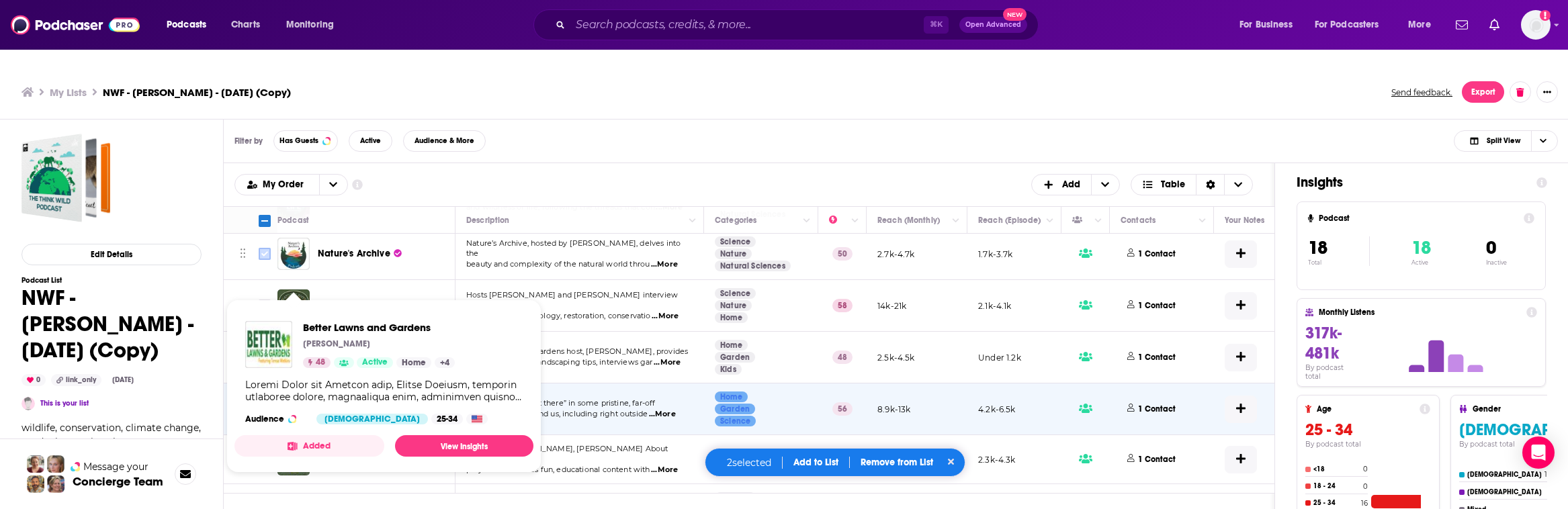
click at [265, 248] on input "Toggle select row" at bounding box center [265, 253] width 12 height 12
checkbox input "true"
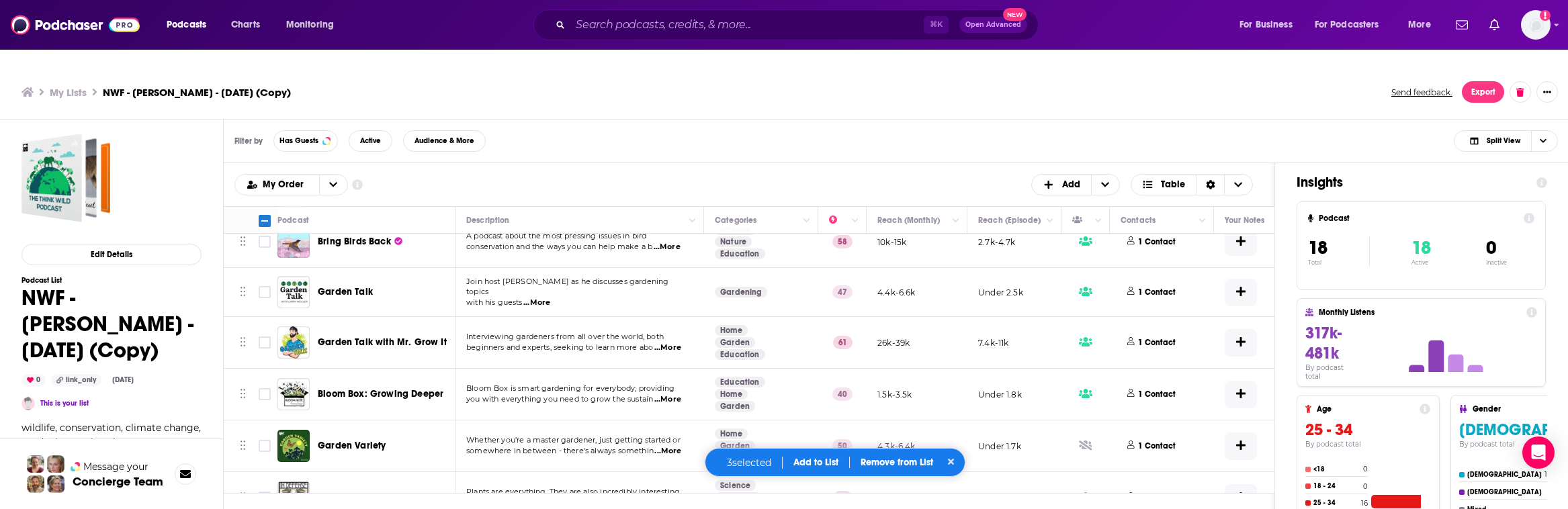
scroll to position [619, 0]
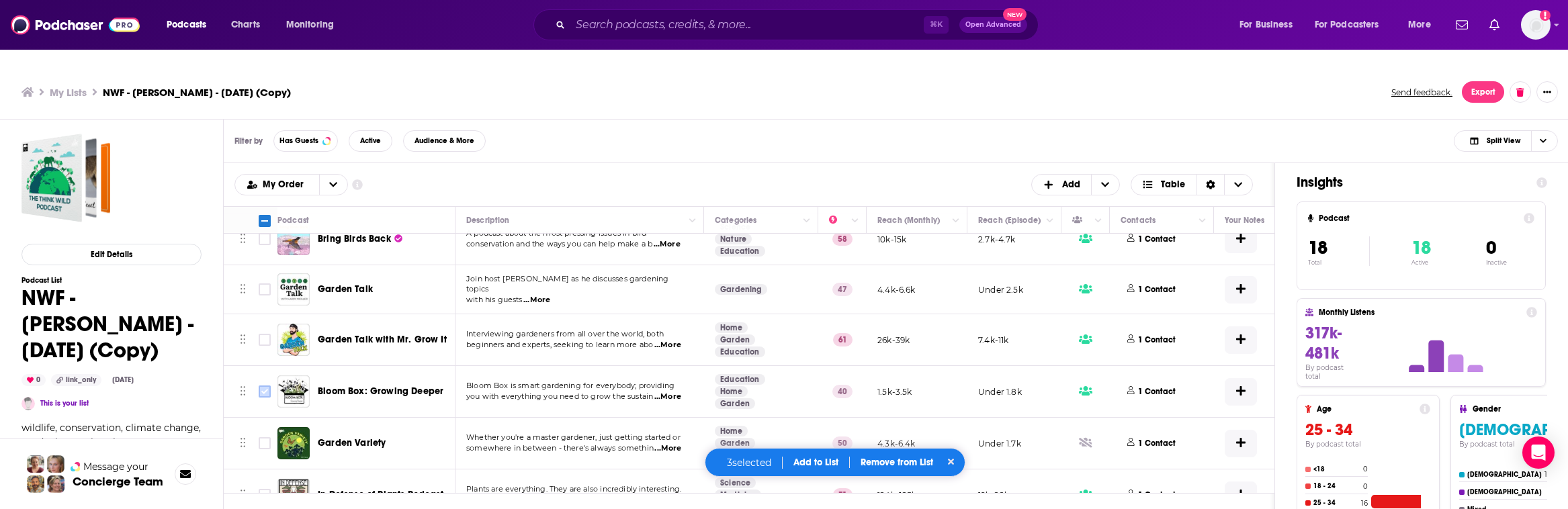
click at [266, 386] on input "Toggle select row" at bounding box center [265, 391] width 12 height 12
checkbox input "true"
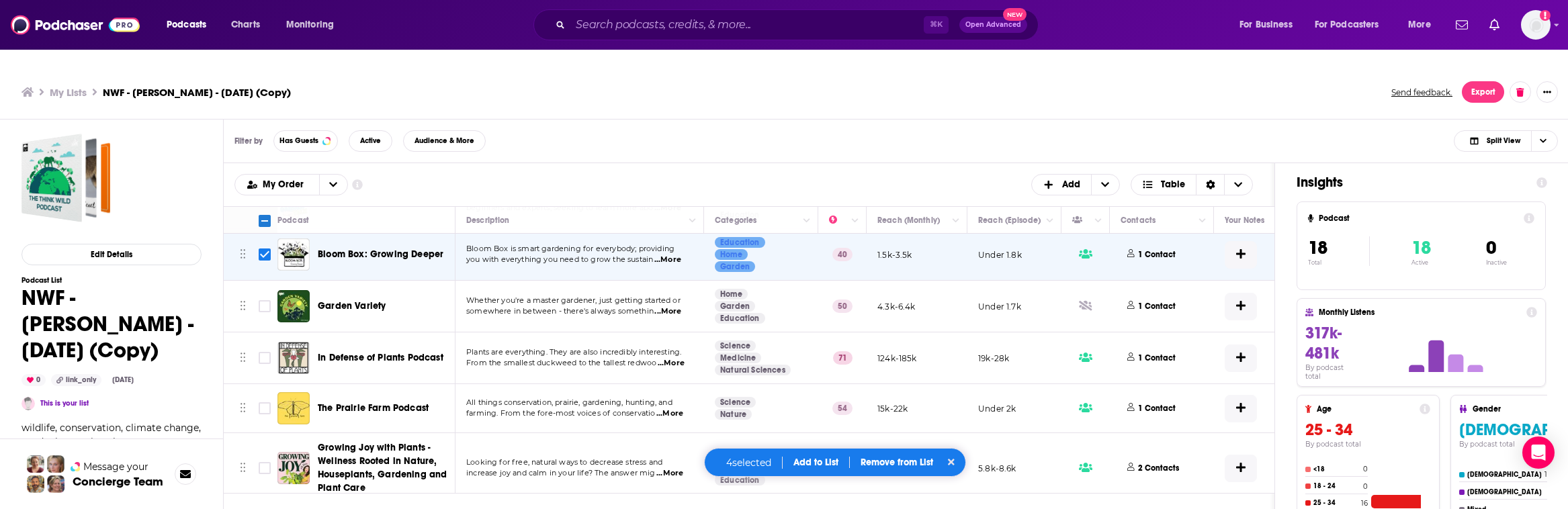
scroll to position [766, 0]
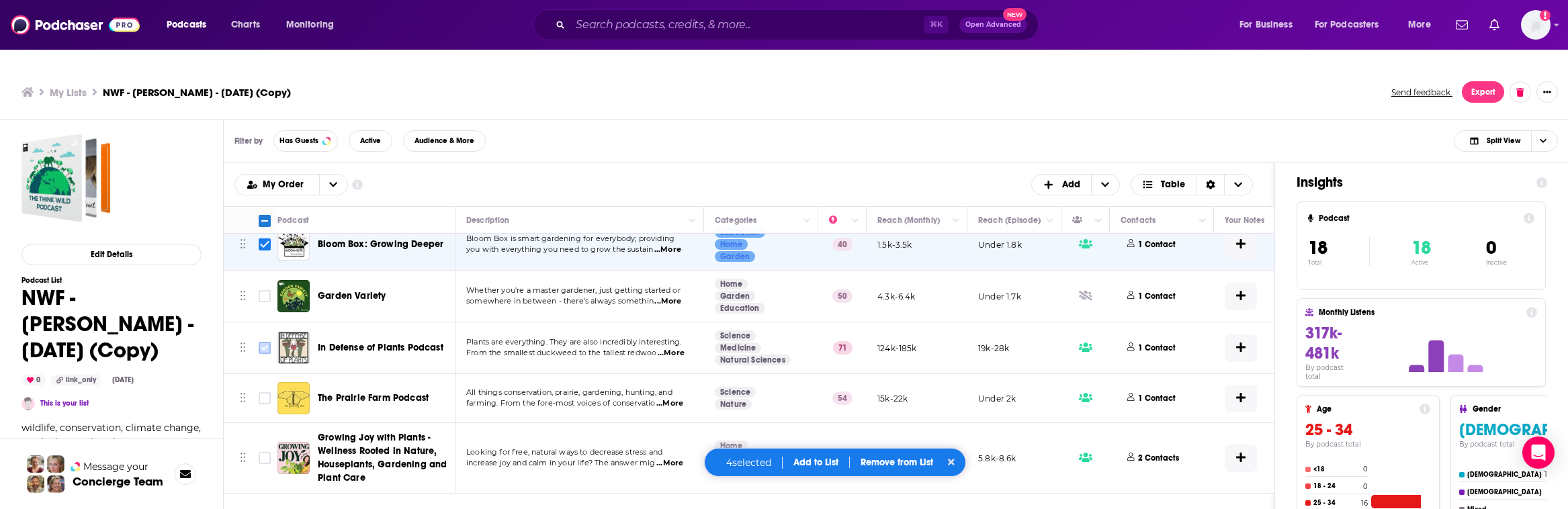
click at [266, 342] on input "Toggle select row" at bounding box center [265, 347] width 12 height 12
checkbox input "true"
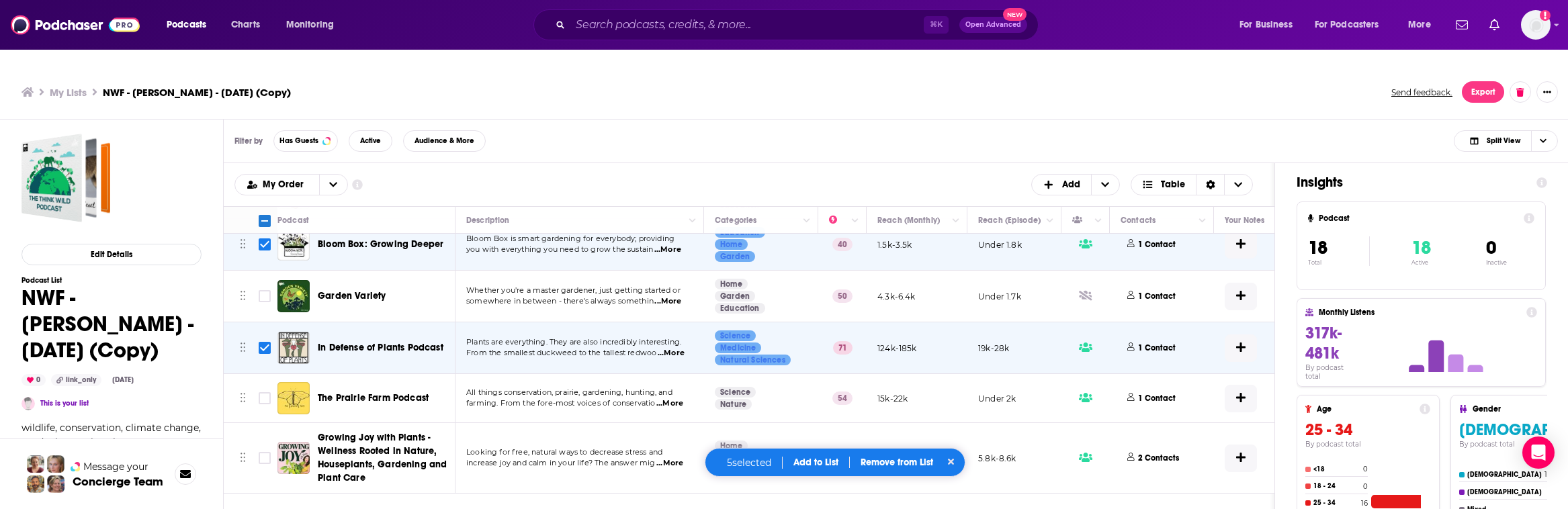
scroll to position [775, 0]
click at [265, 392] on input "Toggle select row" at bounding box center [265, 398] width 12 height 12
checkbox input "true"
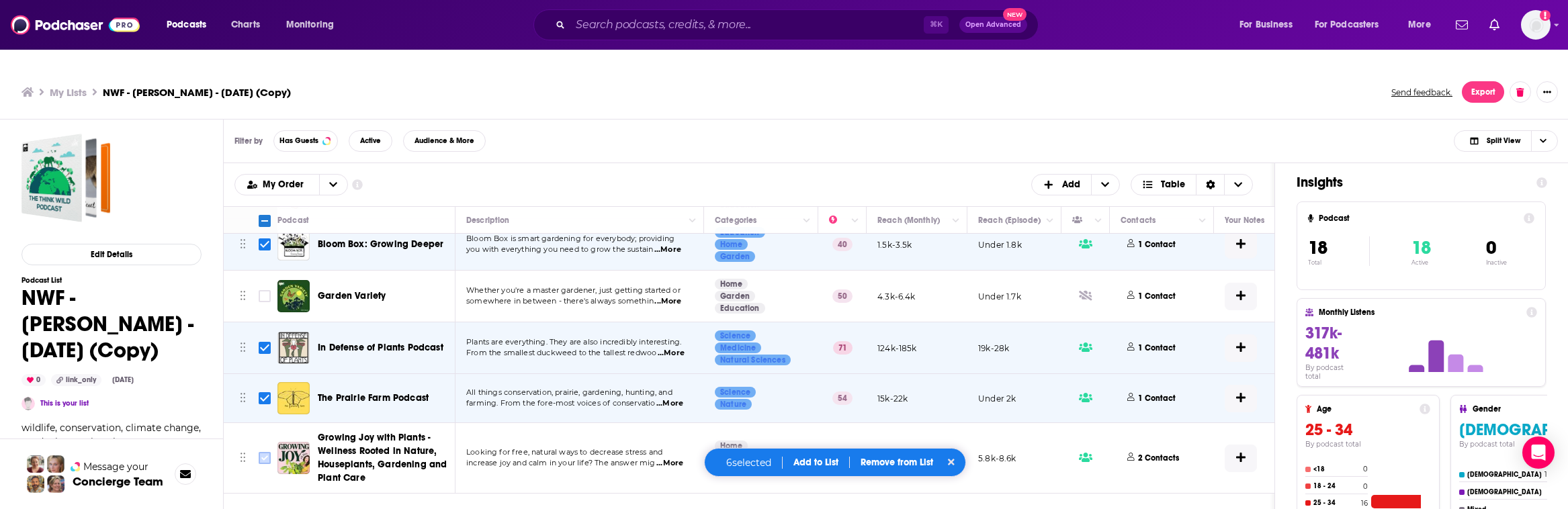
click at [265, 452] on input "Toggle select row" at bounding box center [265, 458] width 12 height 12
checkbox input "true"
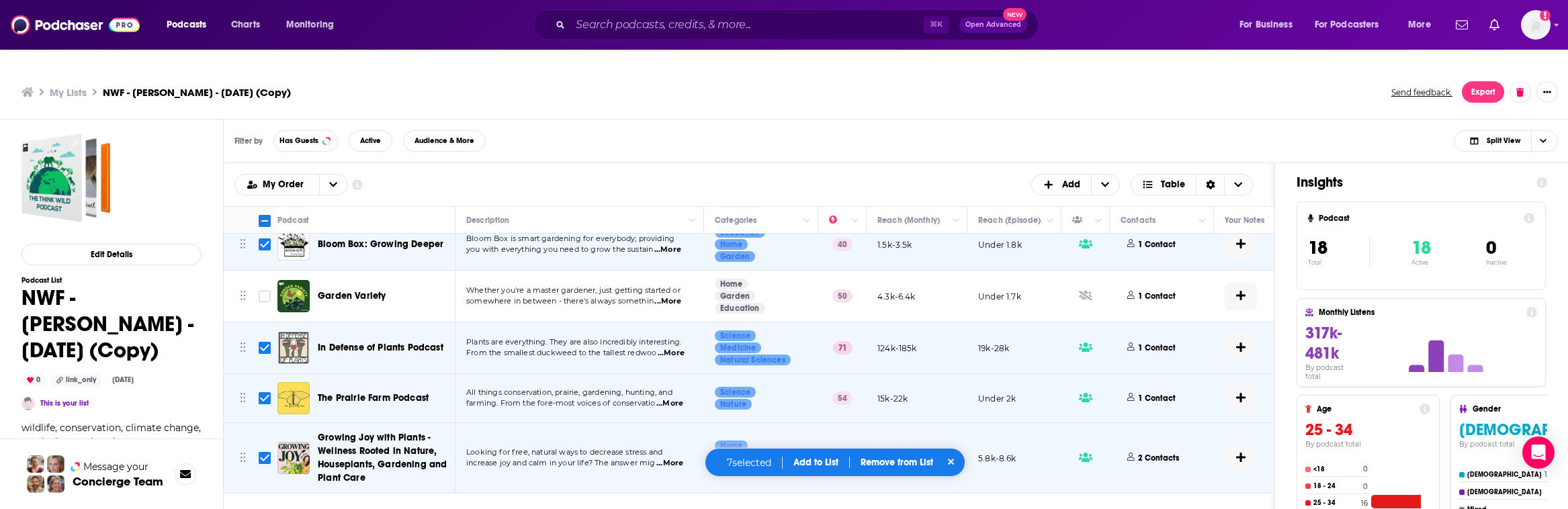
click at [813, 466] on button "Add to List" at bounding box center [816, 463] width 67 height 11
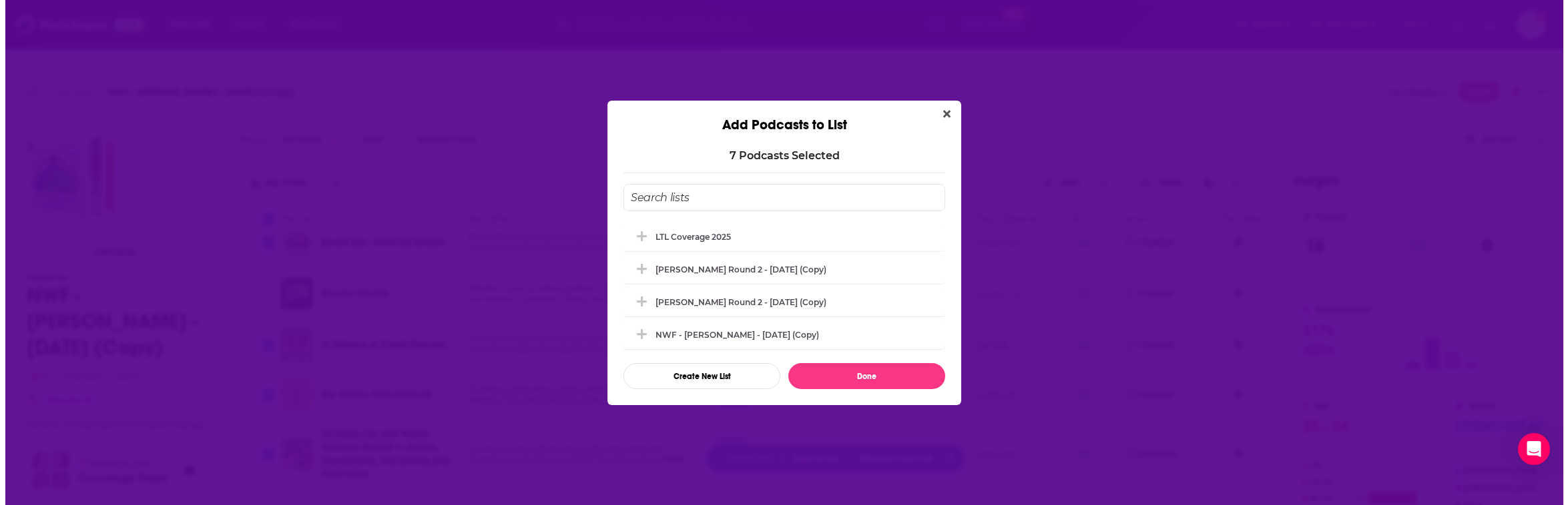
scroll to position [0, 0]
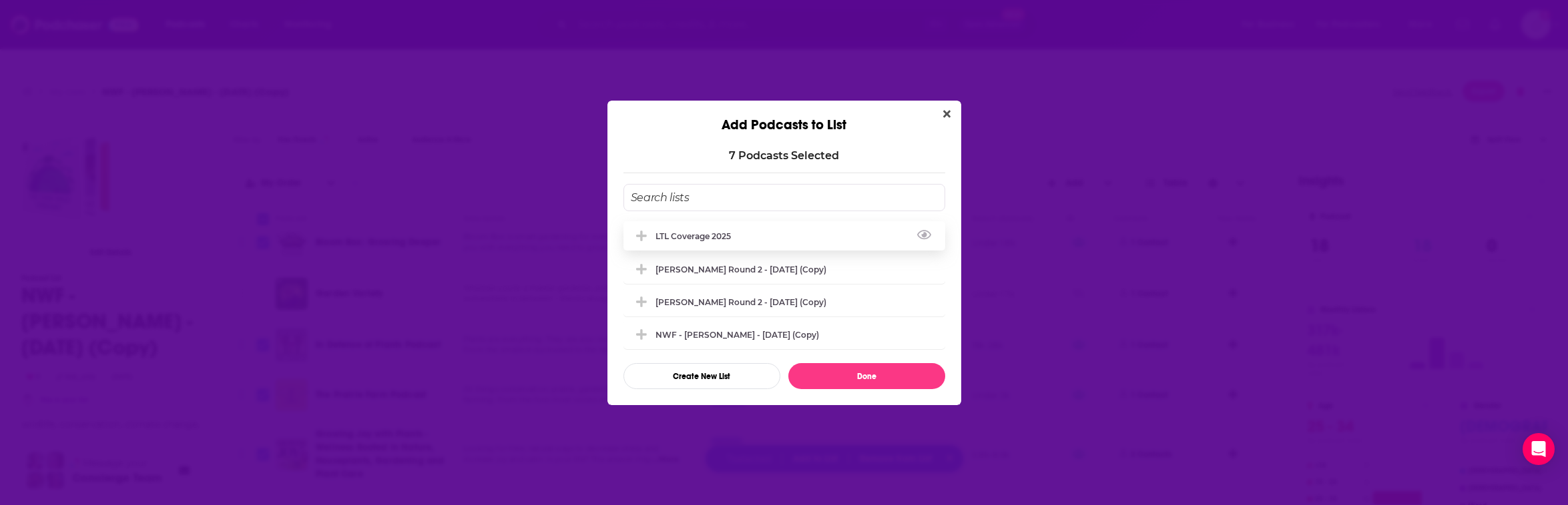
click at [722, 244] on div "LTL Coverage 2025" at bounding box center [784, 236] width 322 height 29
click at [843, 377] on button "Done" at bounding box center [867, 376] width 157 height 26
checkbox input "false"
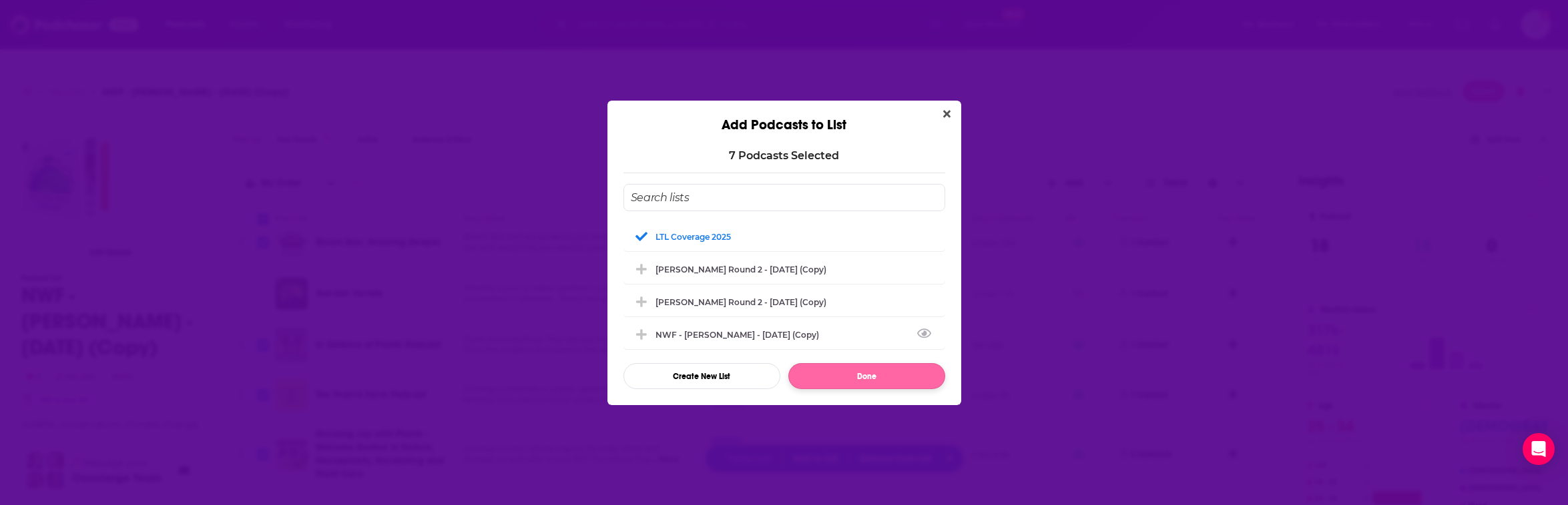
checkbox input "false"
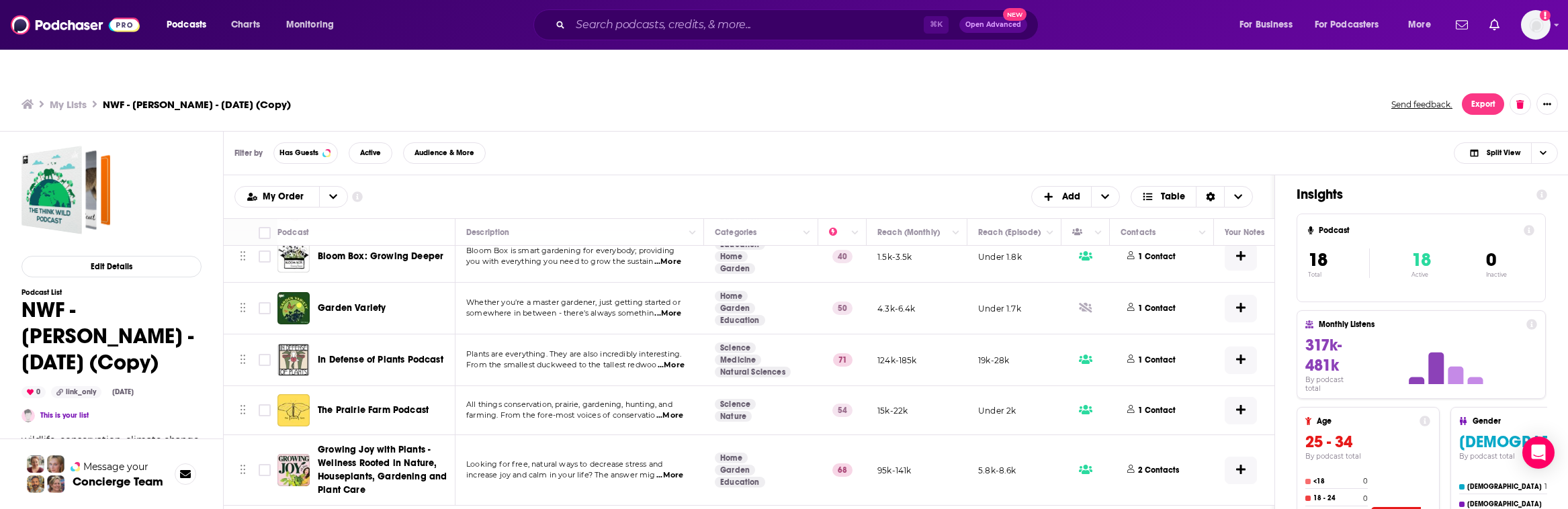
scroll to position [12, 0]
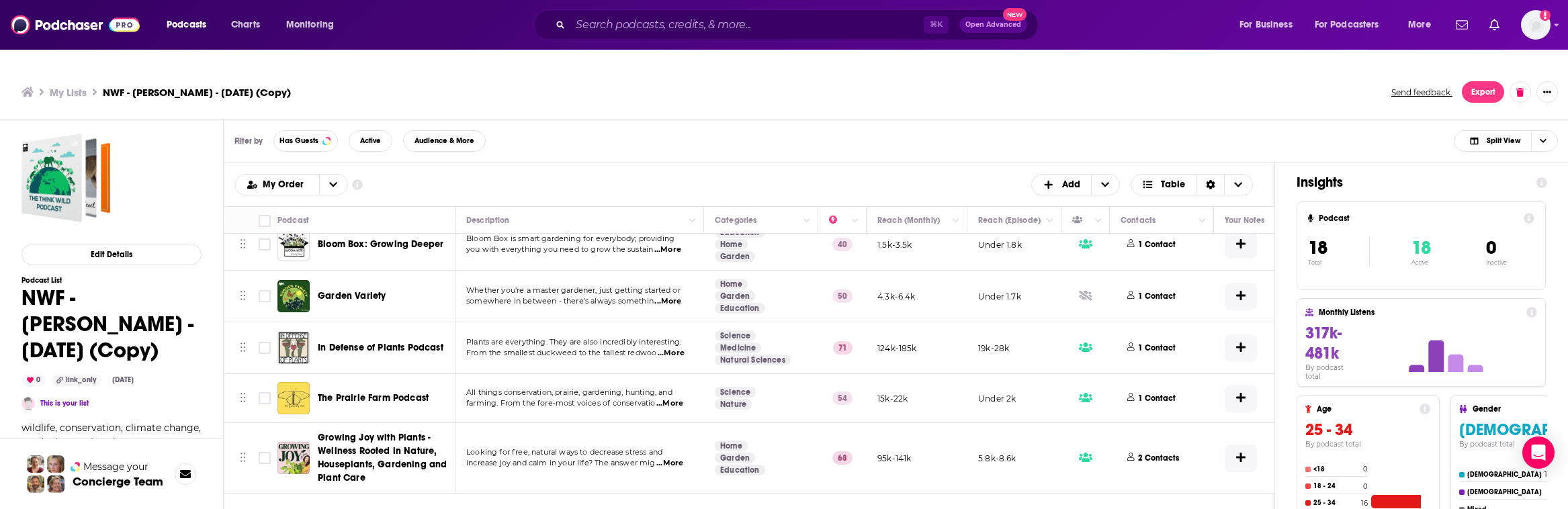
click at [83, 86] on h3 "My Lists" at bounding box center [68, 93] width 37 height 13
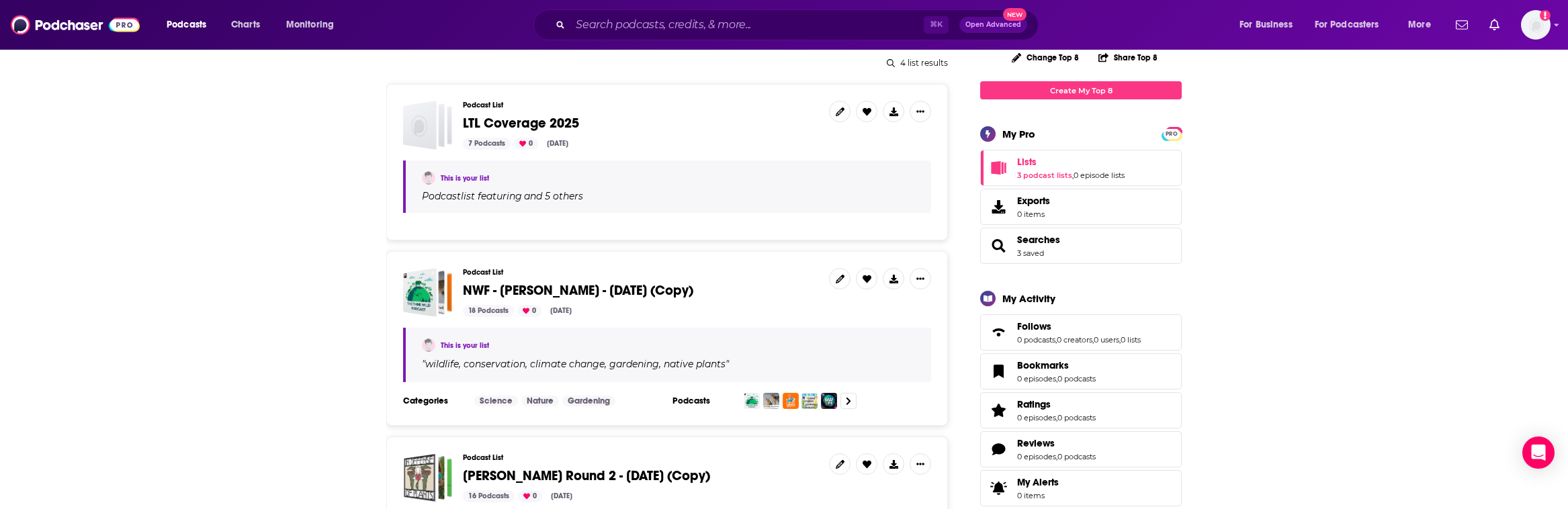
scroll to position [253, 0]
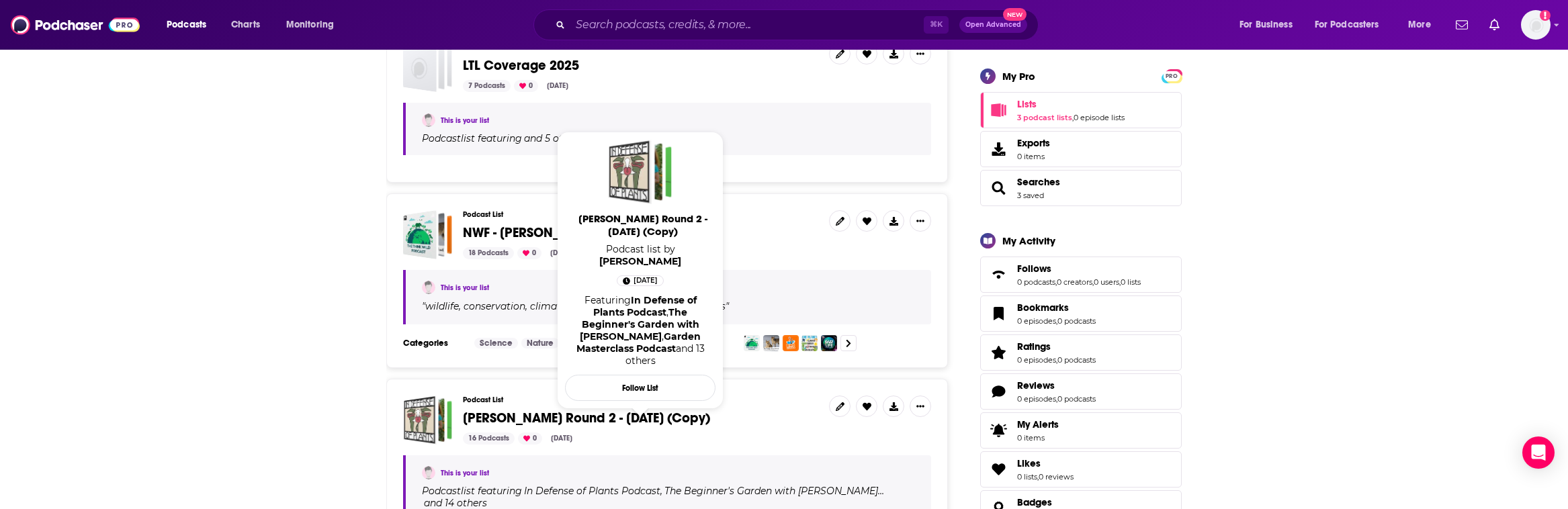
click at [574, 410] on span "[PERSON_NAME] Round 2 - [DATE] (Copy)" at bounding box center [586, 418] width 248 height 17
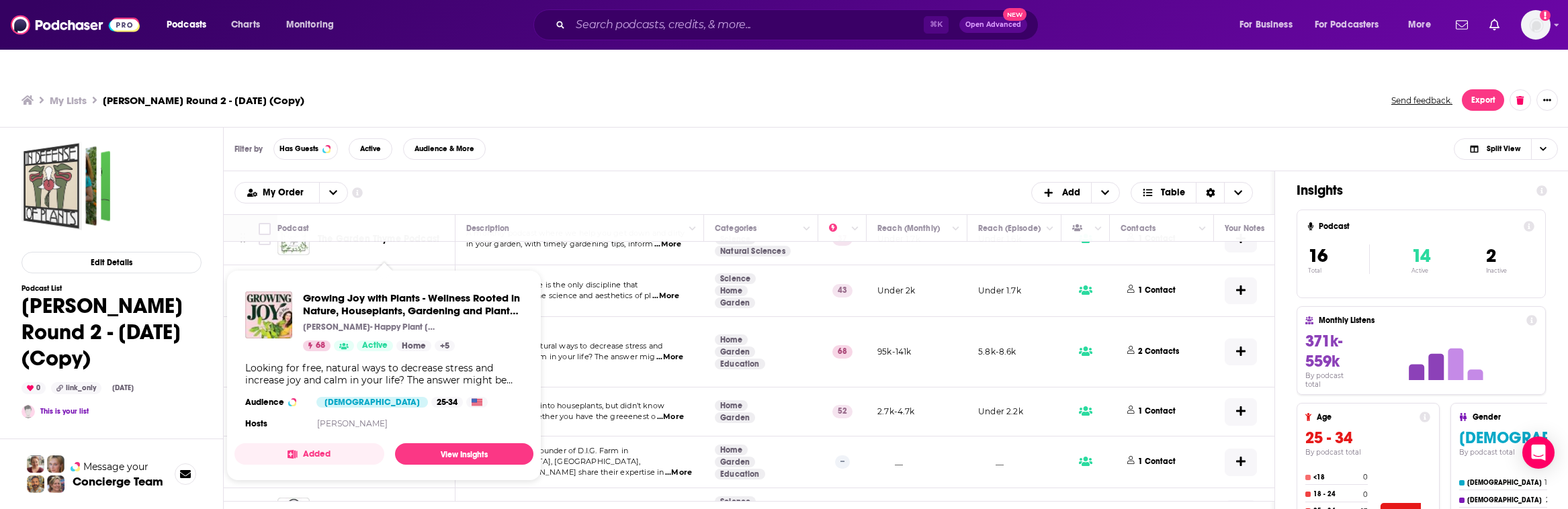
scroll to position [9, 0]
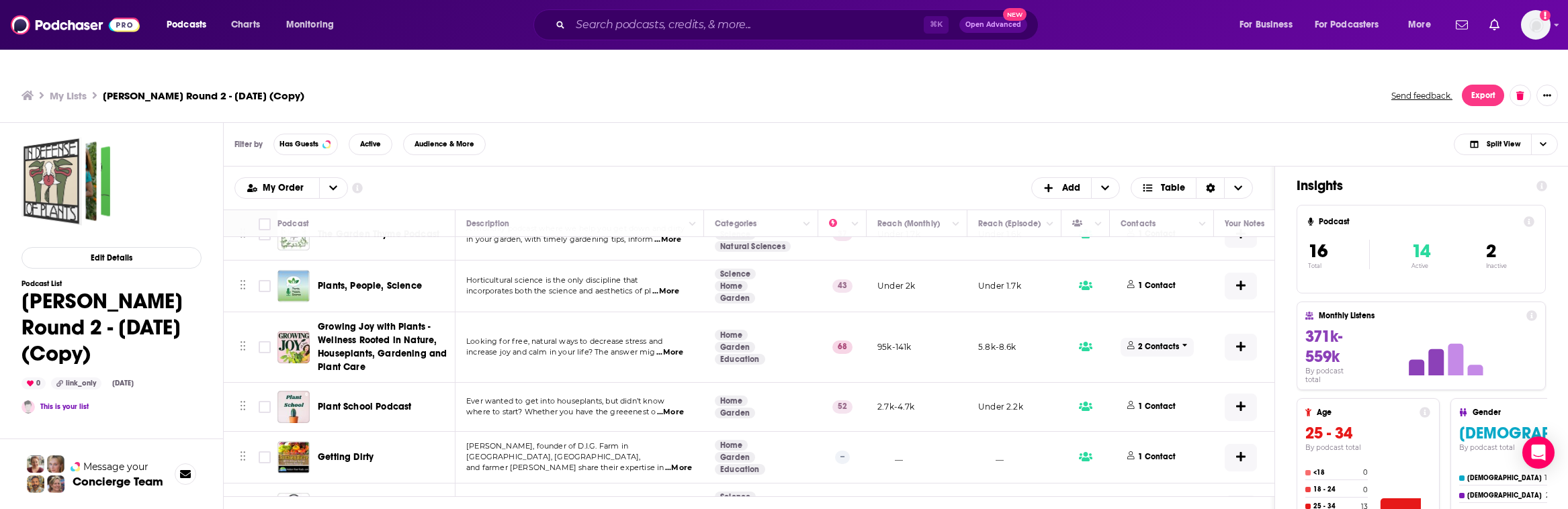
click at [958, 338] on span "2 Contacts" at bounding box center [1157, 347] width 73 height 18
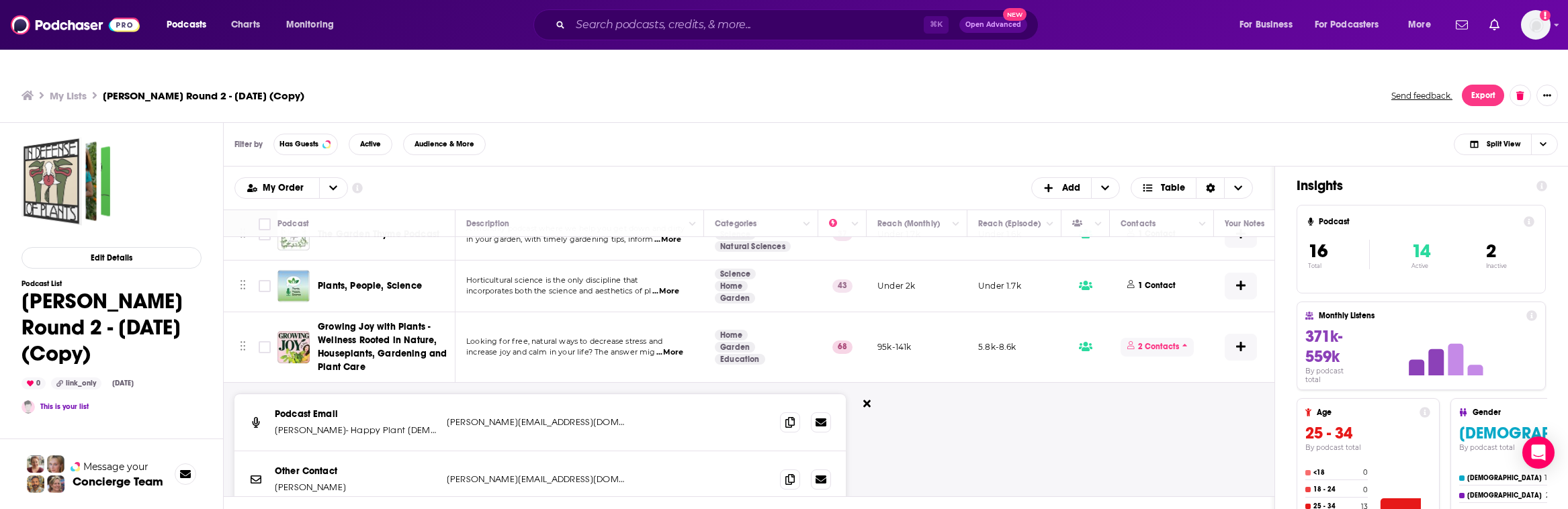
click at [958, 338] on span "2 Contacts" at bounding box center [1157, 347] width 73 height 18
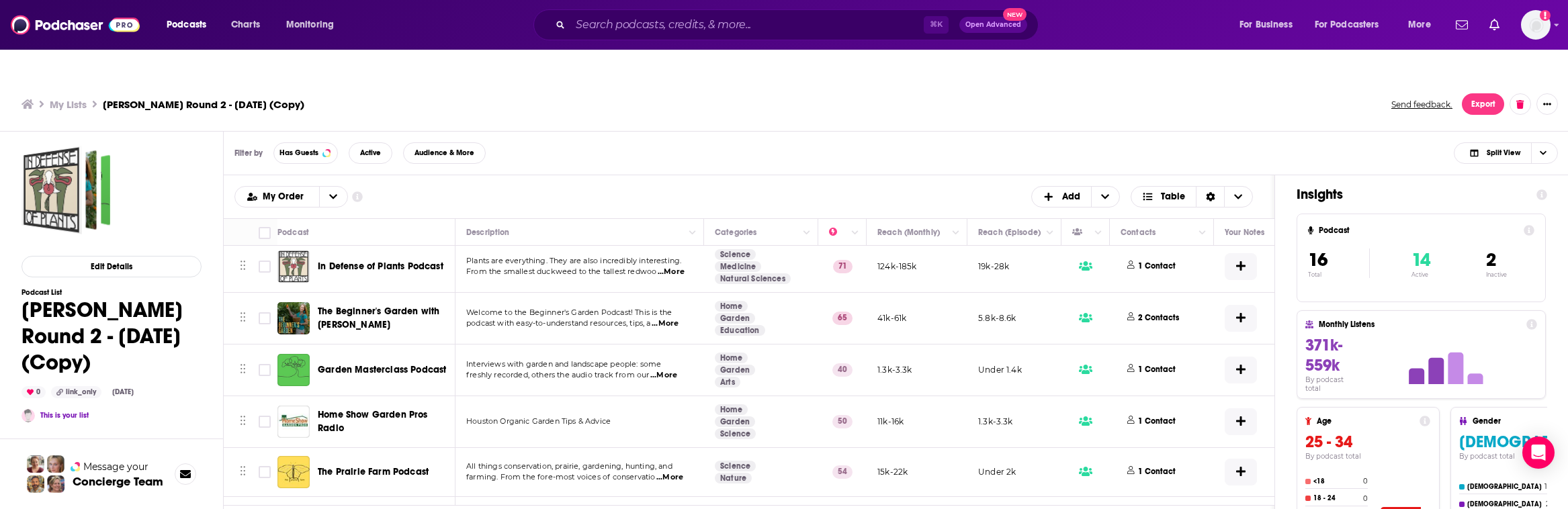
scroll to position [0, 0]
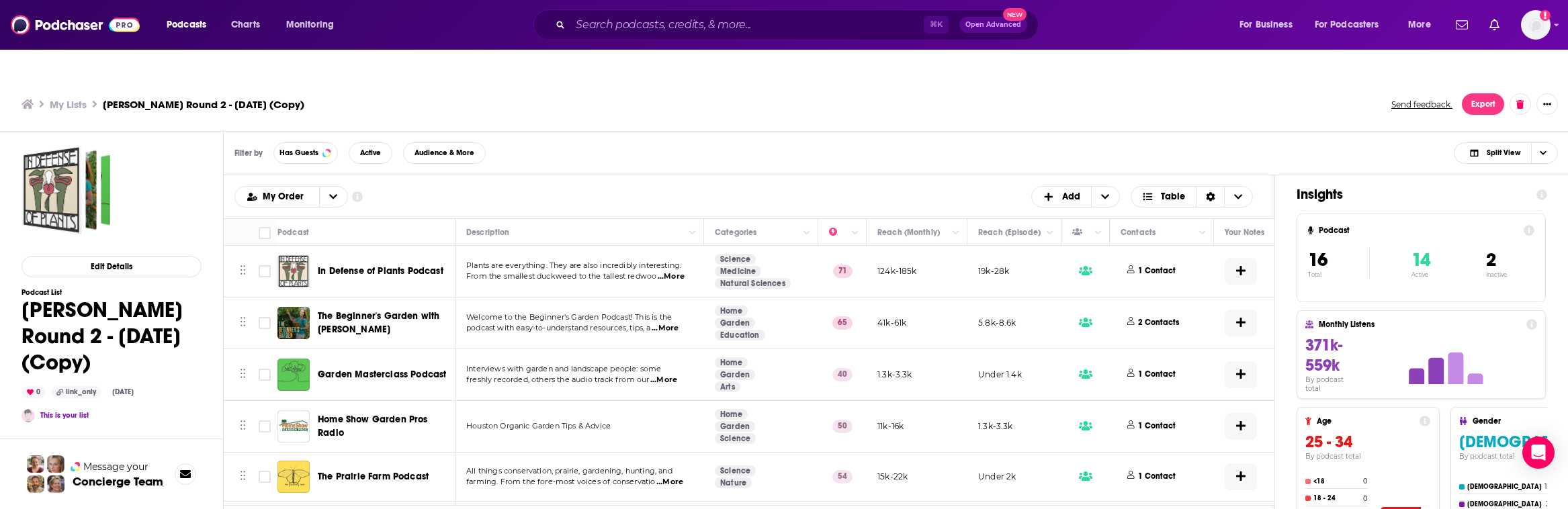
click at [82, 98] on h3 "My Lists" at bounding box center [68, 105] width 37 height 13
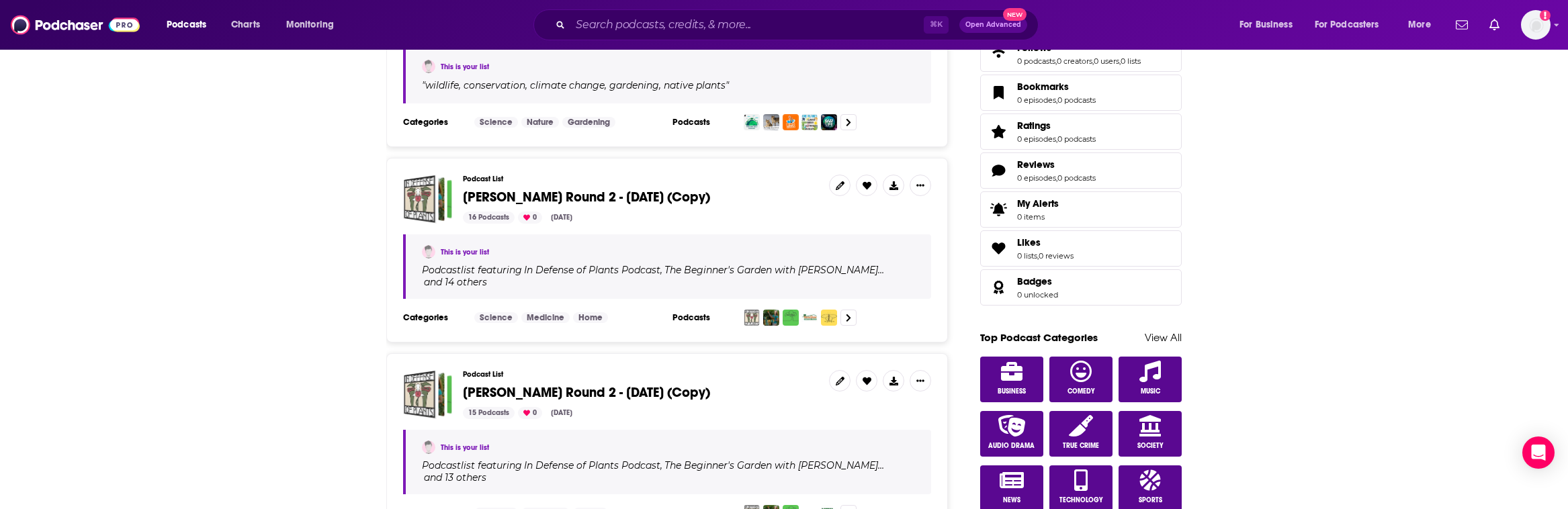
scroll to position [346, 0]
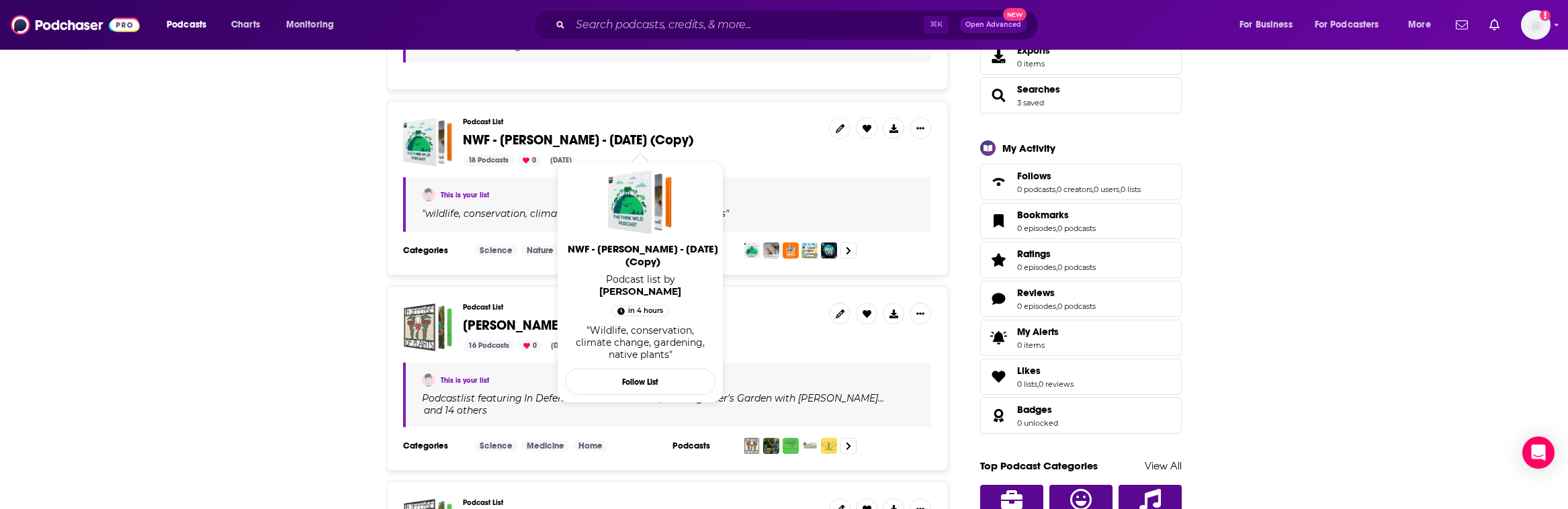
click at [610, 132] on span "NWF - [PERSON_NAME] - [DATE] (Copy)" at bounding box center [578, 140] width 230 height 17
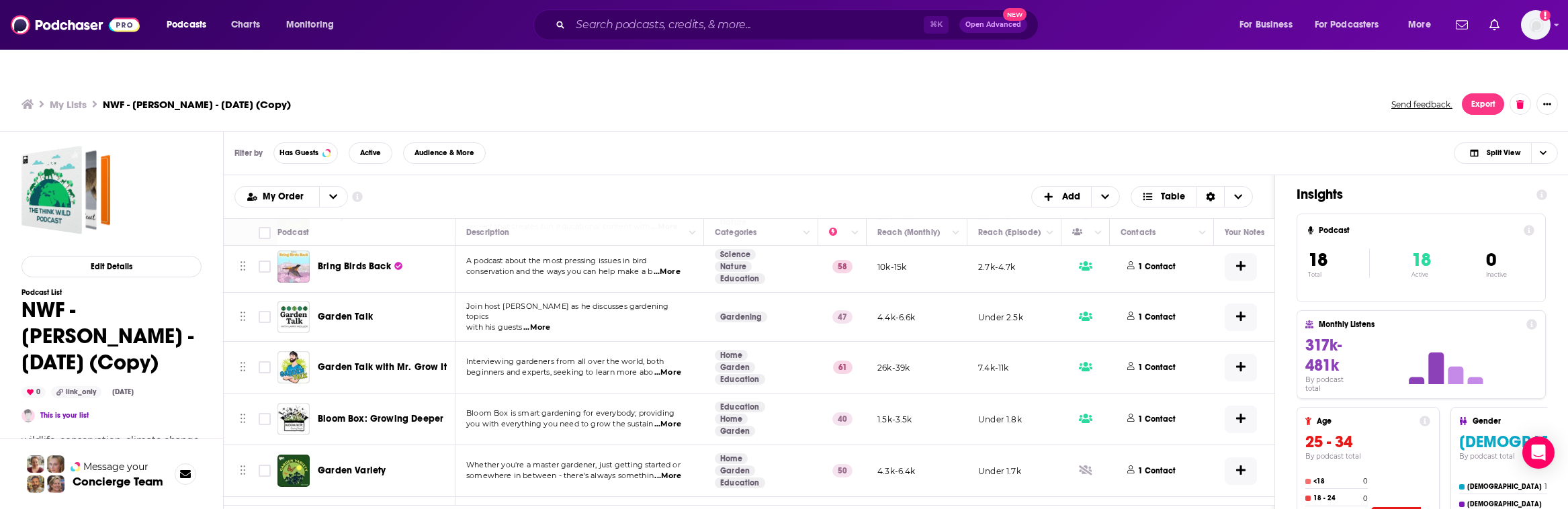
scroll to position [610, 0]
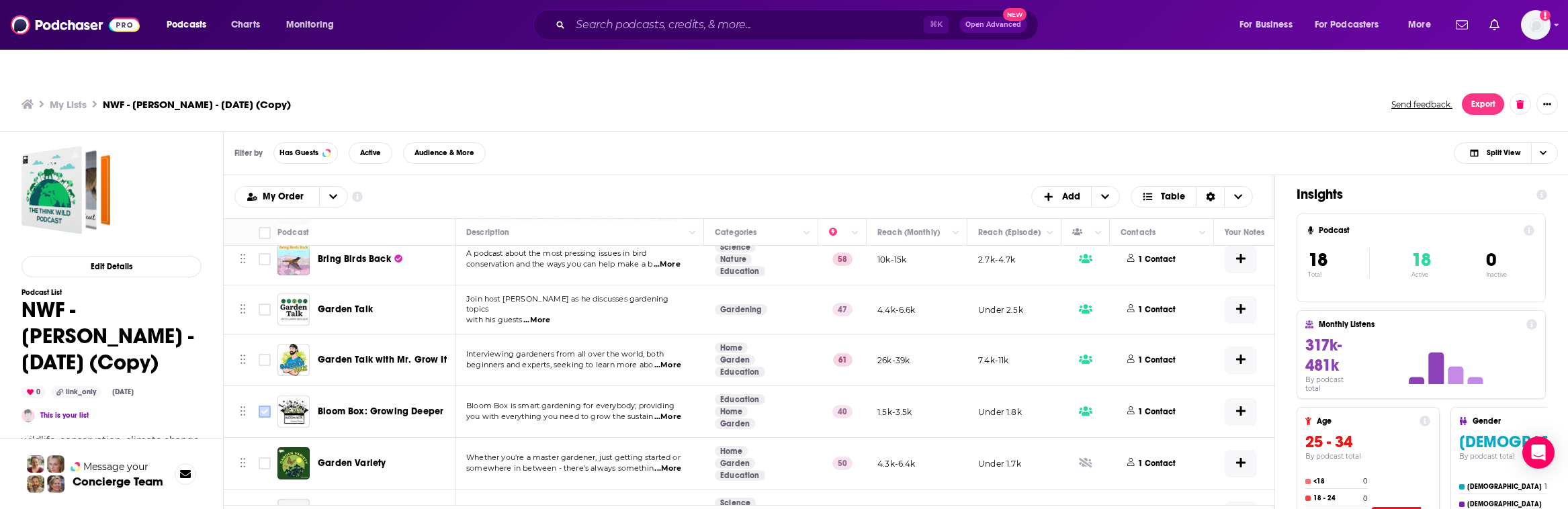
click at [265, 406] on input "Toggle select row" at bounding box center [265, 412] width 12 height 12
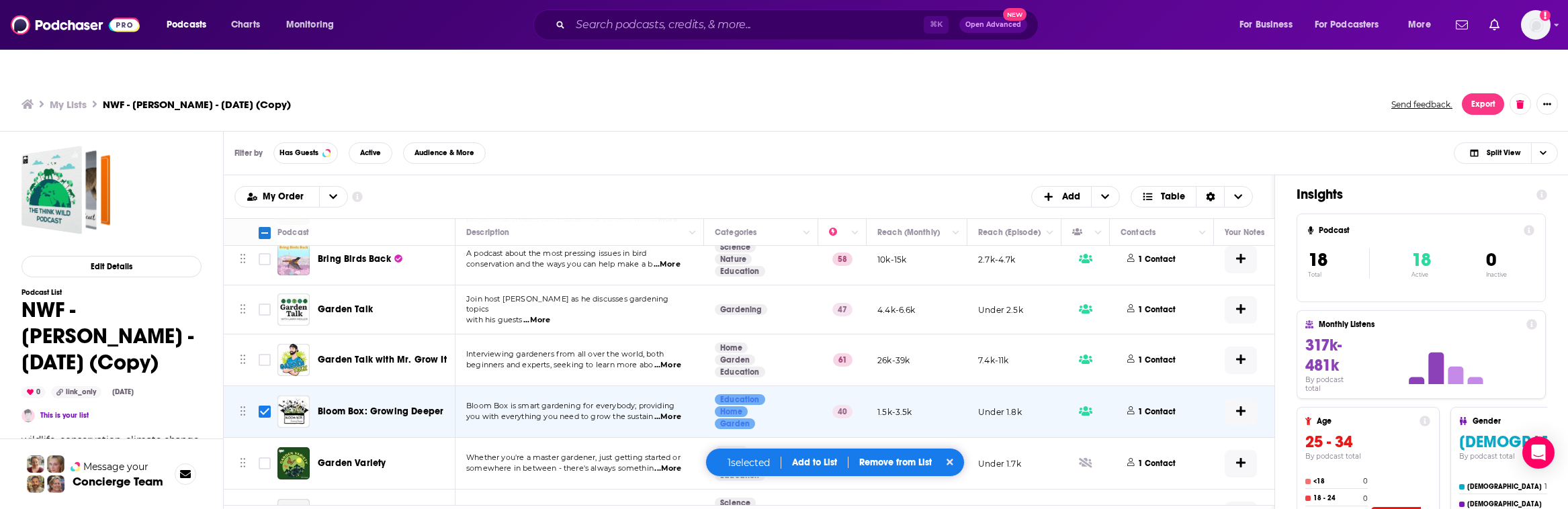
click at [817, 465] on button "Add to List" at bounding box center [815, 463] width 67 height 11
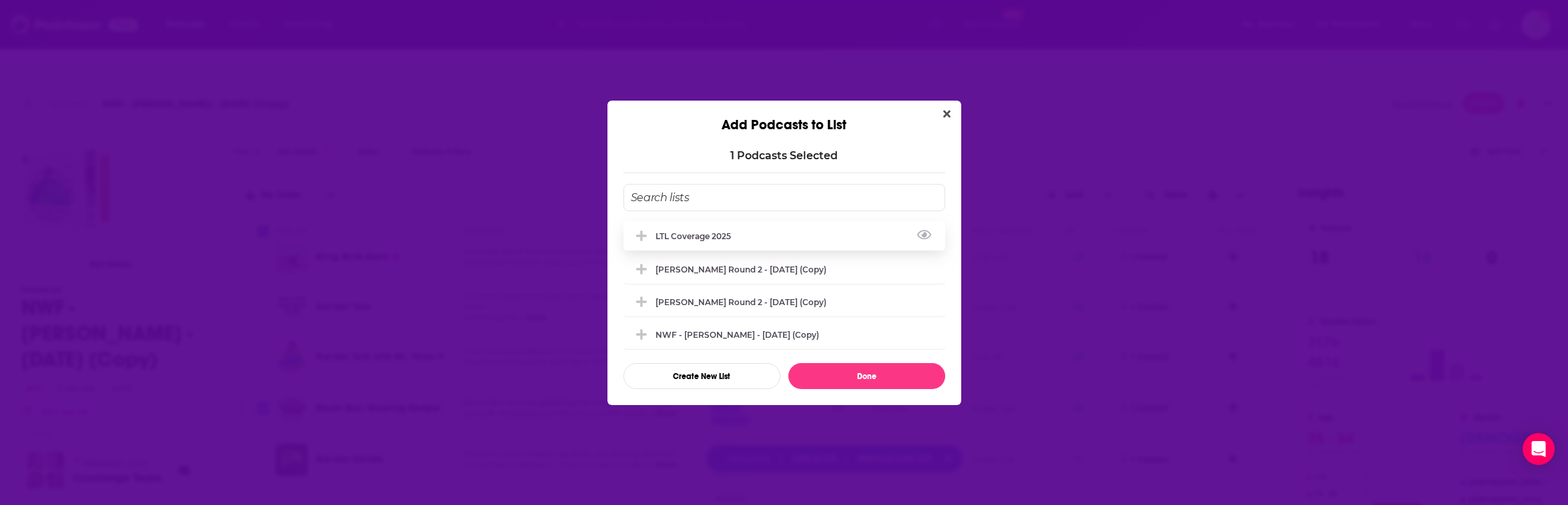
click at [690, 245] on div "LTL Coverage 2025" at bounding box center [784, 236] width 322 height 29
click at [859, 377] on button "Done" at bounding box center [867, 376] width 157 height 26
checkbox input "false"
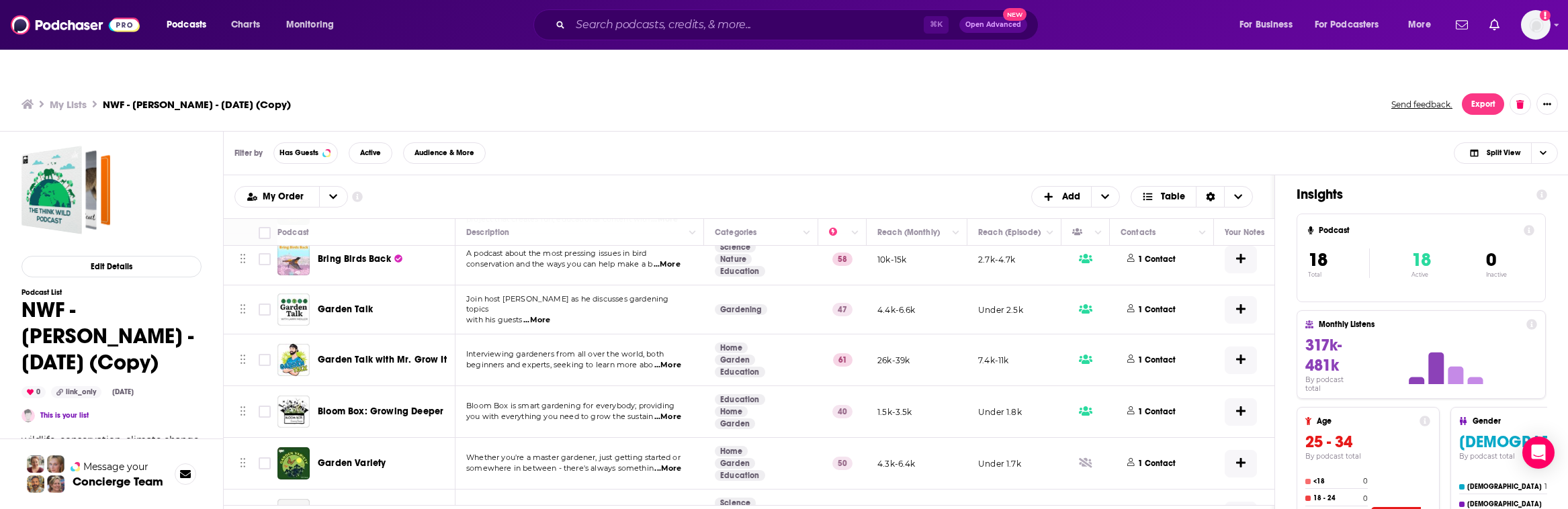
scroll to position [586, 0]
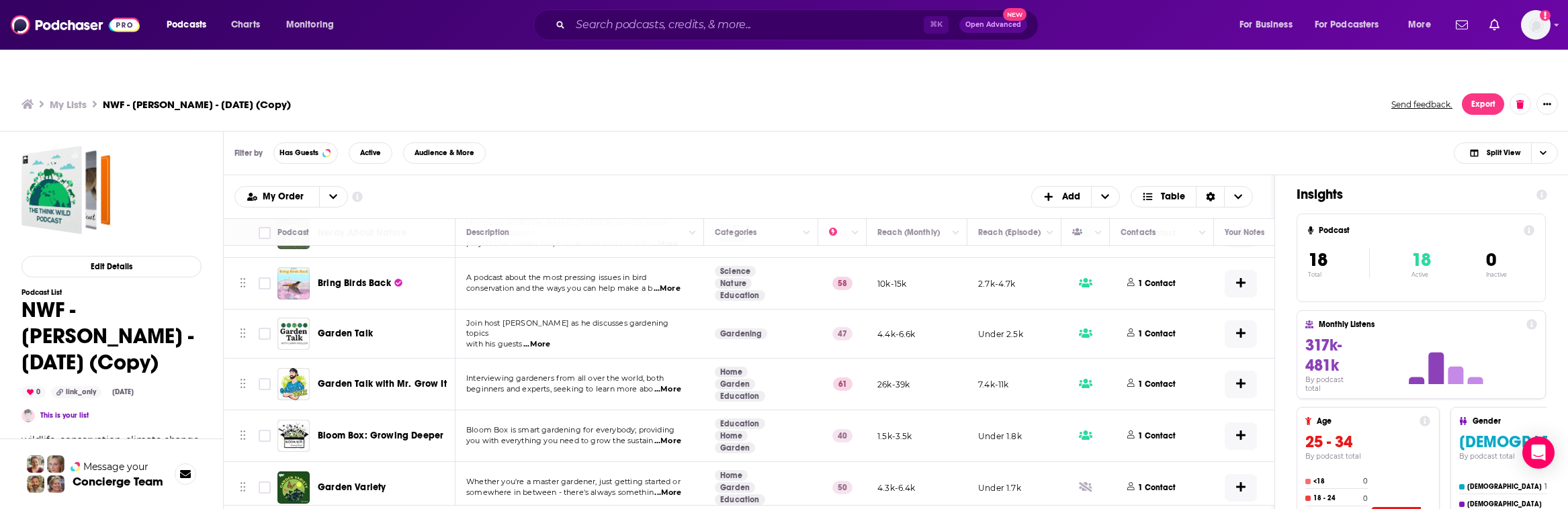
click at [69, 98] on h3 "My Lists" at bounding box center [68, 105] width 37 height 13
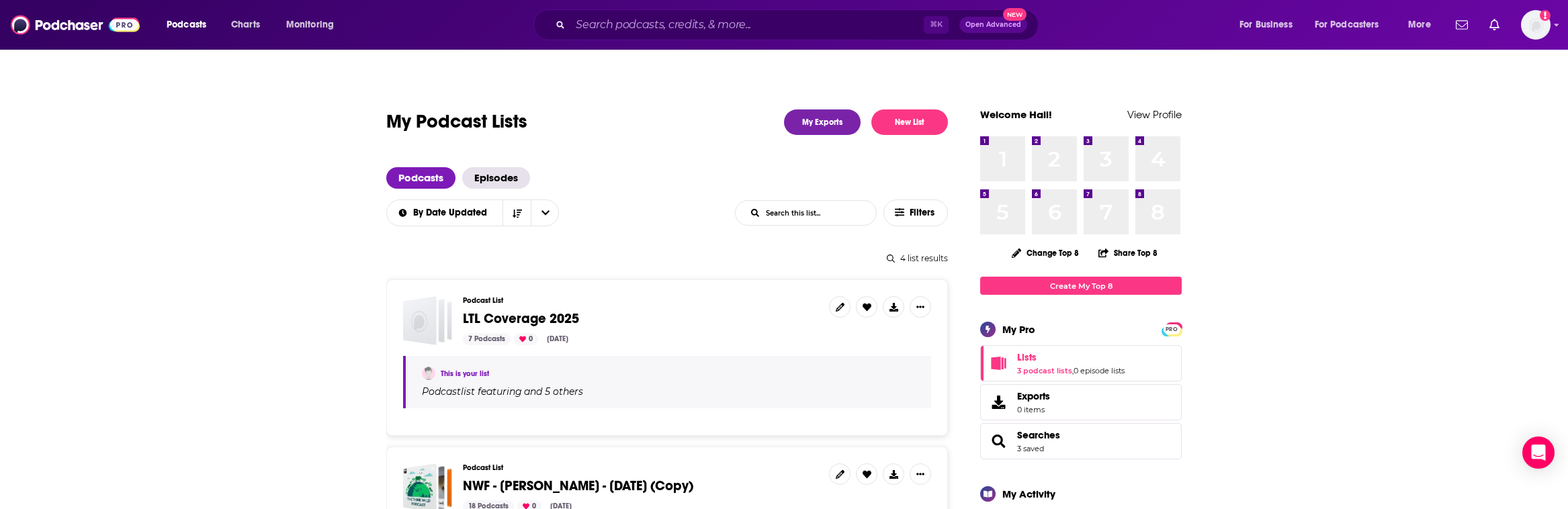
click at [497, 310] on span "LTL Coverage 2025" at bounding box center [520, 318] width 116 height 17
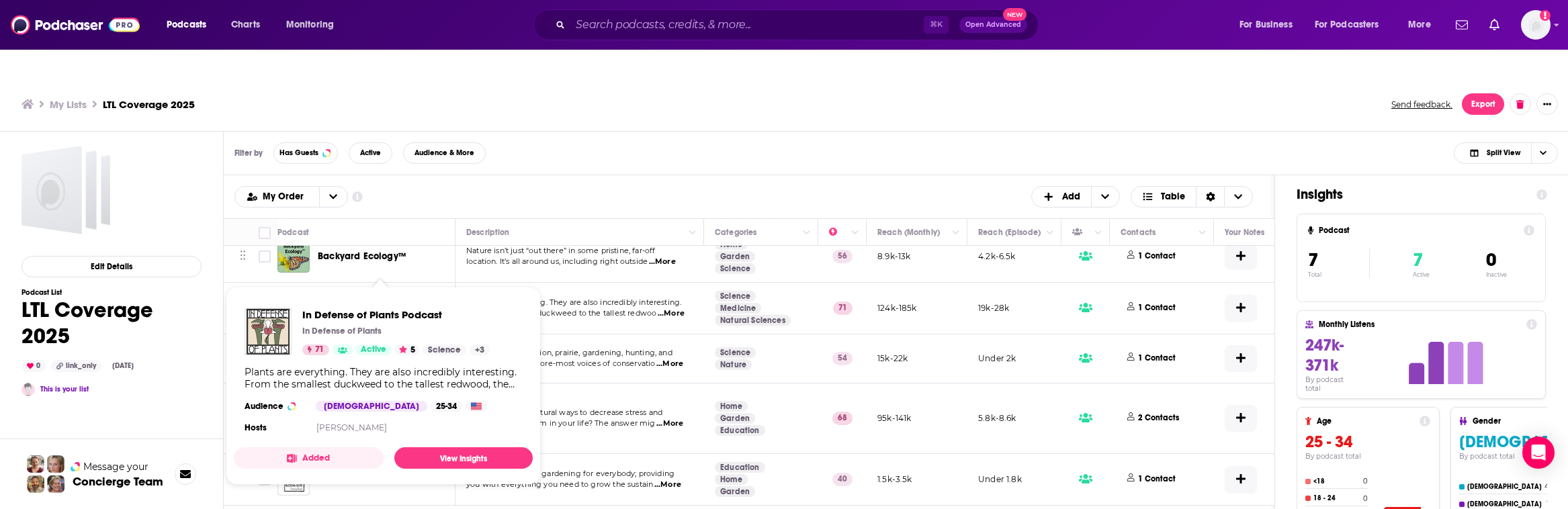
scroll to position [12, 0]
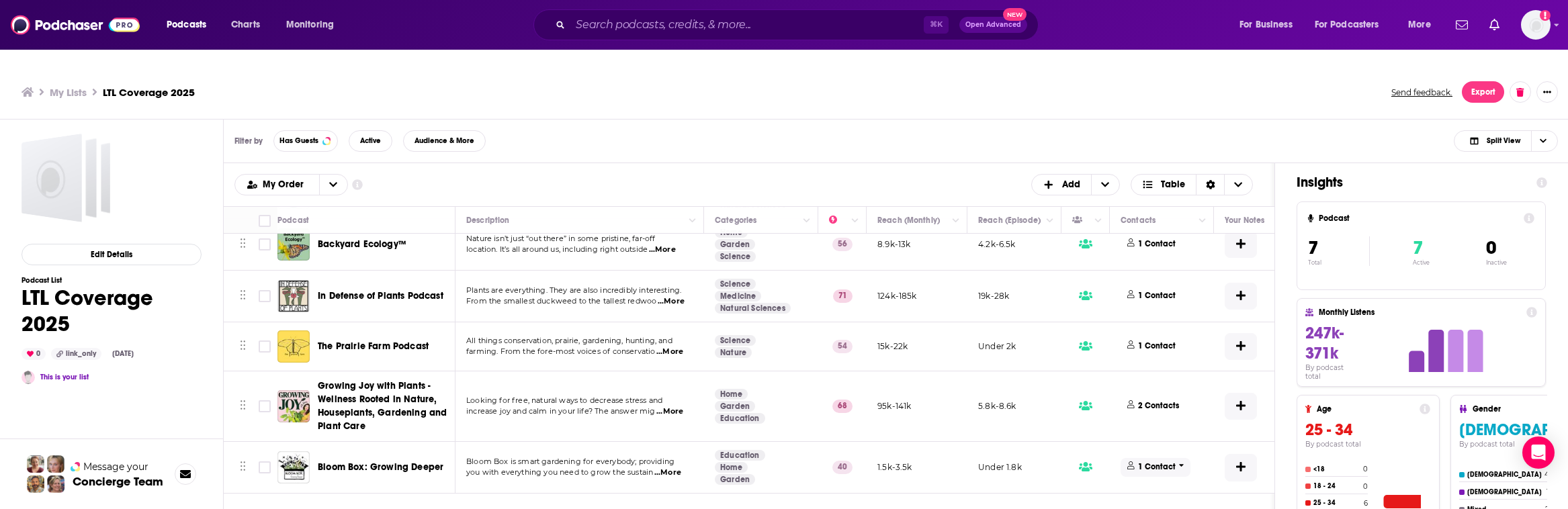
click at [958, 462] on p "1 Contact" at bounding box center [1157, 468] width 37 height 11
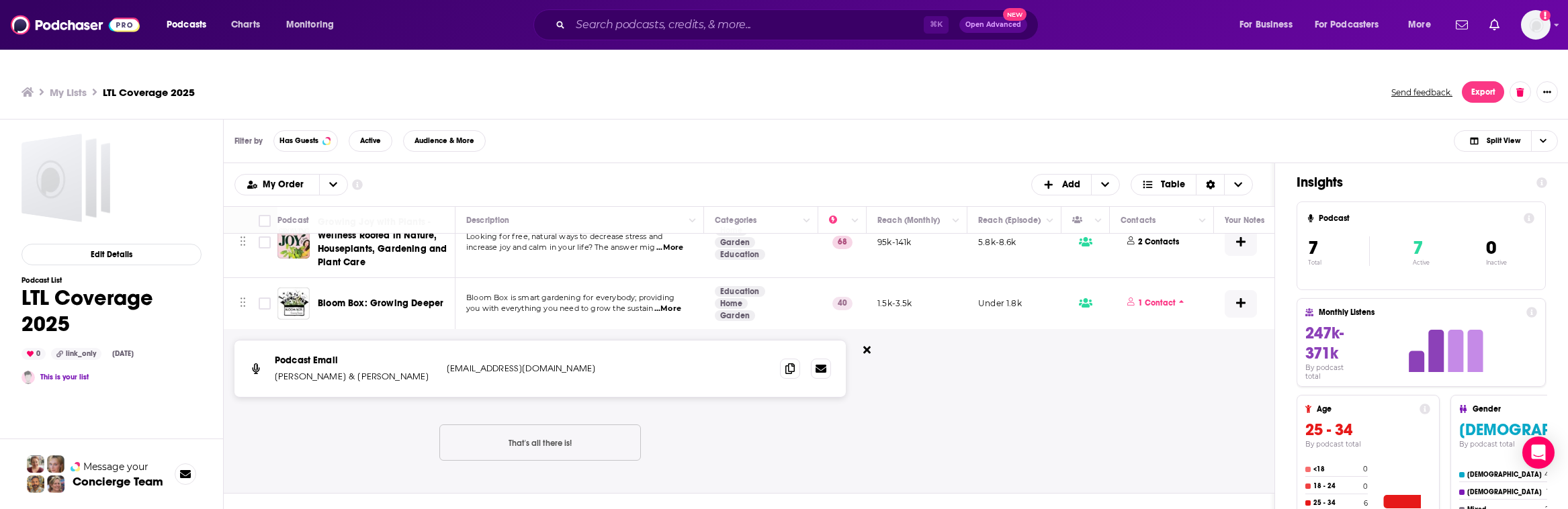
scroll to position [270, 0]
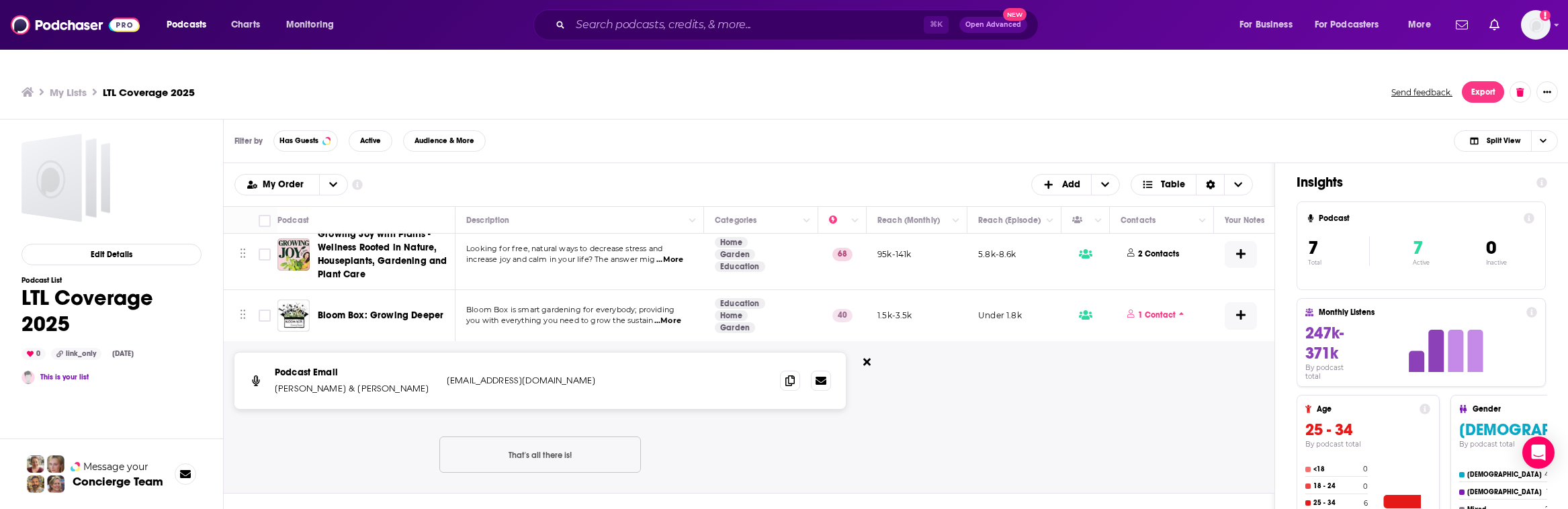
click at [675, 316] on span "...More" at bounding box center [667, 321] width 27 height 11
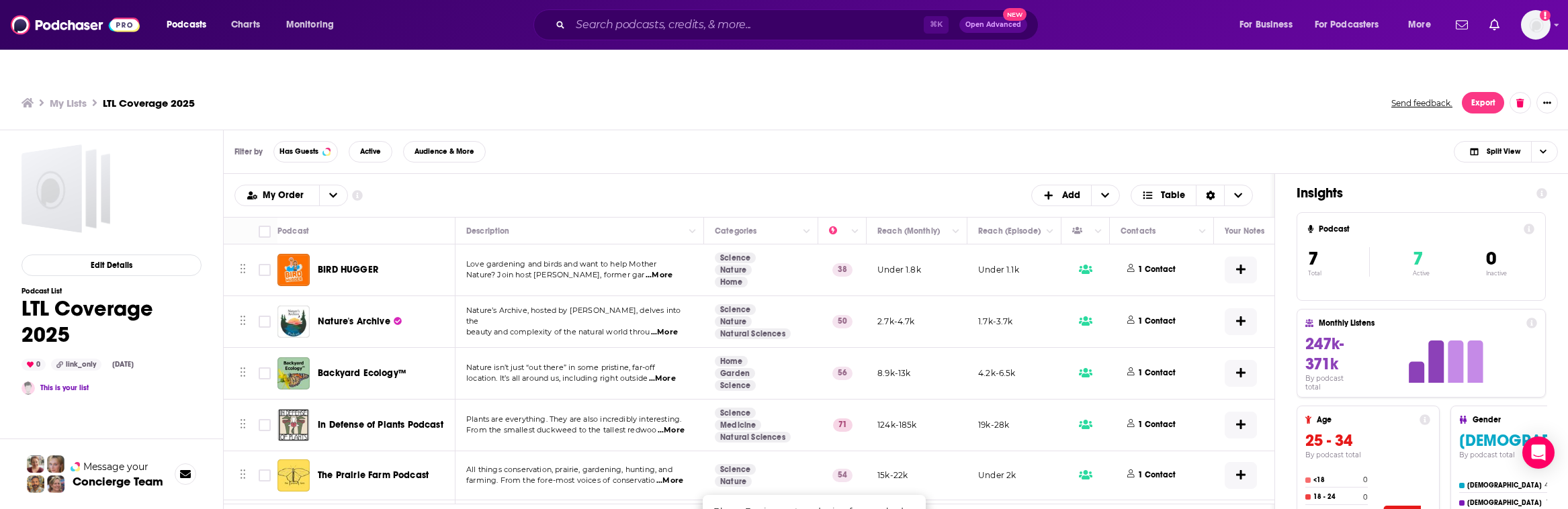
scroll to position [0, 0]
click at [958, 369] on p "1 Contact" at bounding box center [1157, 374] width 37 height 11
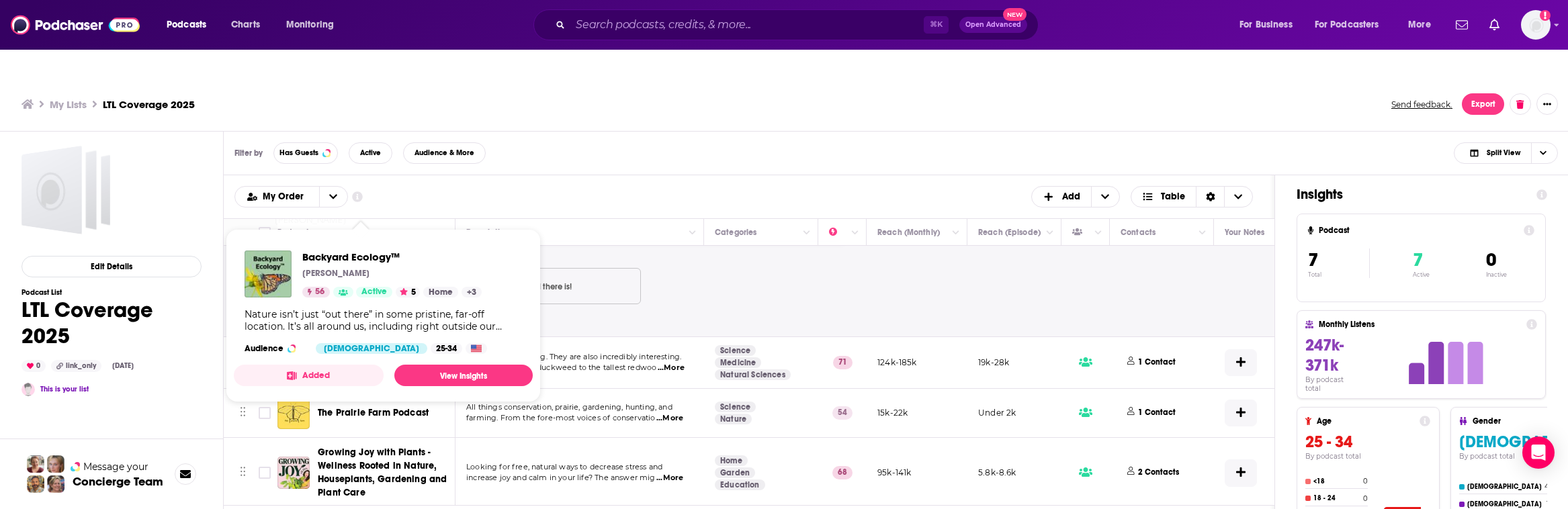
scroll to position [12, 0]
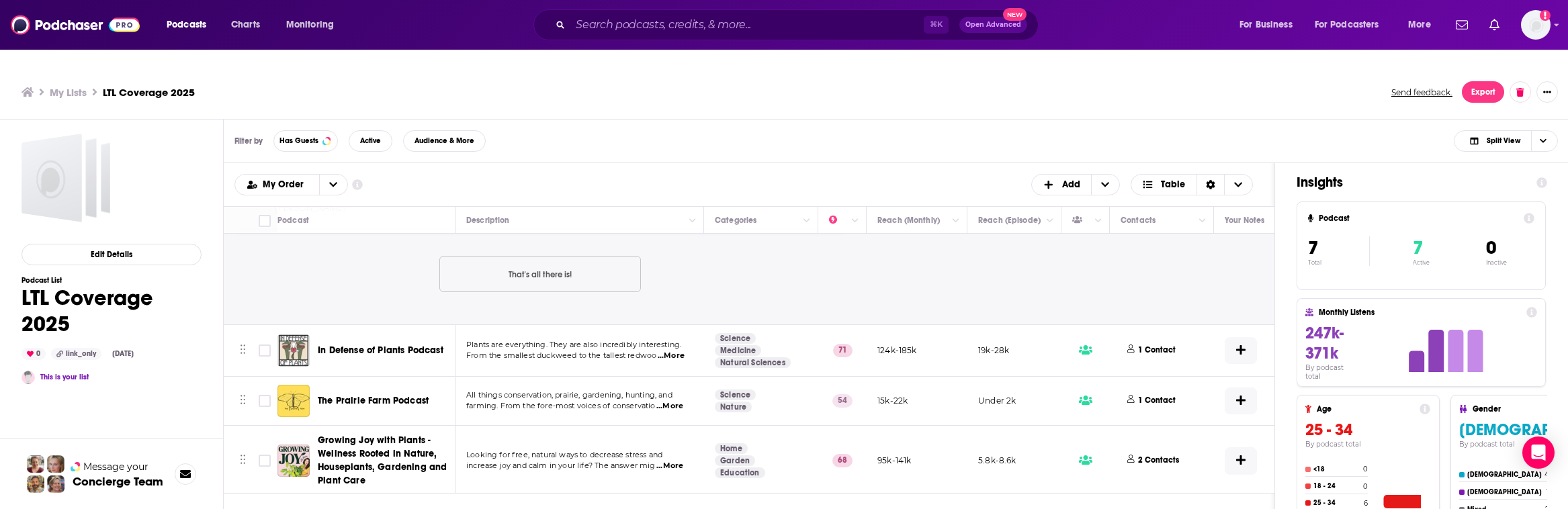
click at [739, 272] on div "Podcast Email [PERSON_NAME] [EMAIL_ADDRESS][DOMAIN_NAME] [EMAIL_ADDRESS][DOMAIN…" at bounding box center [540, 242] width 611 height 142
